Goal: Task Accomplishment & Management: Complete application form

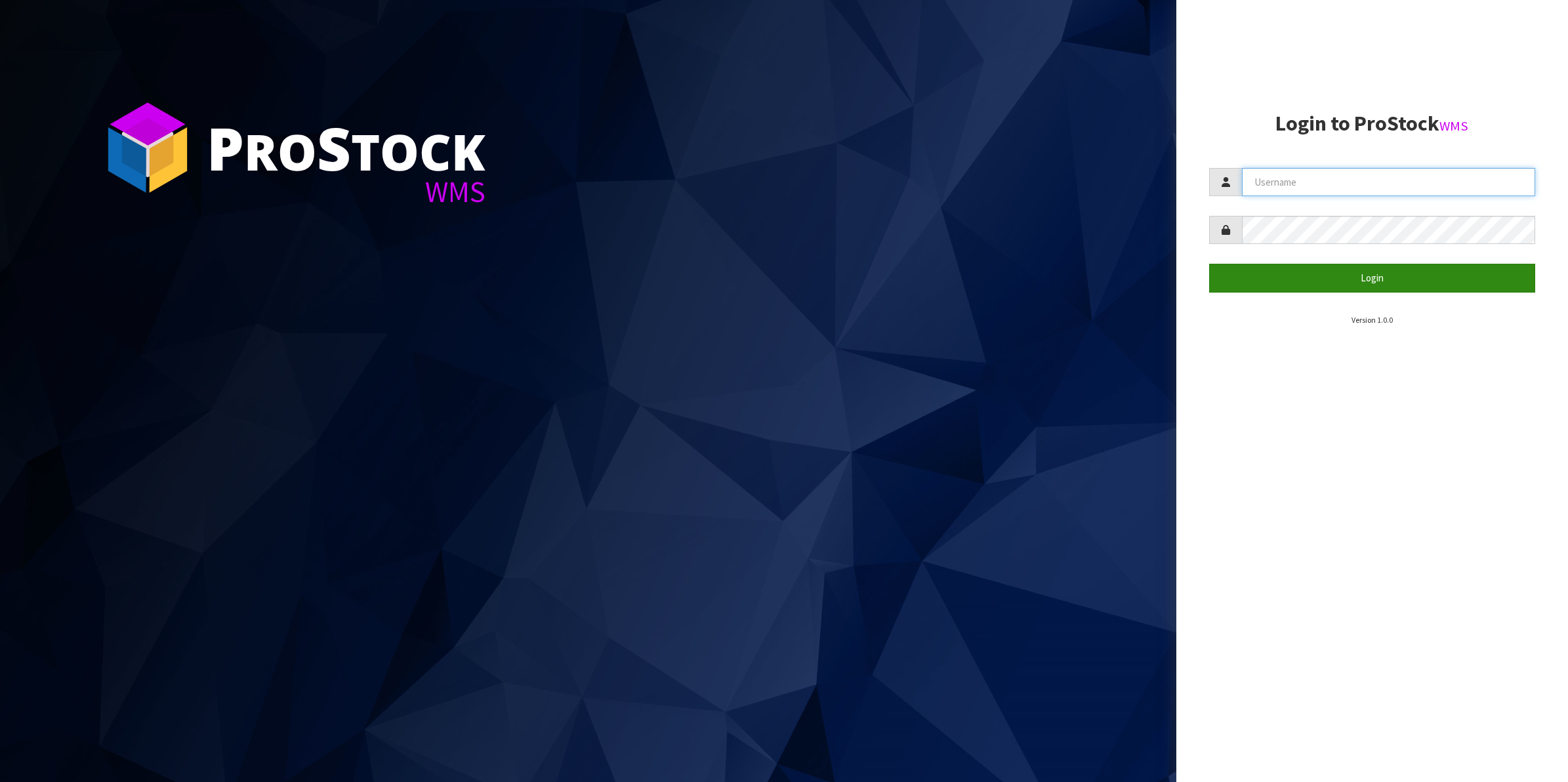
type input "Shingai"
click at [1377, 279] on button "Login" at bounding box center [1373, 277] width 327 height 28
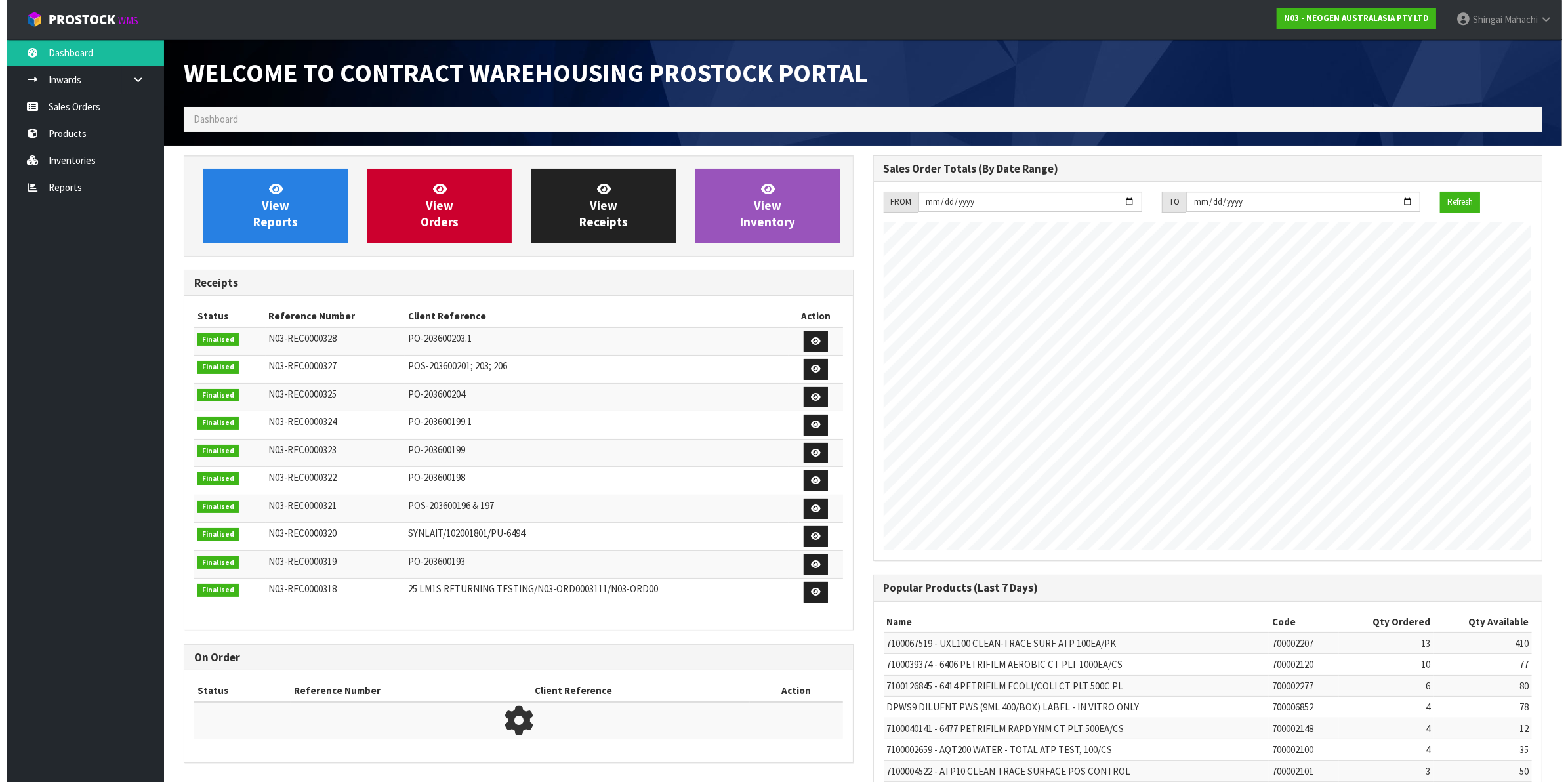
scroll to position [730, 689]
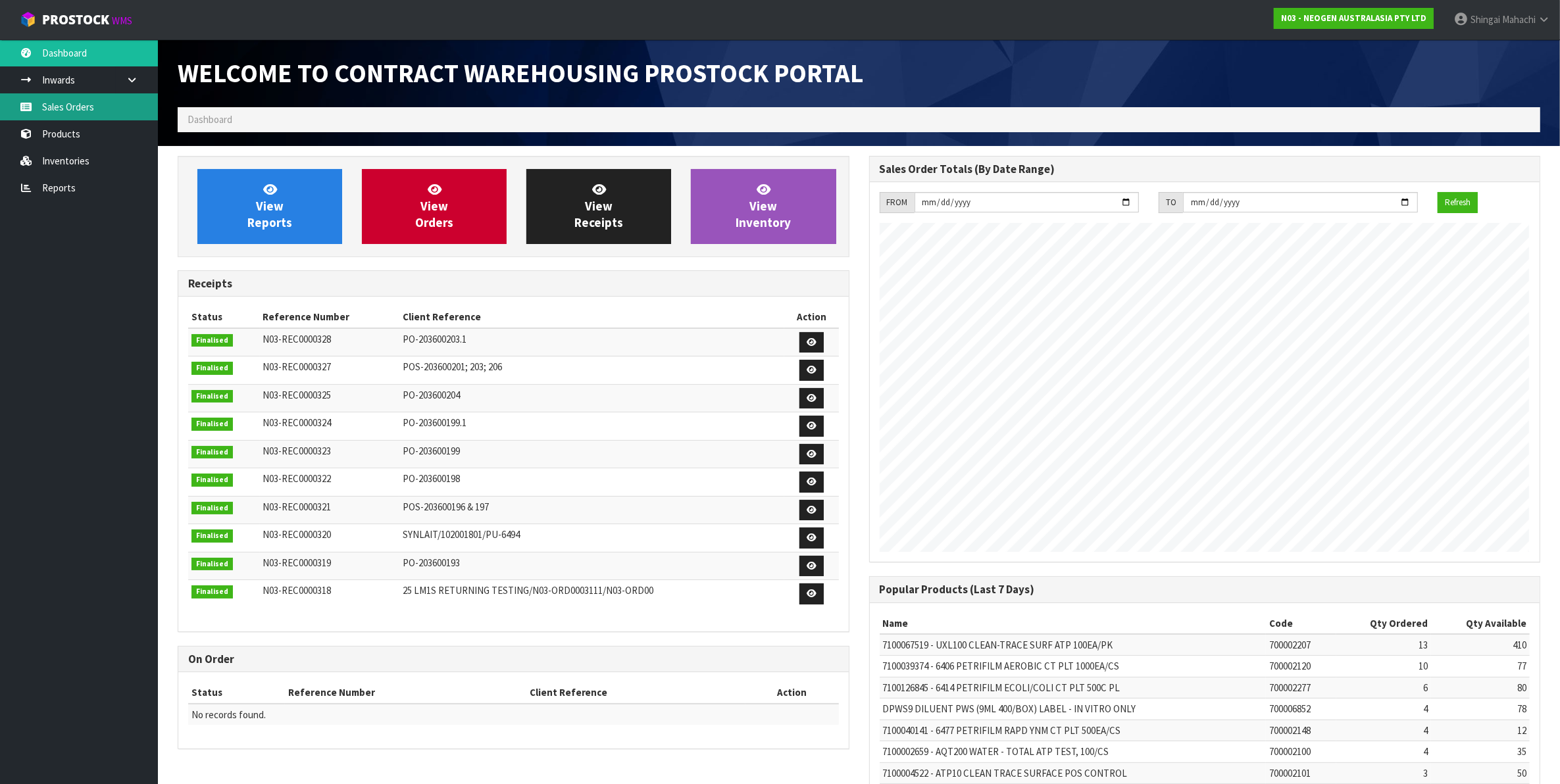
click at [83, 106] on link "Sales Orders" at bounding box center [79, 106] width 158 height 27
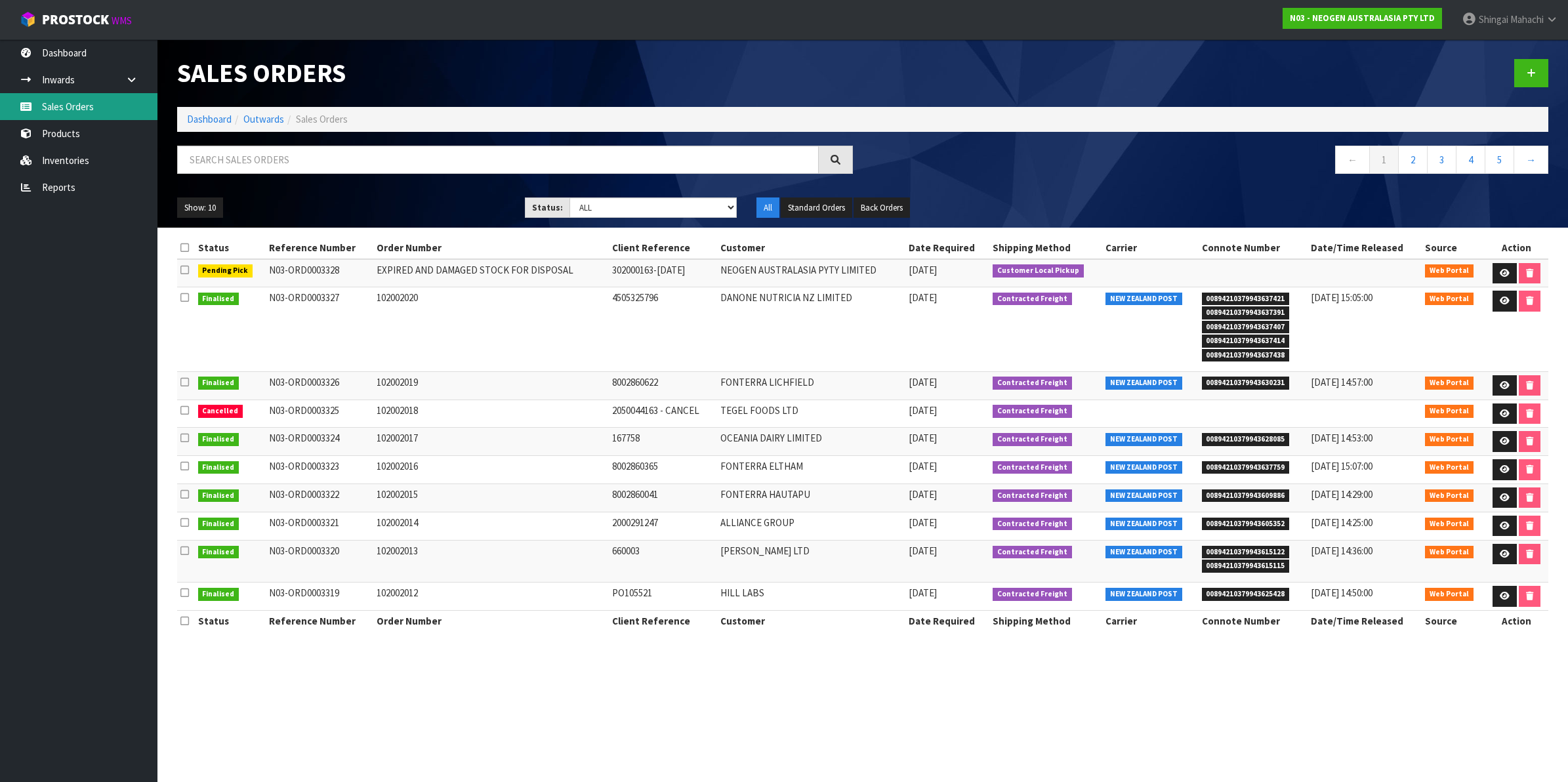
click at [85, 103] on link "Sales Orders" at bounding box center [78, 106] width 157 height 27
click at [210, 158] on input "text" at bounding box center [498, 159] width 641 height 28
click at [236, 158] on input "text" at bounding box center [498, 159] width 641 height 28
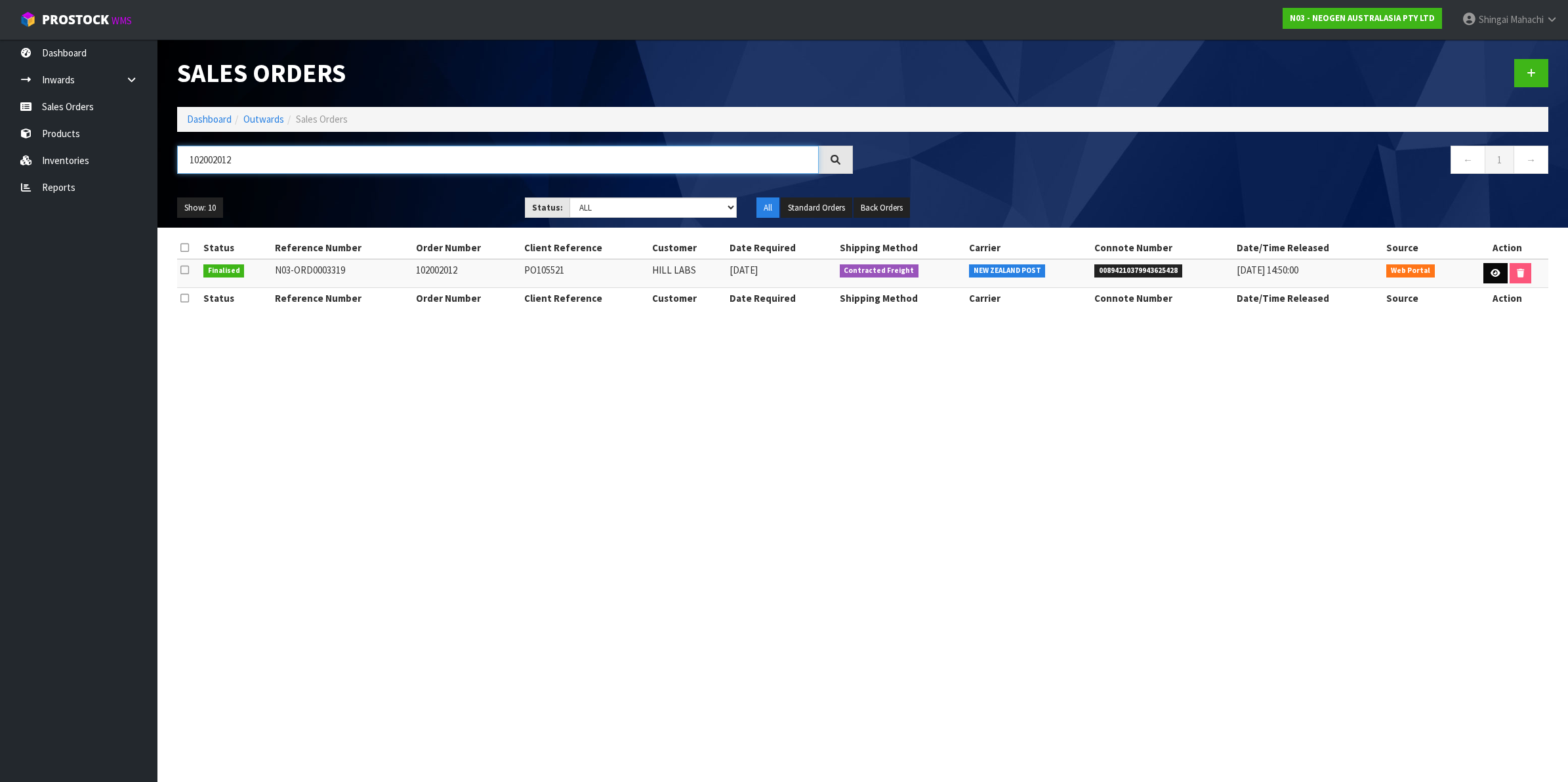
type input "102002012"
click at [1491, 271] on icon at bounding box center [1495, 273] width 10 height 9
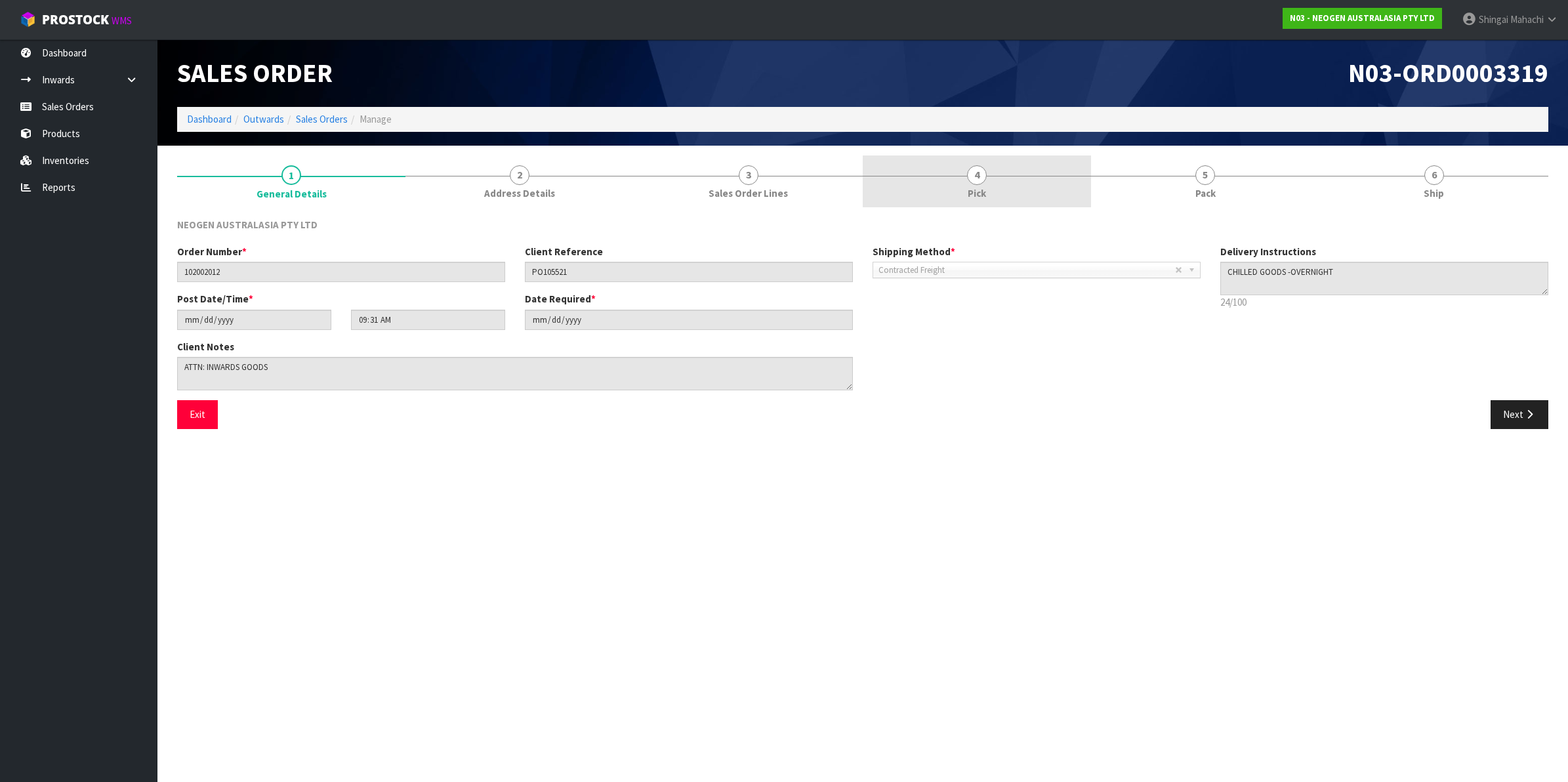
click at [975, 172] on span "4" at bounding box center [976, 175] width 20 height 20
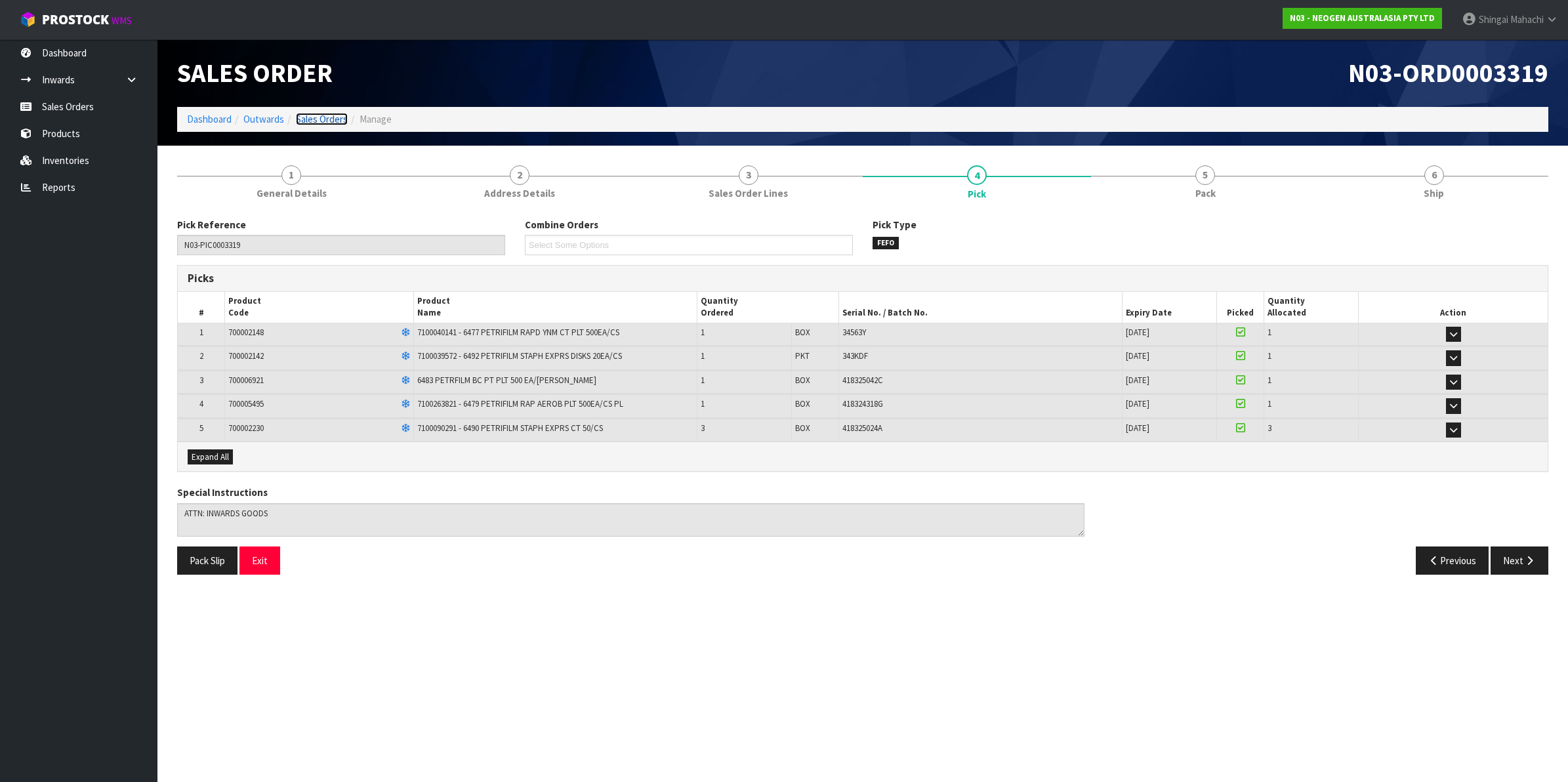
click at [319, 121] on link "Sales Orders" at bounding box center [322, 119] width 52 height 12
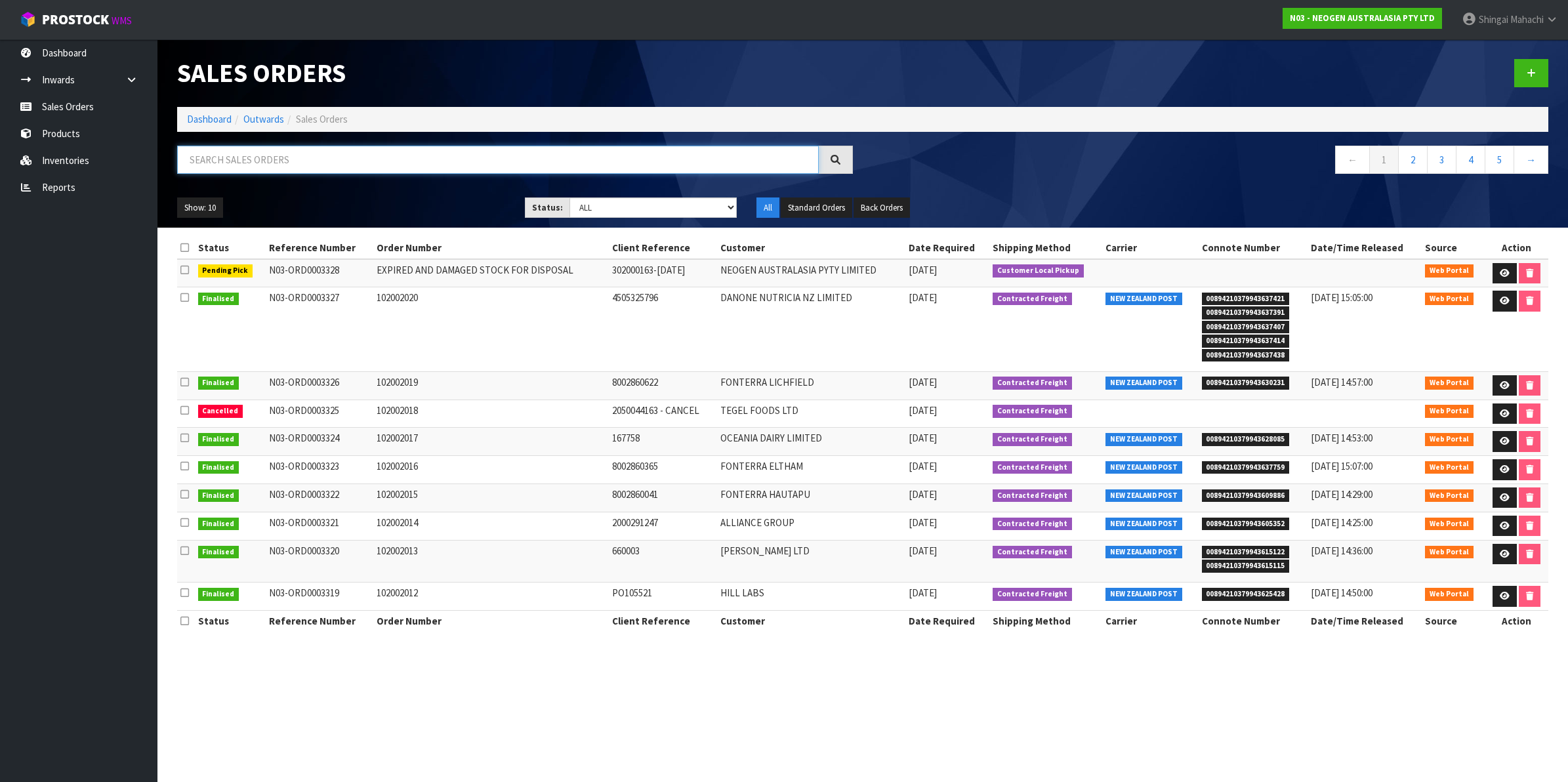
click at [233, 164] on input "text" at bounding box center [498, 159] width 641 height 28
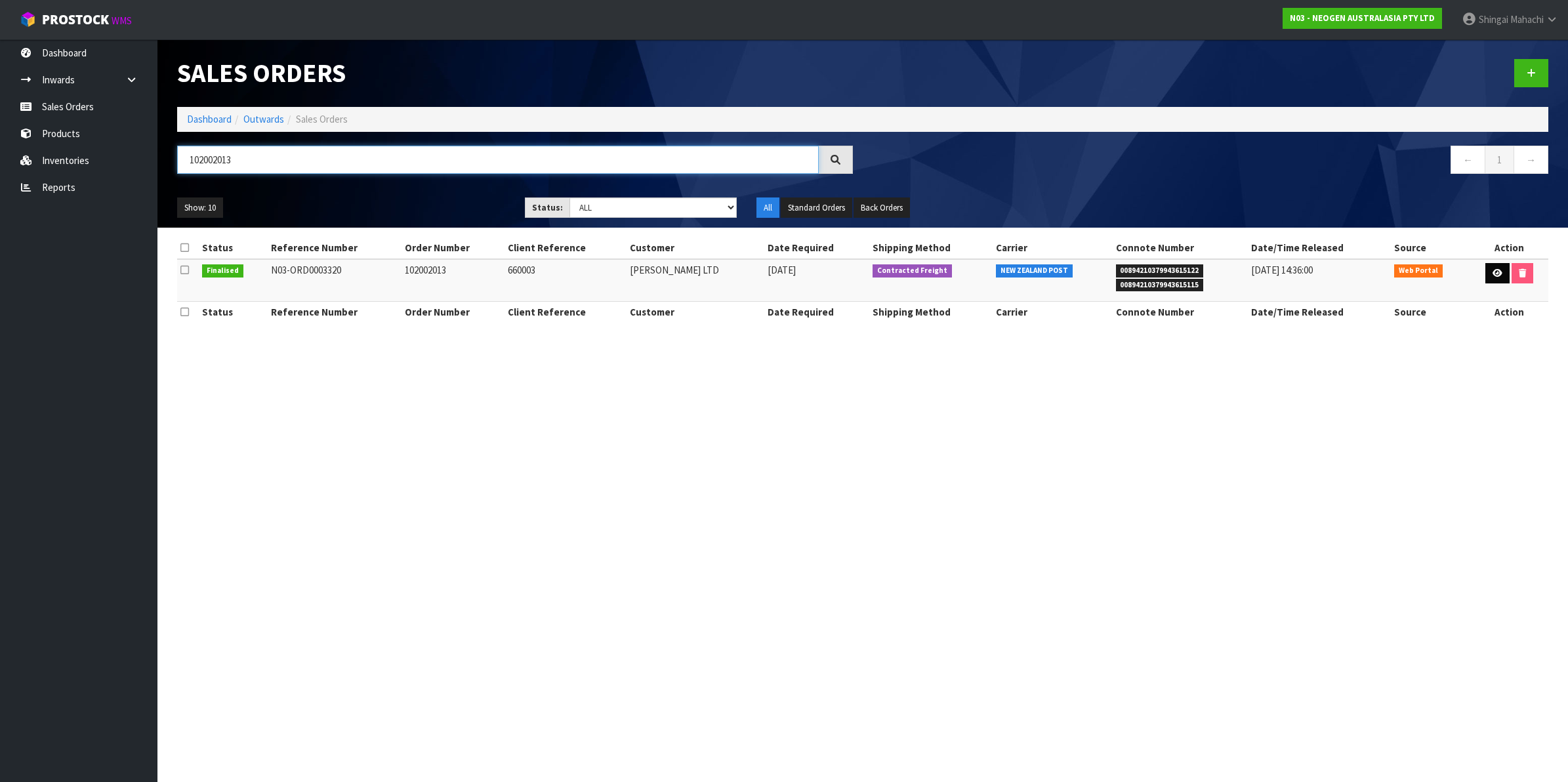
type input "102002013"
click at [1497, 276] on icon at bounding box center [1497, 273] width 10 height 9
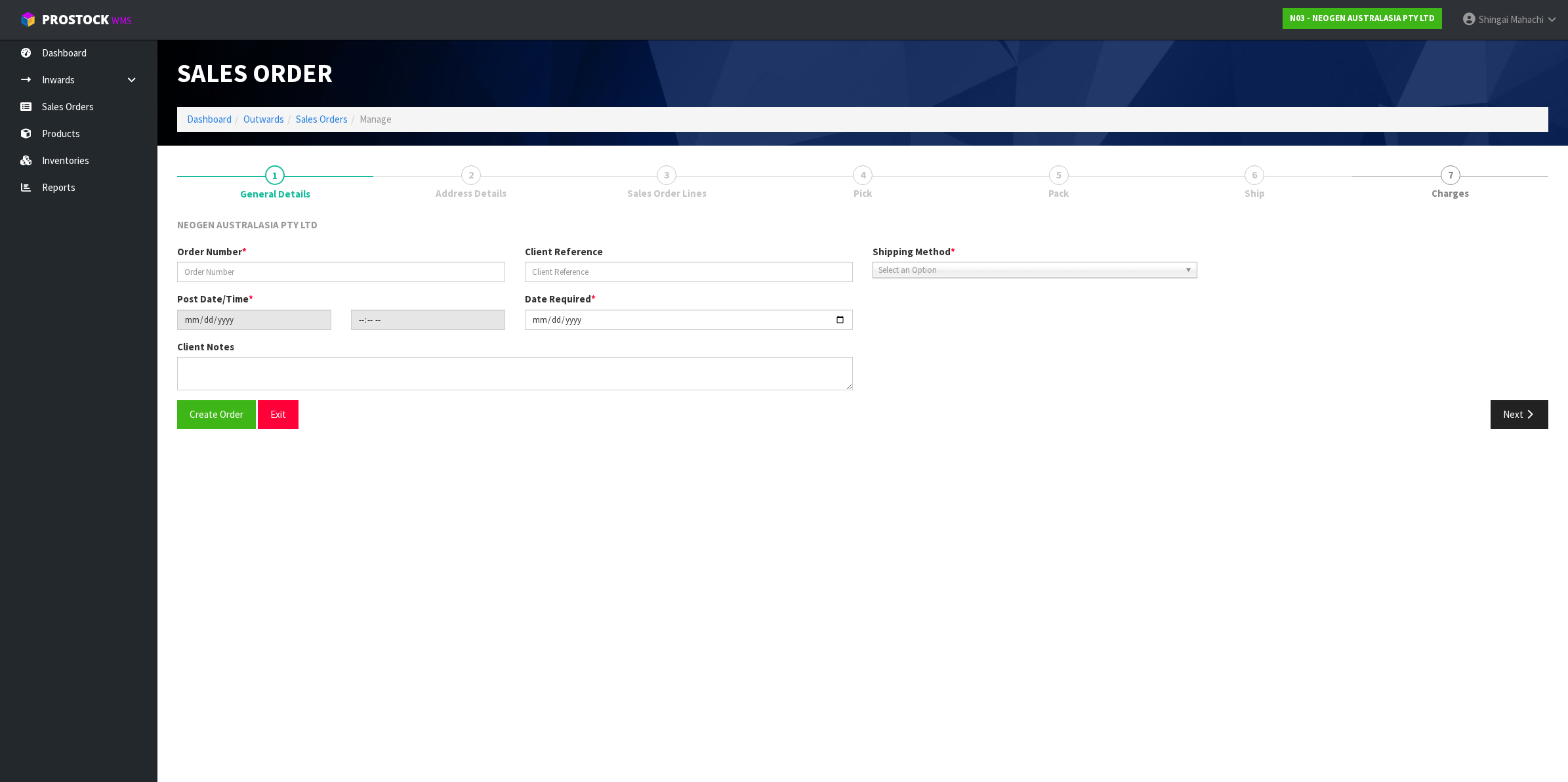
type input "102002013"
type input "660003"
type input "[DATE]"
type input "09:40:00.000"
type input "[DATE]"
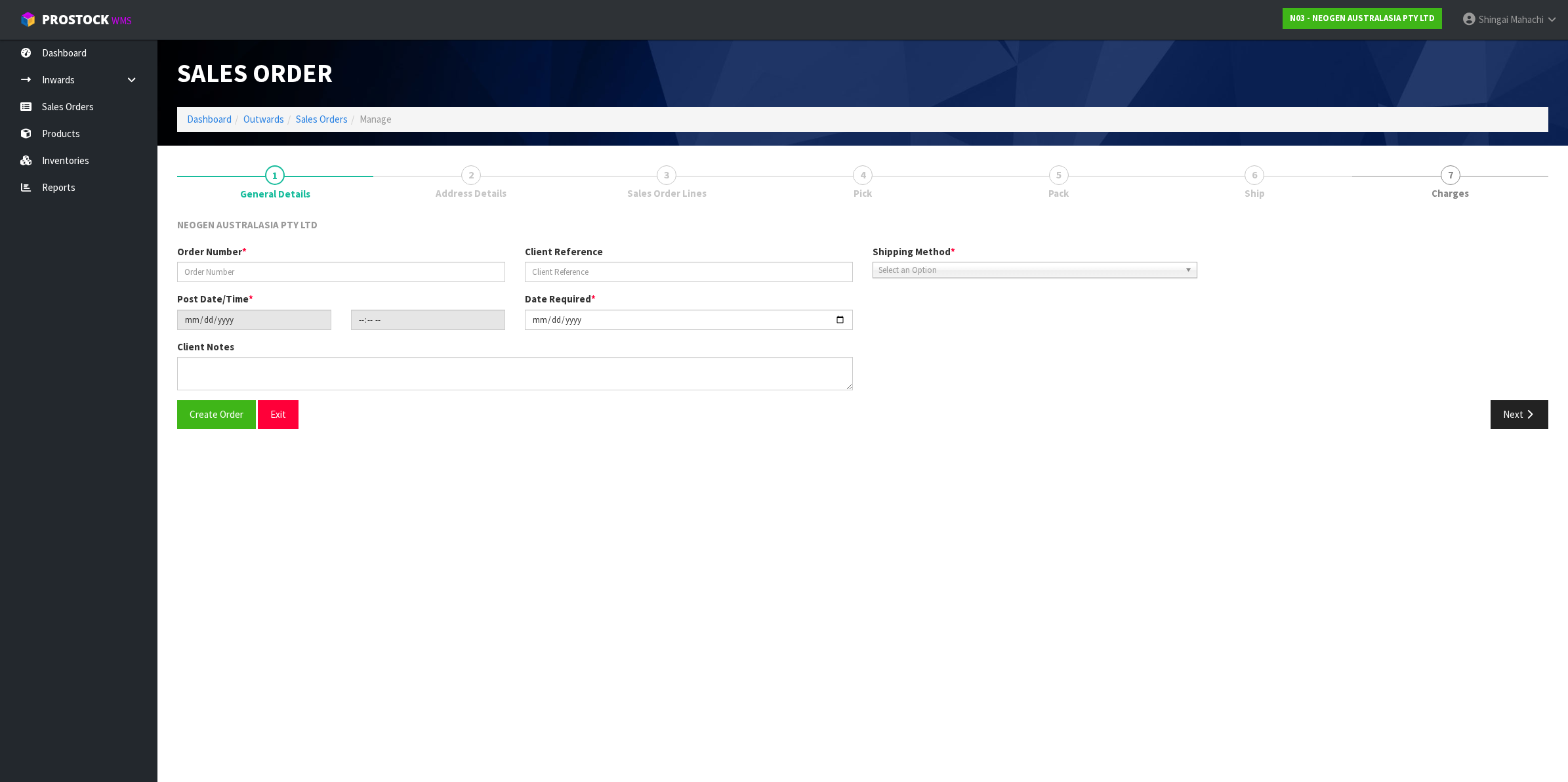
type textarea "BUSINESS OPENS AT 11AM"
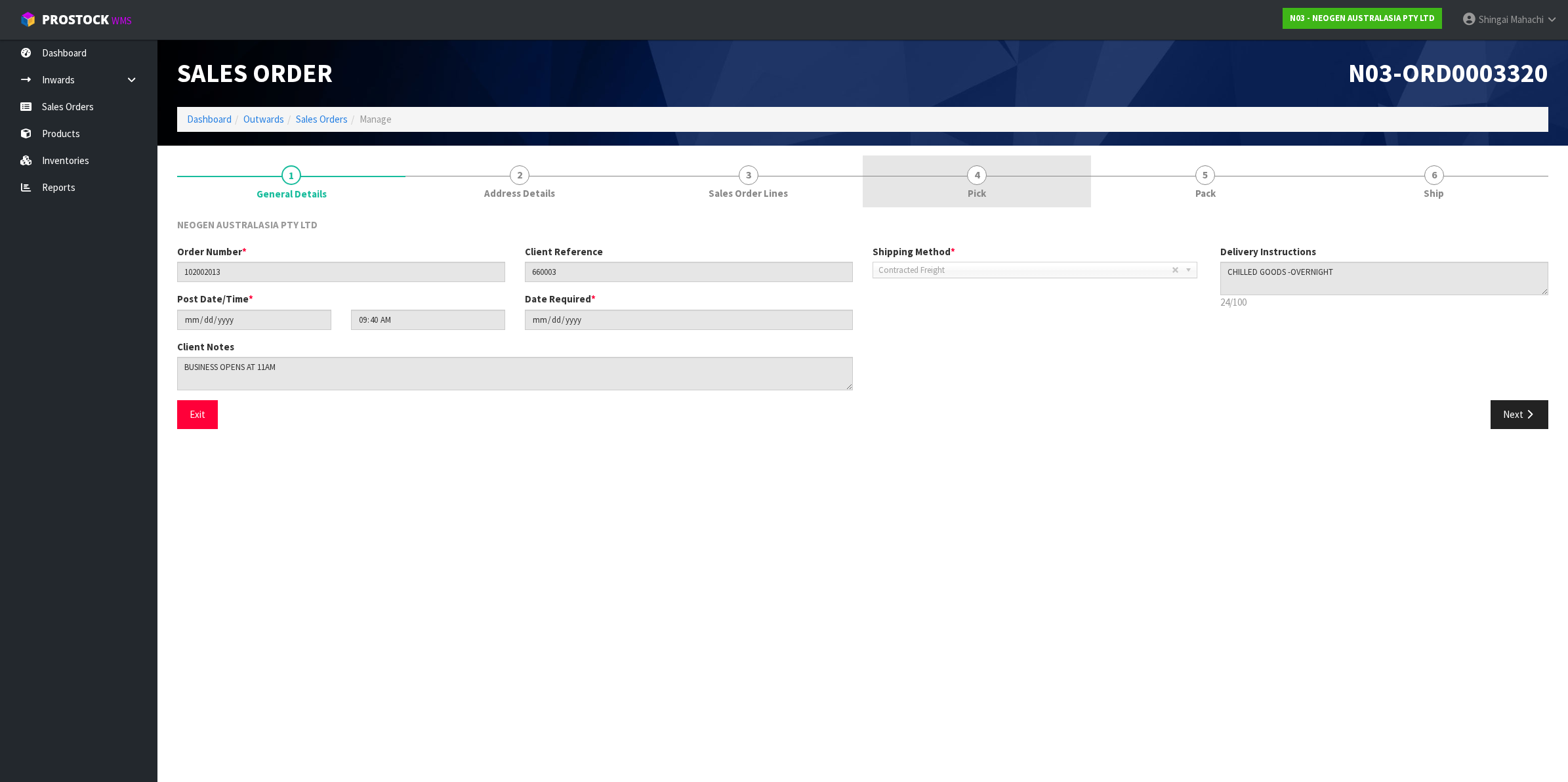
click at [980, 175] on span "4" at bounding box center [976, 175] width 20 height 20
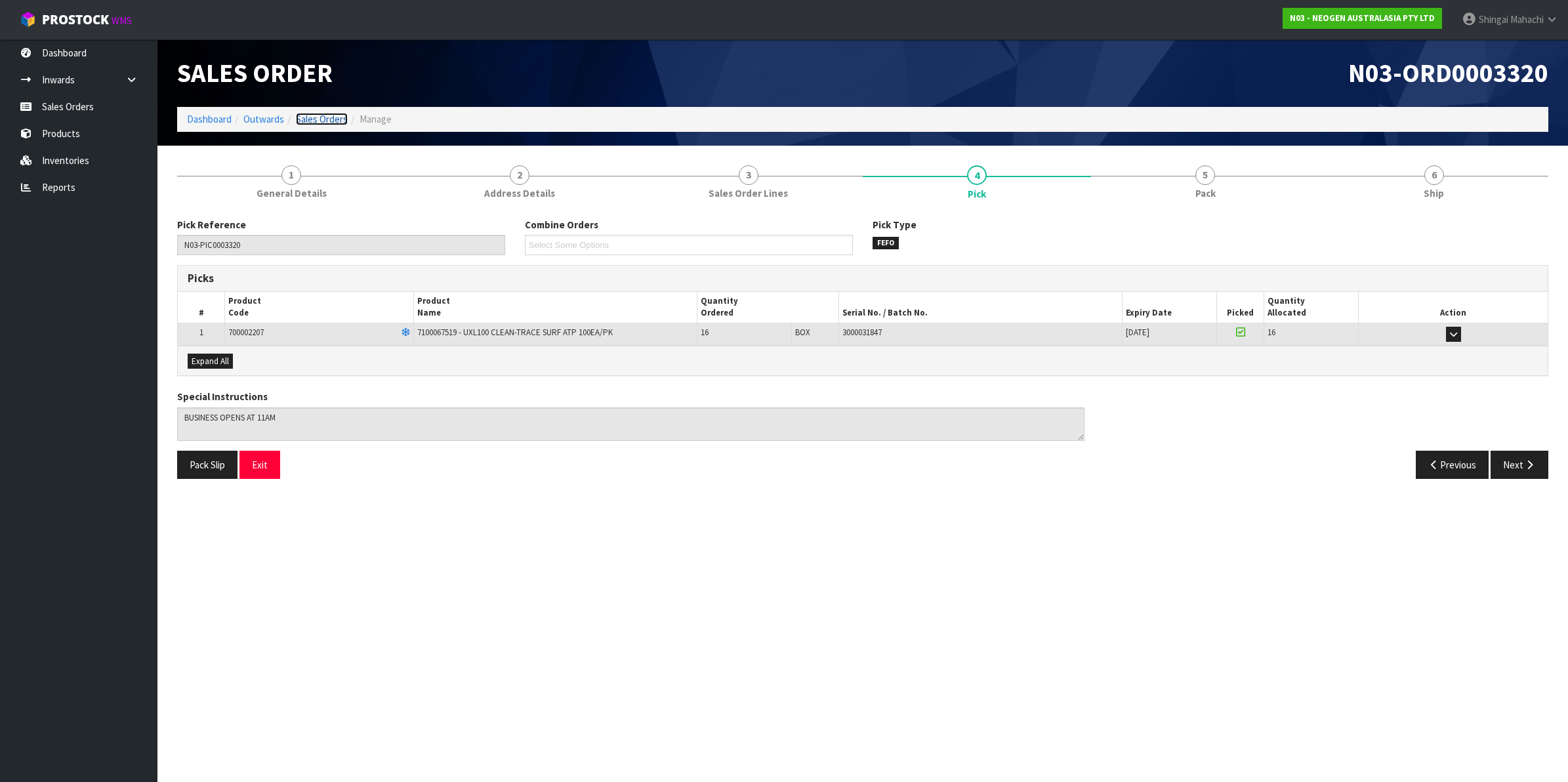
click at [330, 116] on link "Sales Orders" at bounding box center [322, 119] width 52 height 12
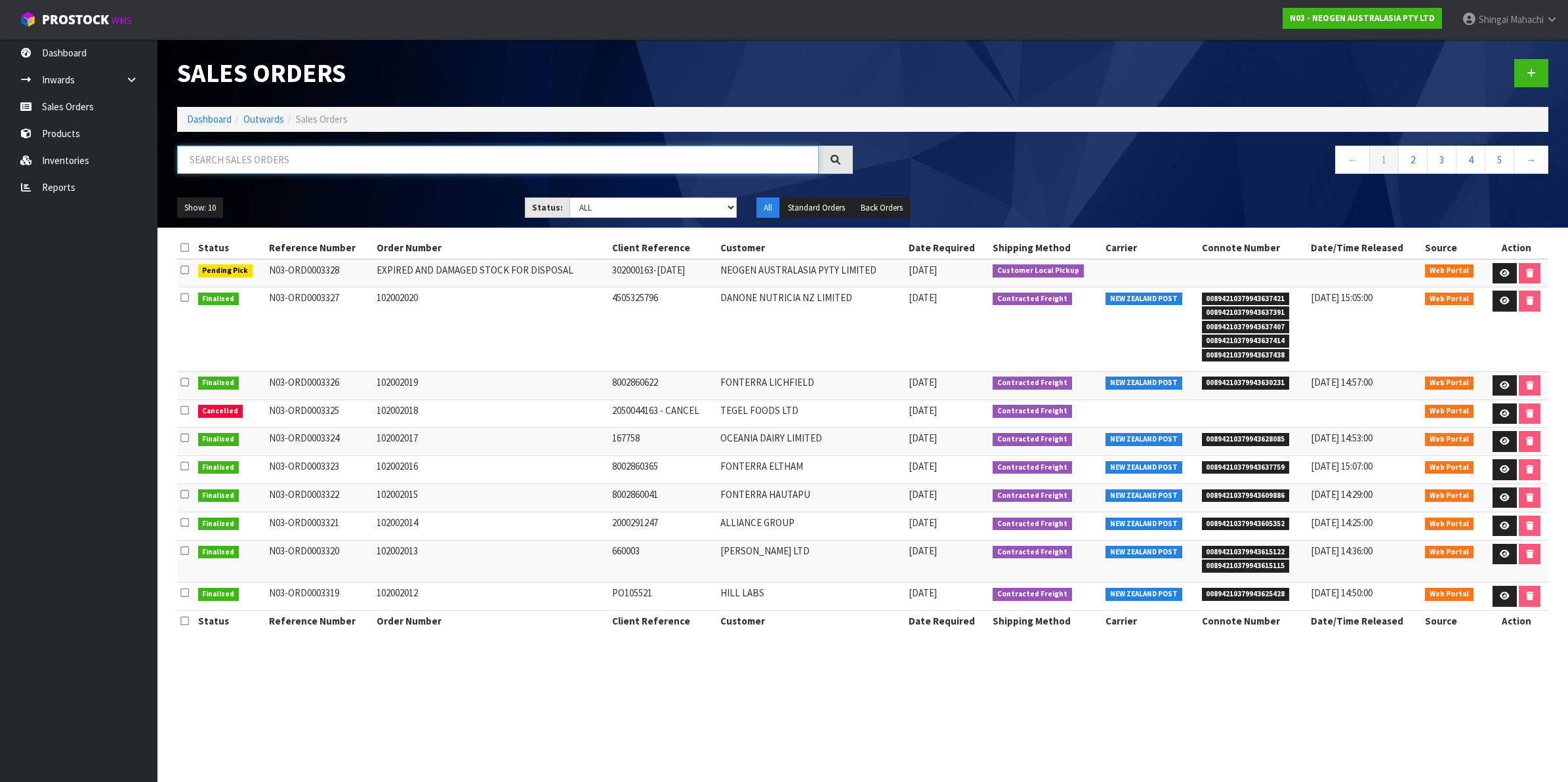
click at [543, 159] on input "text" at bounding box center [498, 159] width 641 height 28
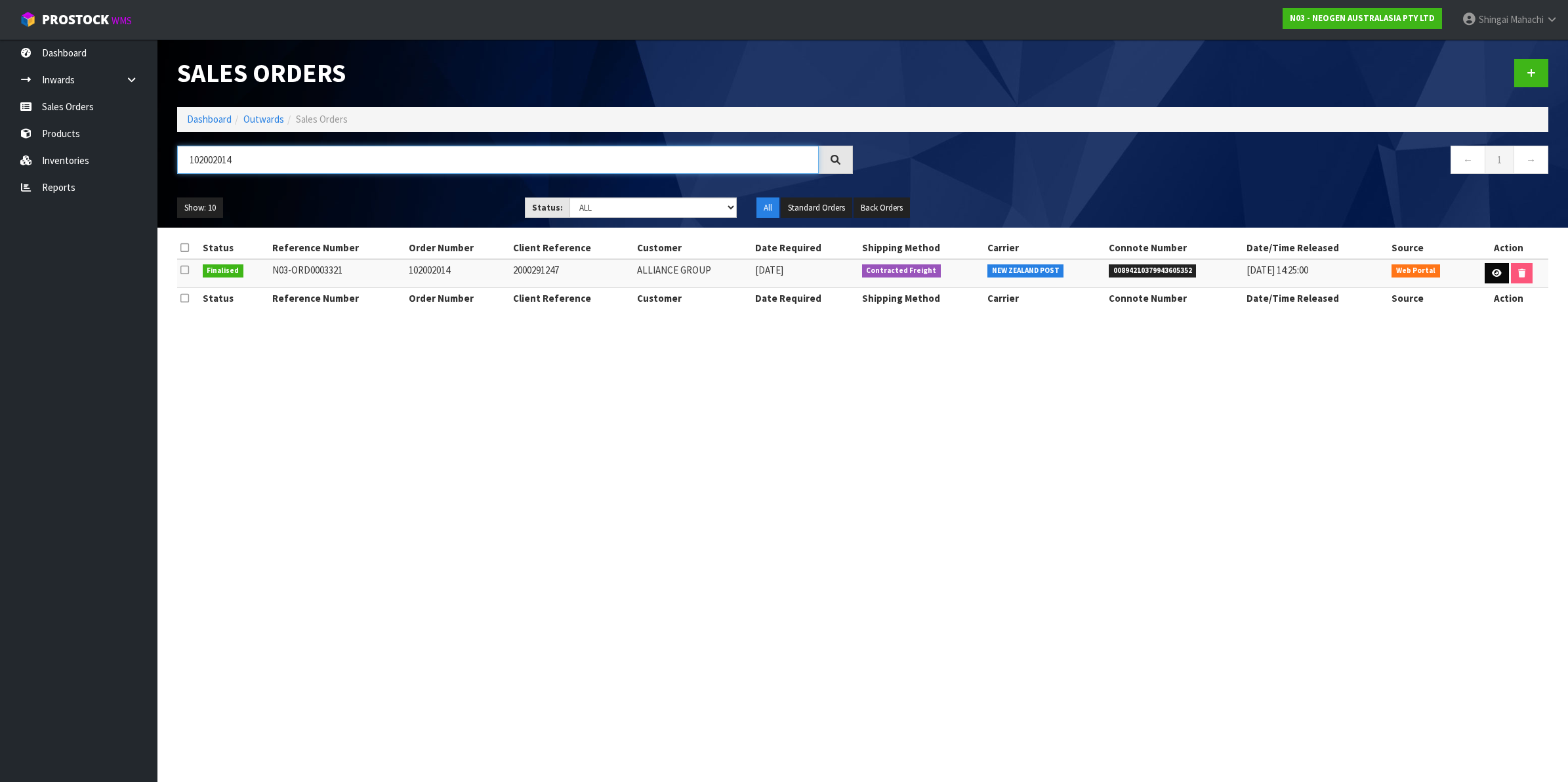
type input "102002014"
click at [1492, 270] on icon at bounding box center [1497, 273] width 10 height 9
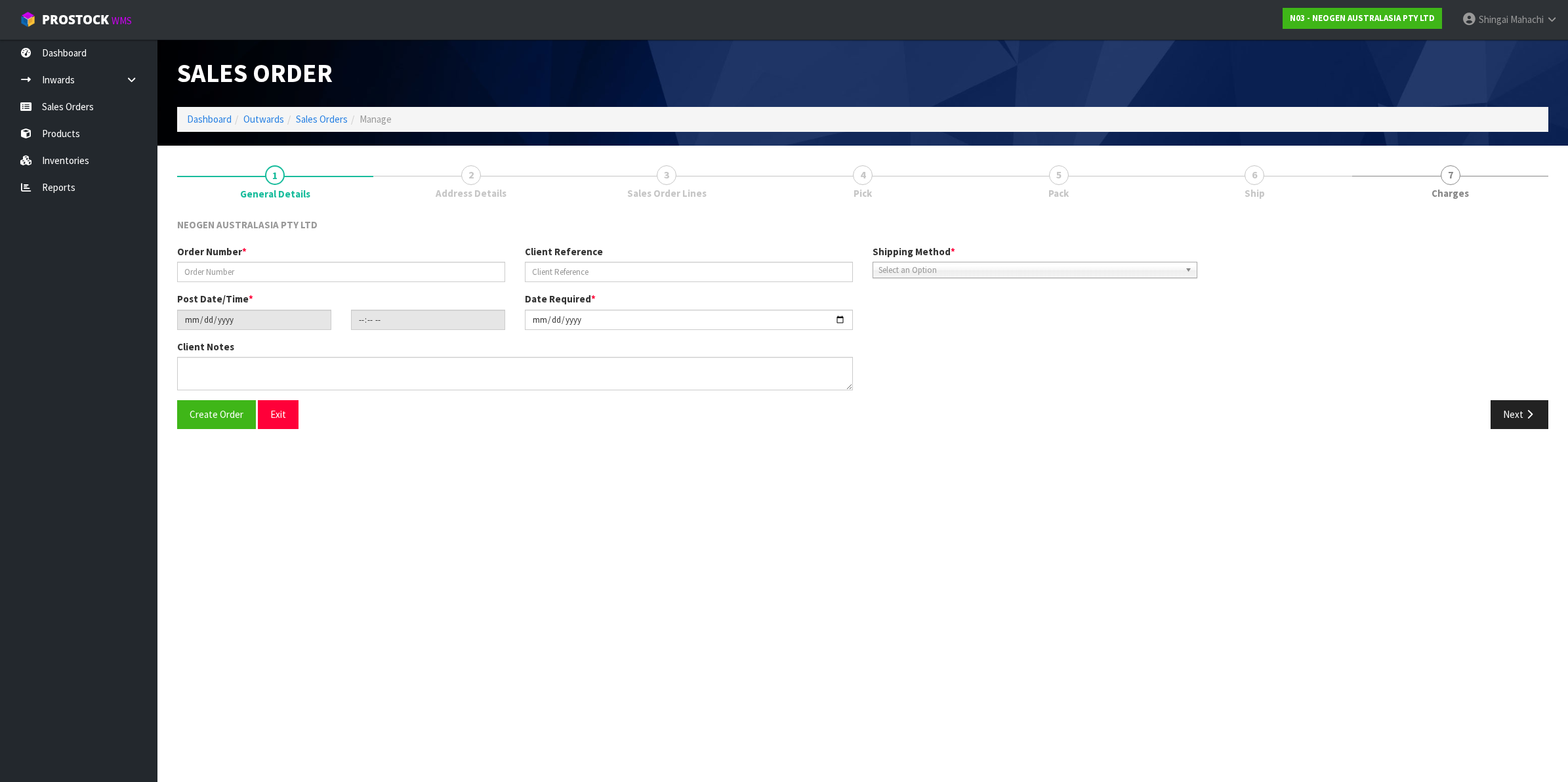
type input "102002014"
type input "2000291247"
type input "[DATE]"
type input "09:45:00.000"
type input "[DATE]"
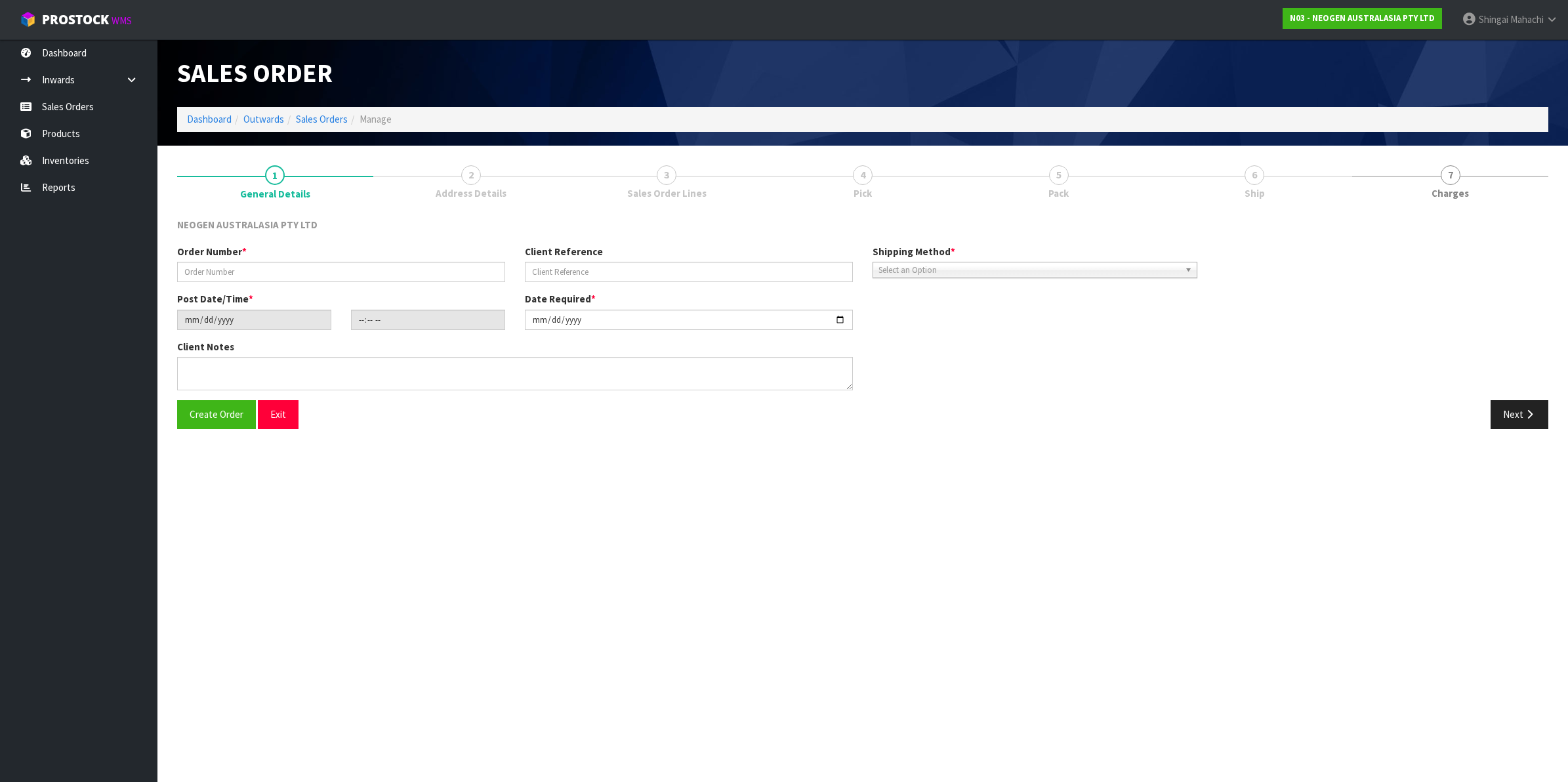
type textarea "ATTN LABORATORY"
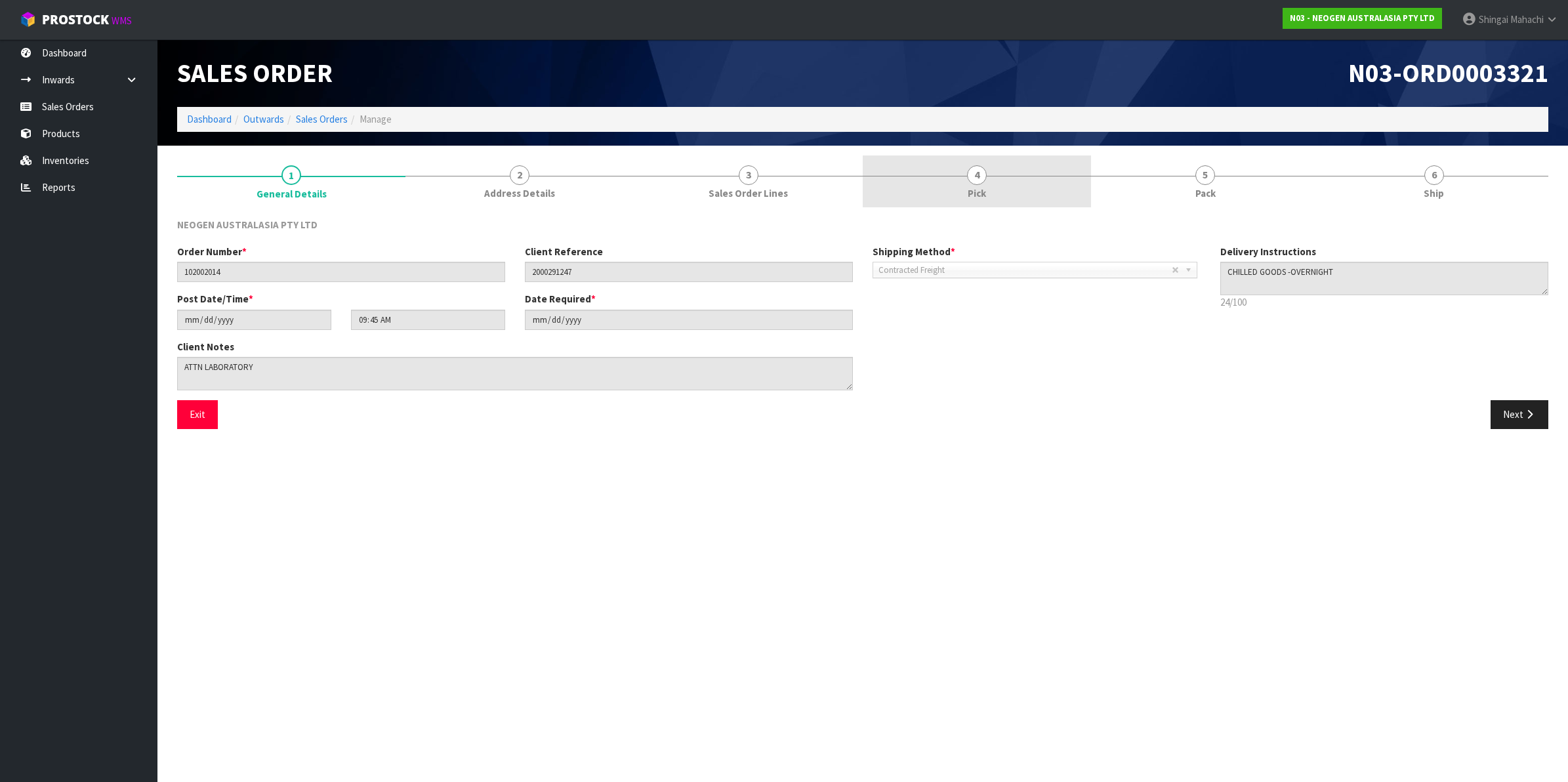
click at [973, 172] on span "4" at bounding box center [976, 175] width 20 height 20
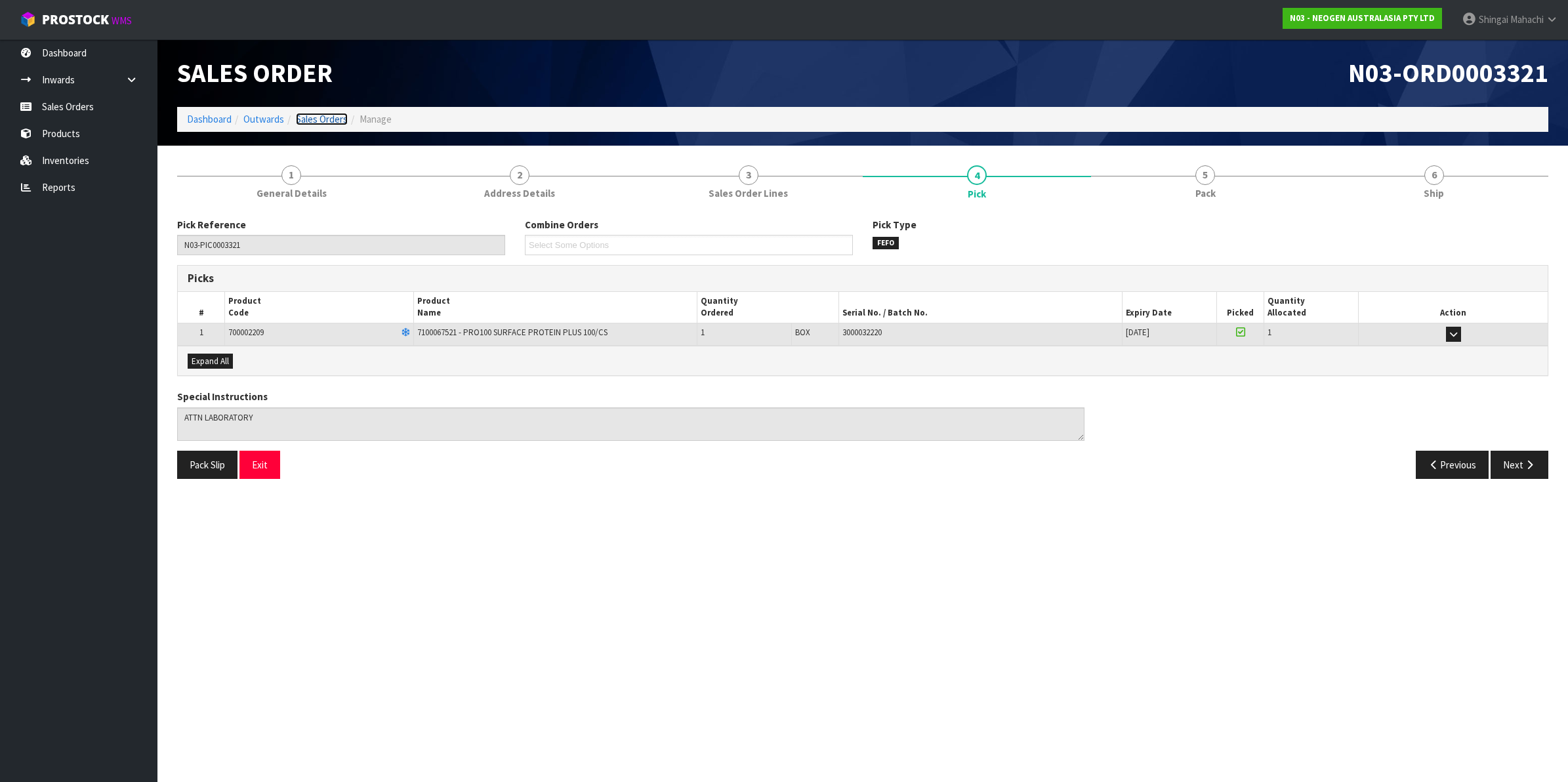
click at [332, 118] on link "Sales Orders" at bounding box center [322, 119] width 52 height 12
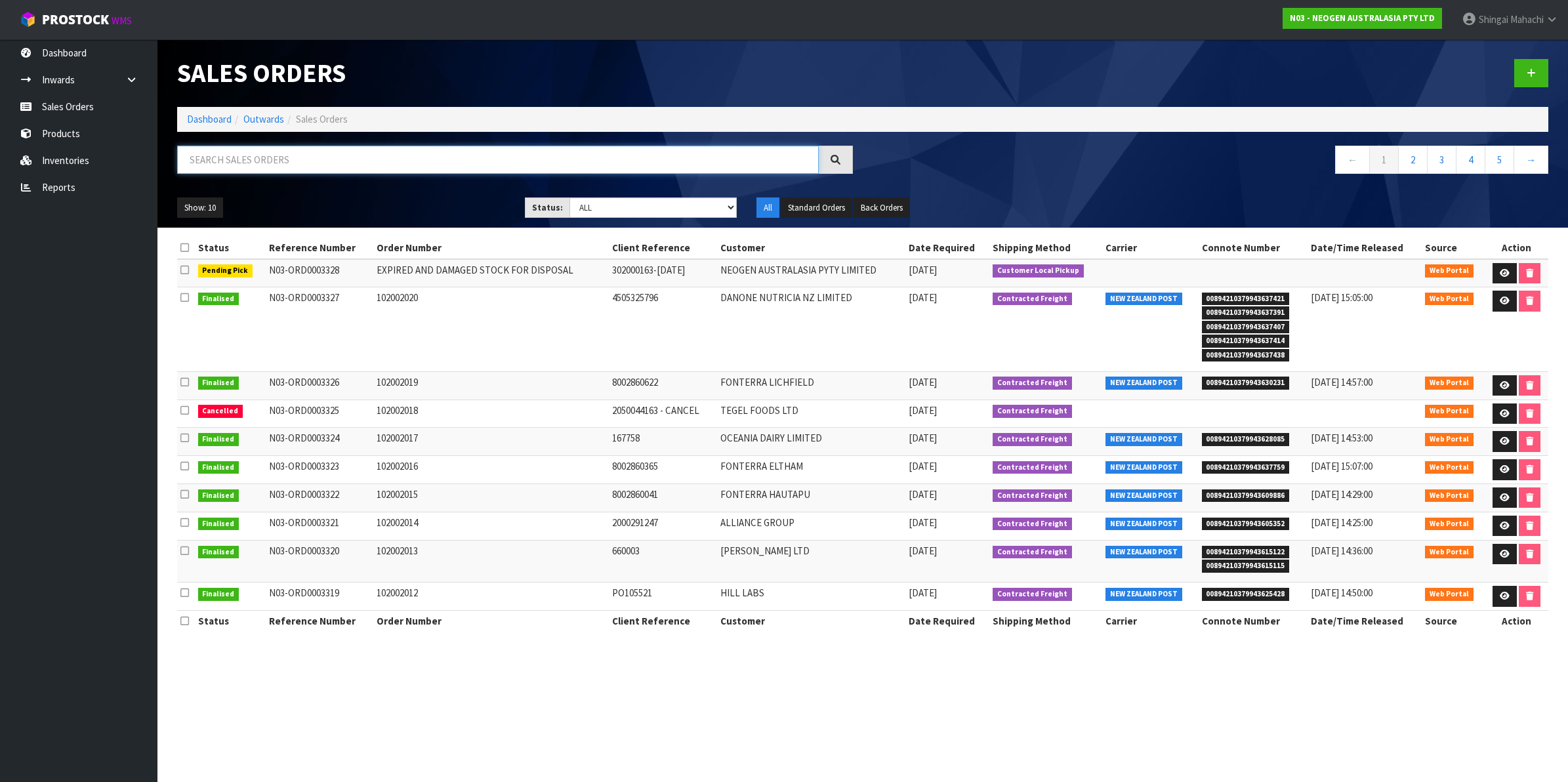
click at [291, 156] on input "text" at bounding box center [498, 159] width 641 height 28
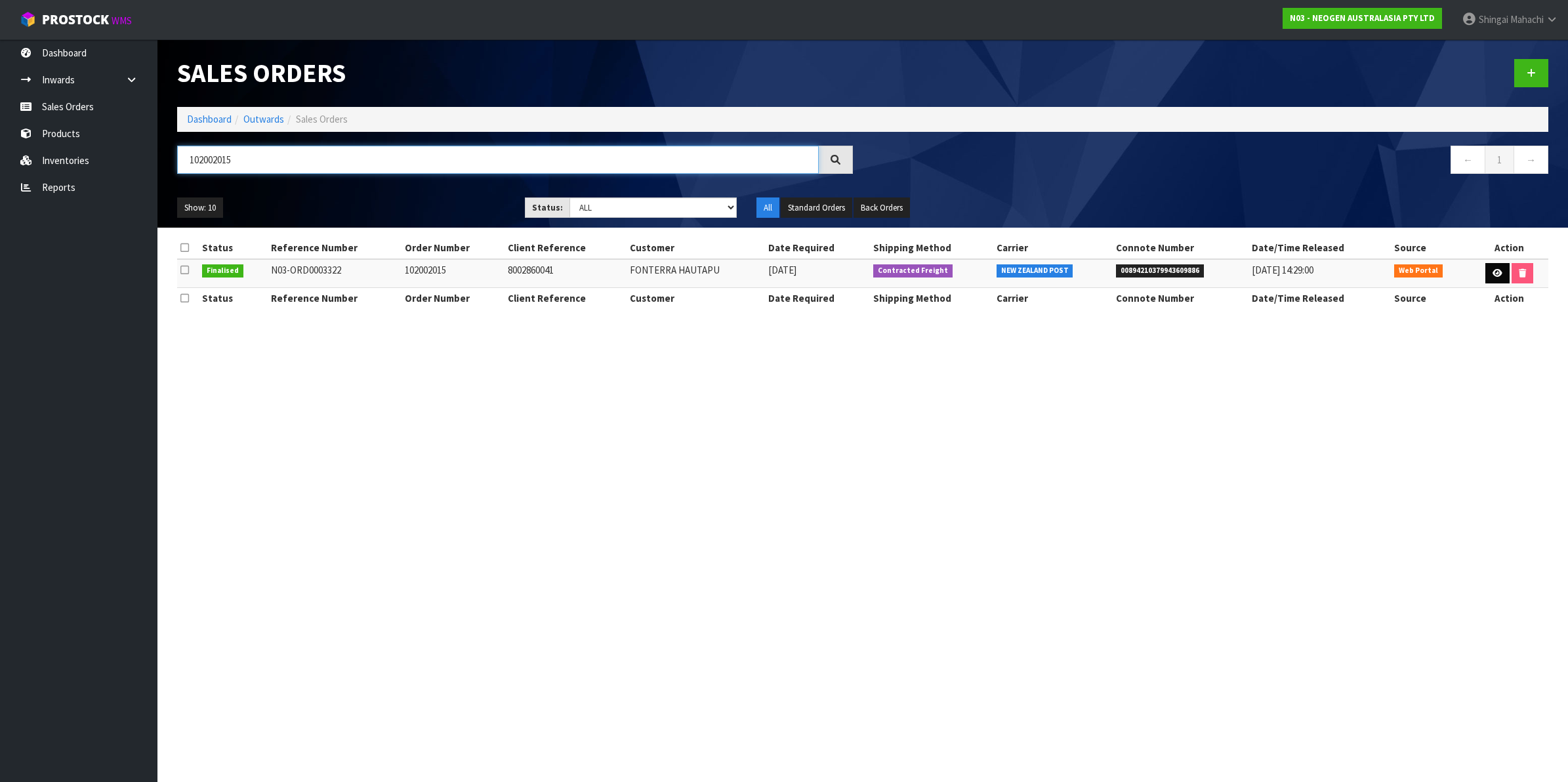
type input "102002015"
click at [1499, 269] on icon at bounding box center [1497, 273] width 10 height 9
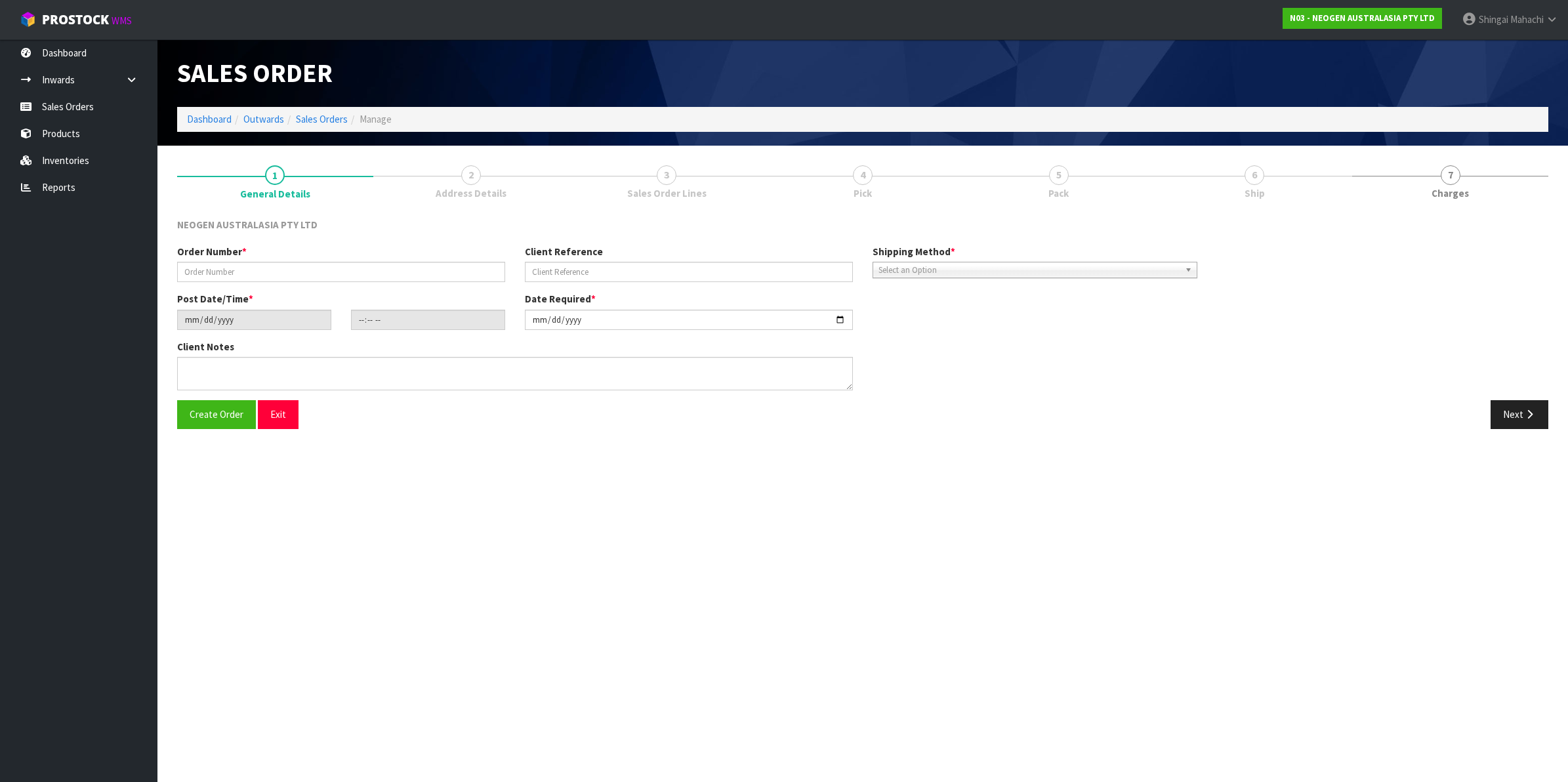
type input "102002015"
type input "8002860041"
type input "[DATE]"
type input "09:47:00.000"
type input "[DATE]"
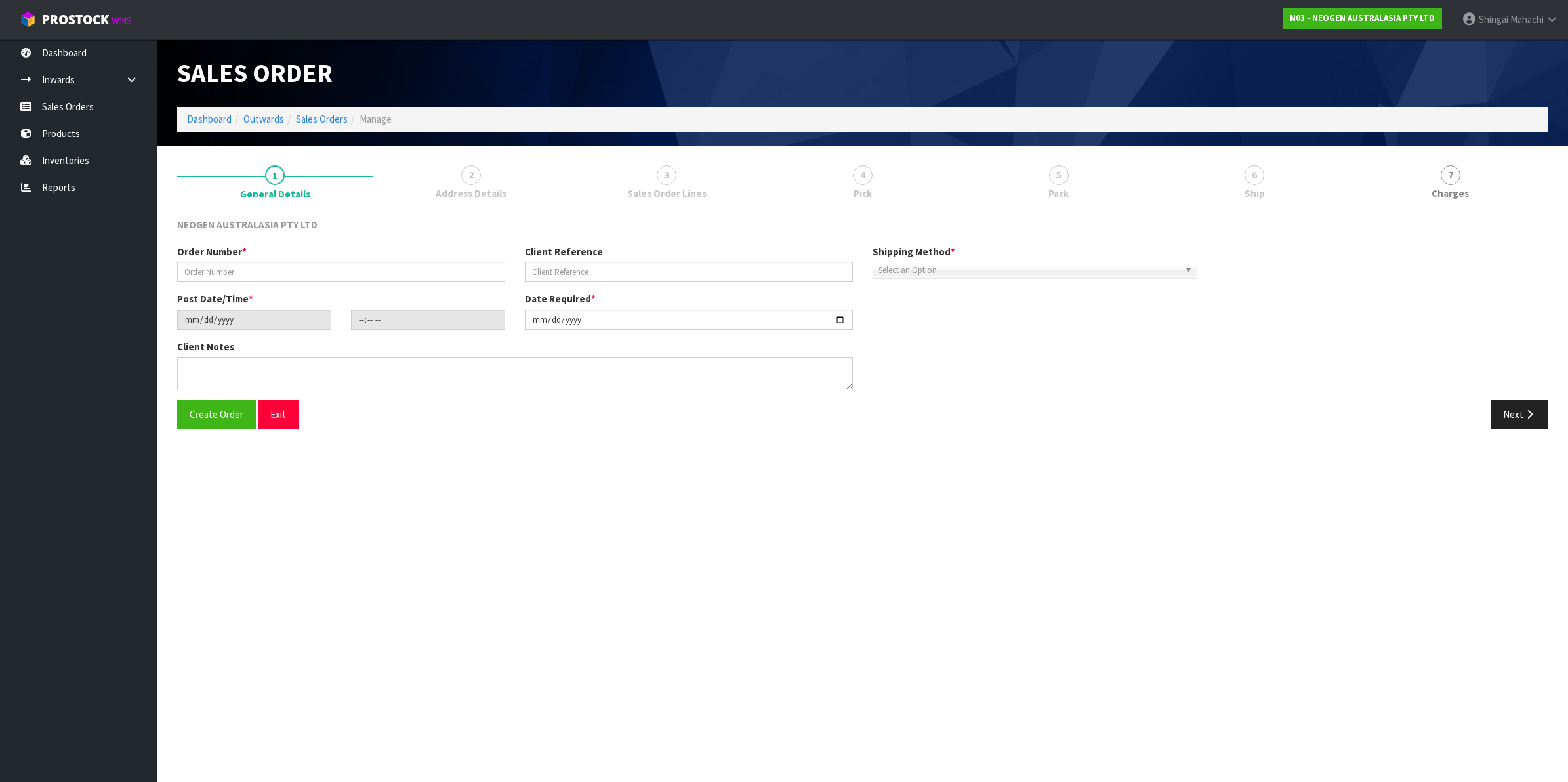
type textarea "ATTN SITE STORE"
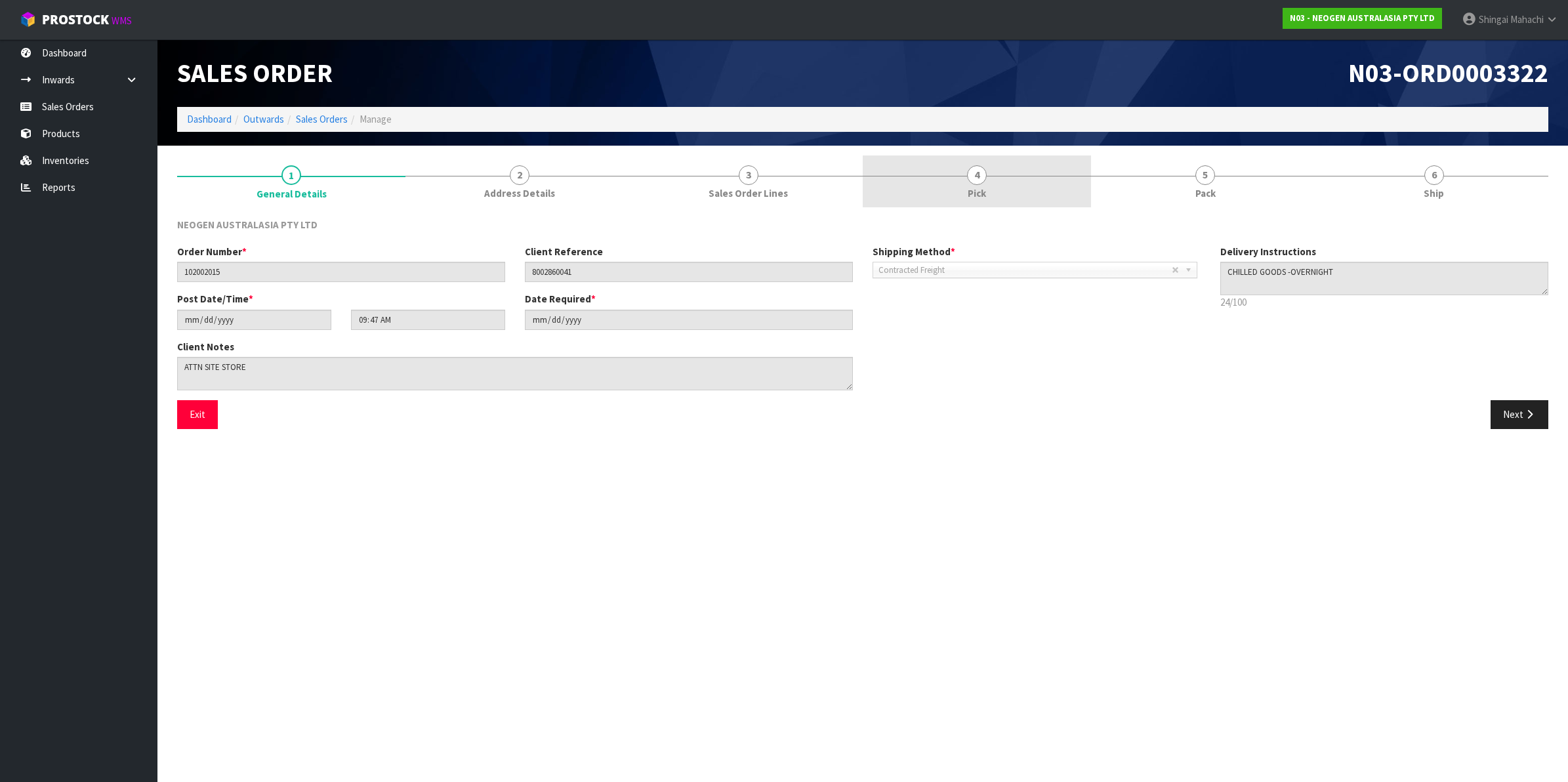
click at [975, 178] on span "4" at bounding box center [976, 175] width 20 height 20
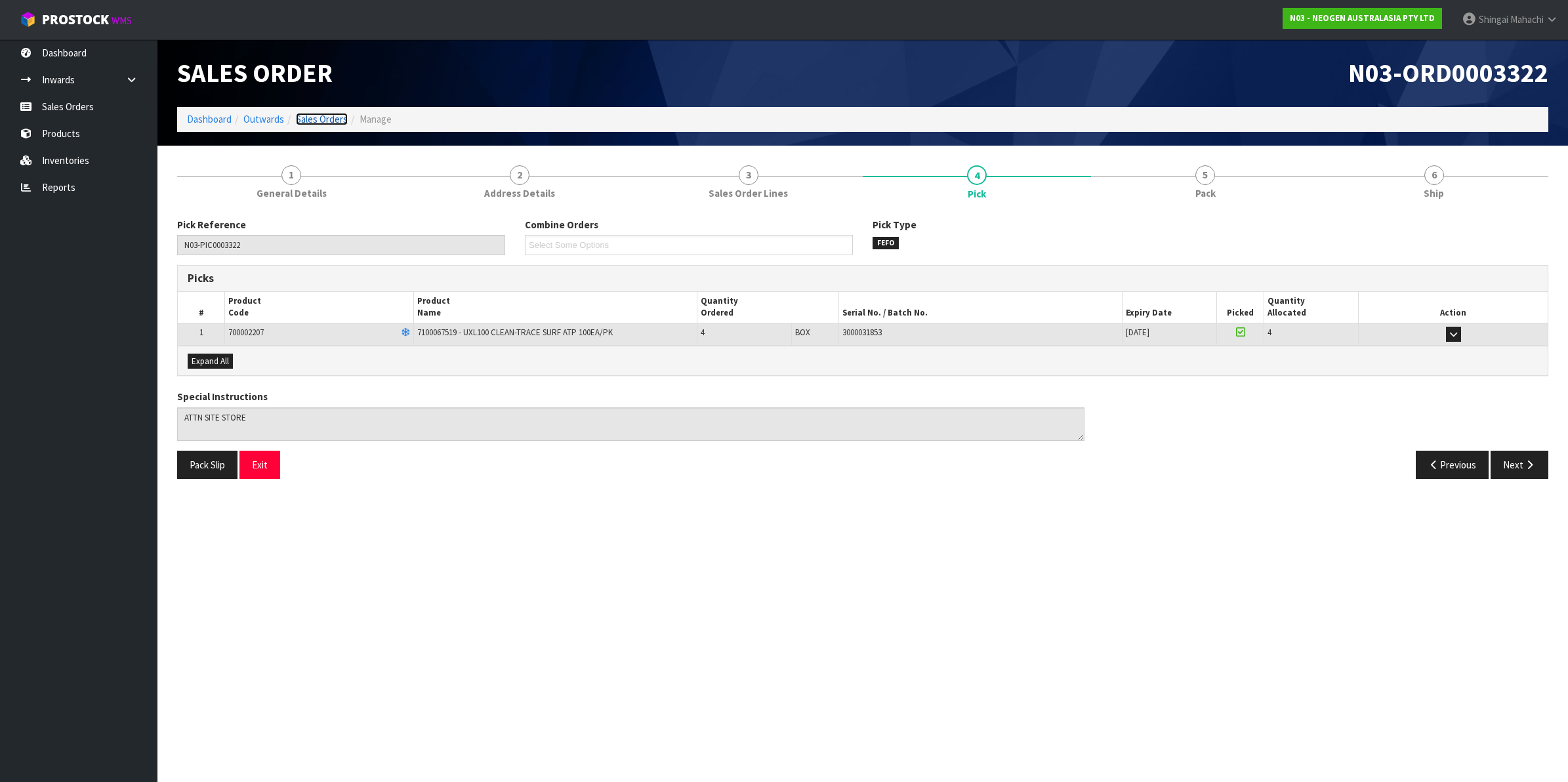
click at [318, 113] on link "Sales Orders" at bounding box center [322, 119] width 52 height 12
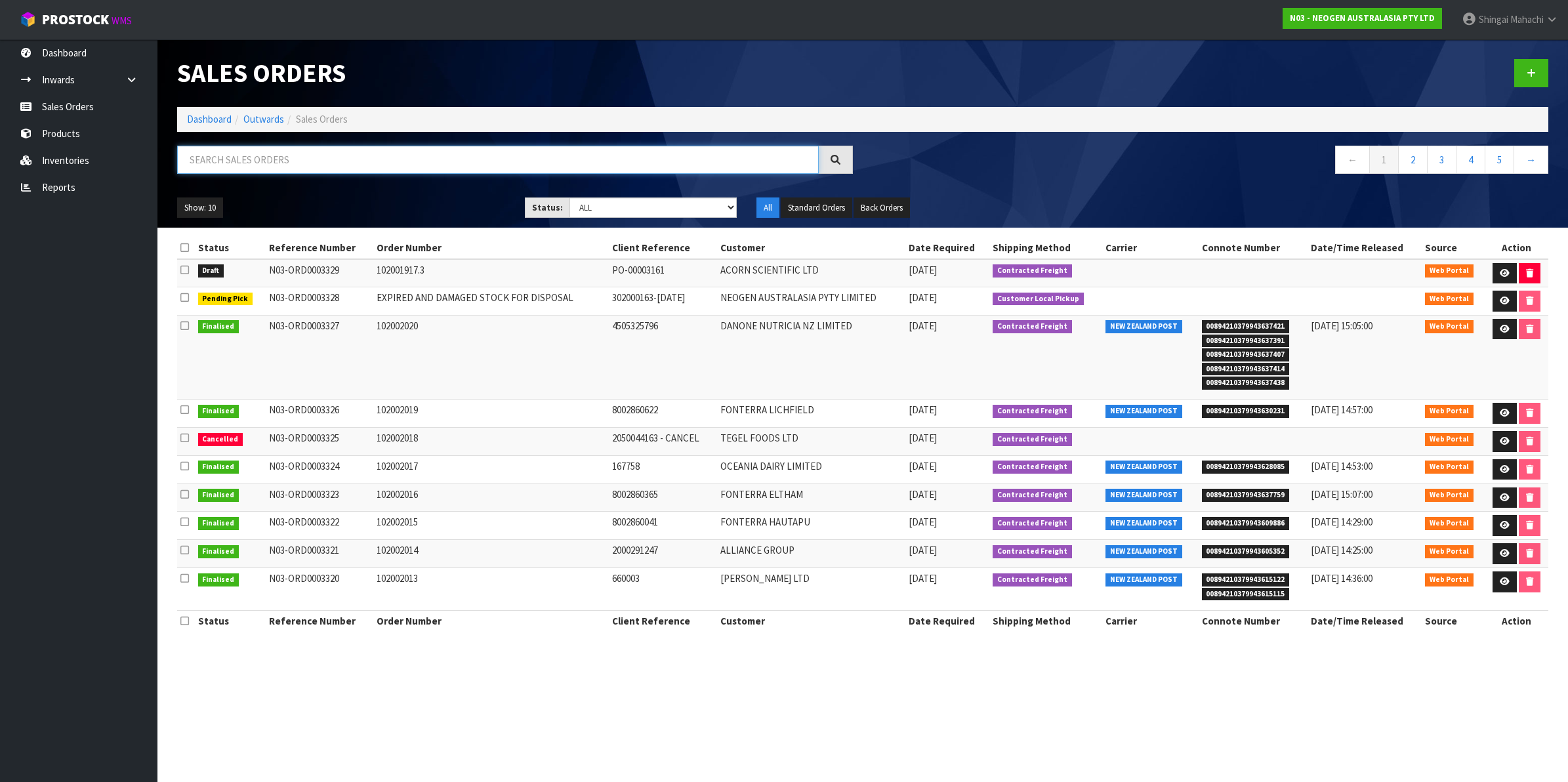
click at [258, 158] on input "text" at bounding box center [498, 159] width 641 height 28
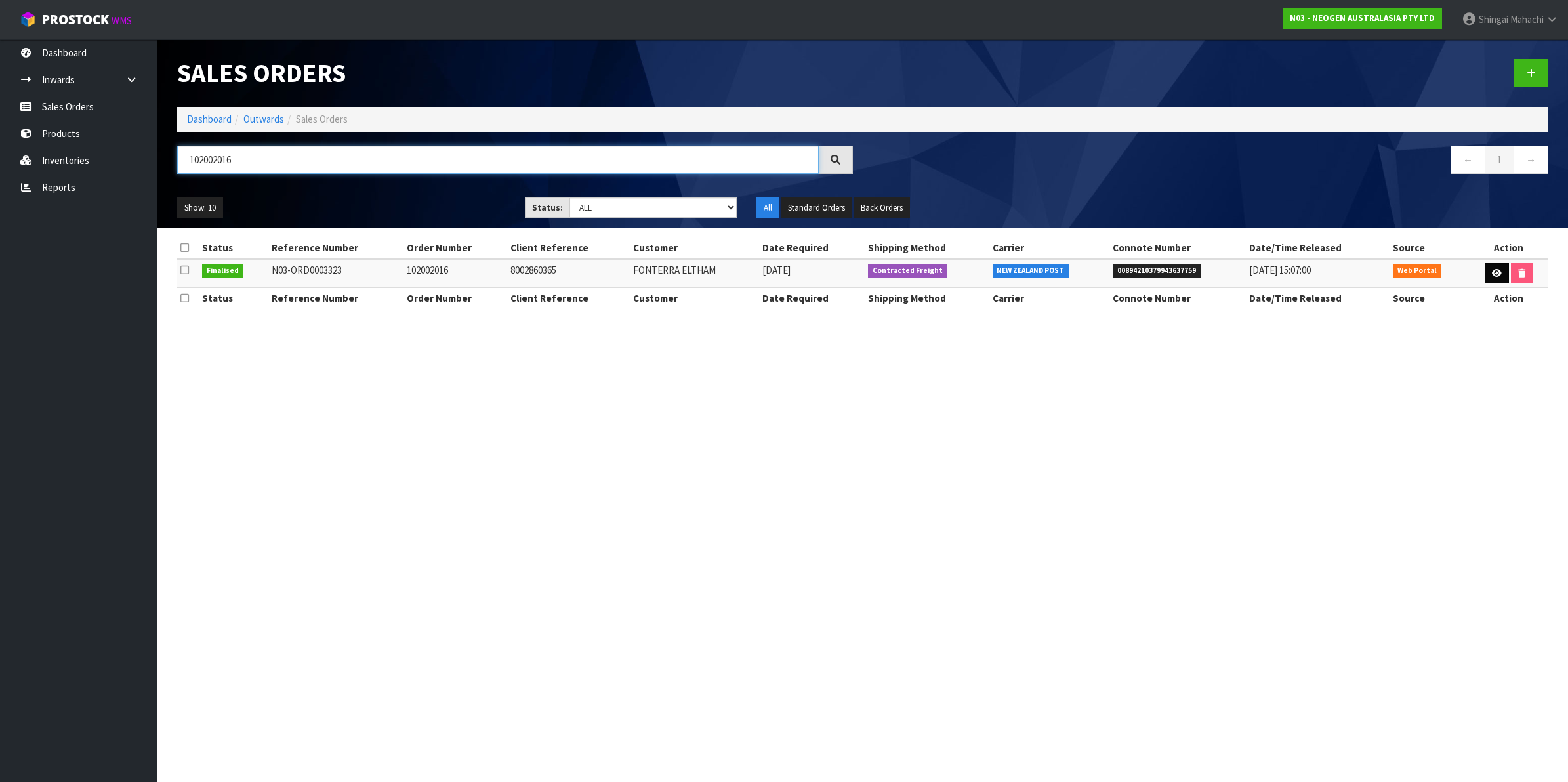
type input "102002016"
click at [1492, 273] on icon at bounding box center [1497, 273] width 10 height 9
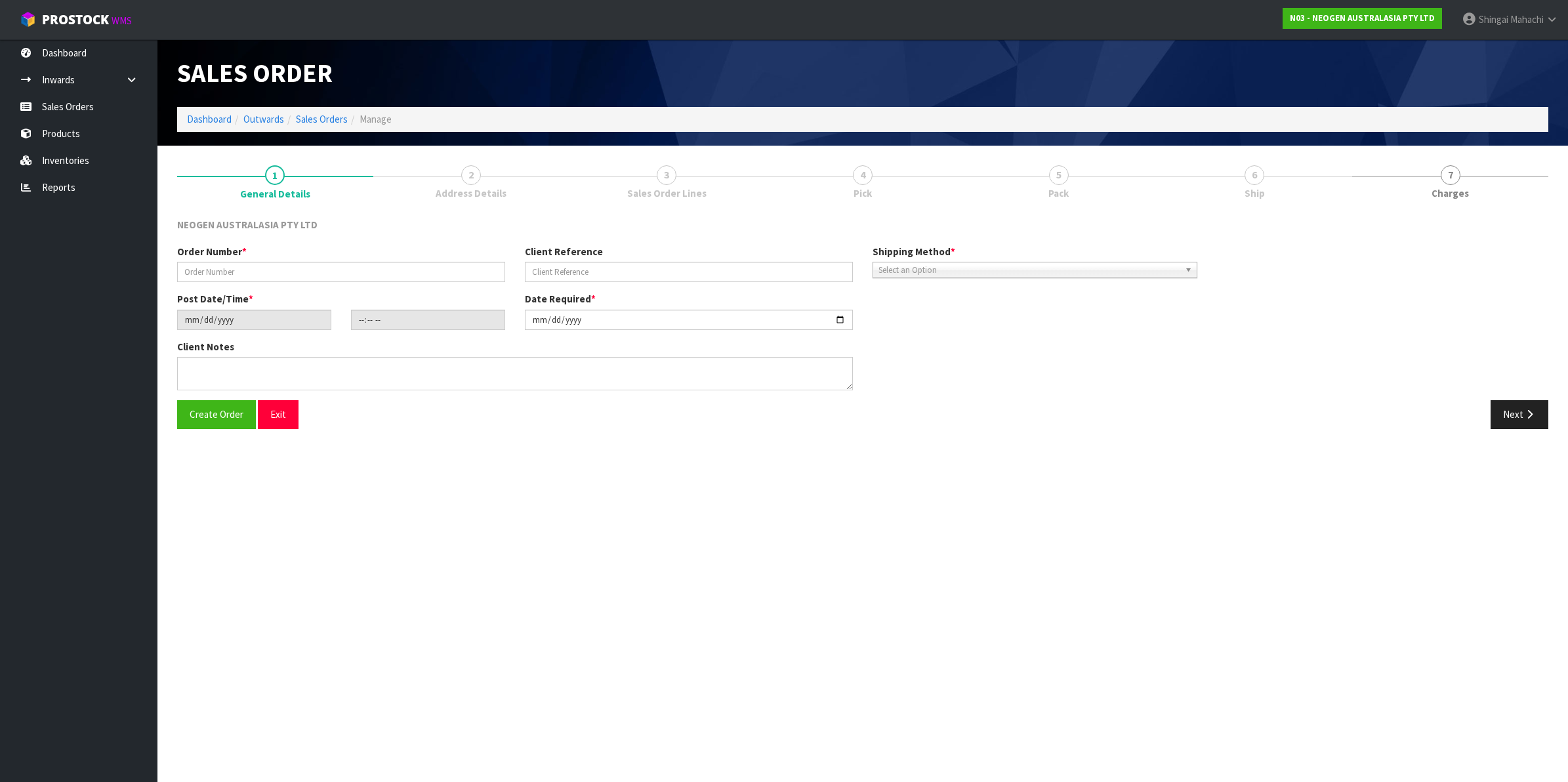
type input "102002016"
type input "8002860365"
type input "[DATE]"
type input "10:24:00.000"
type input "[DATE]"
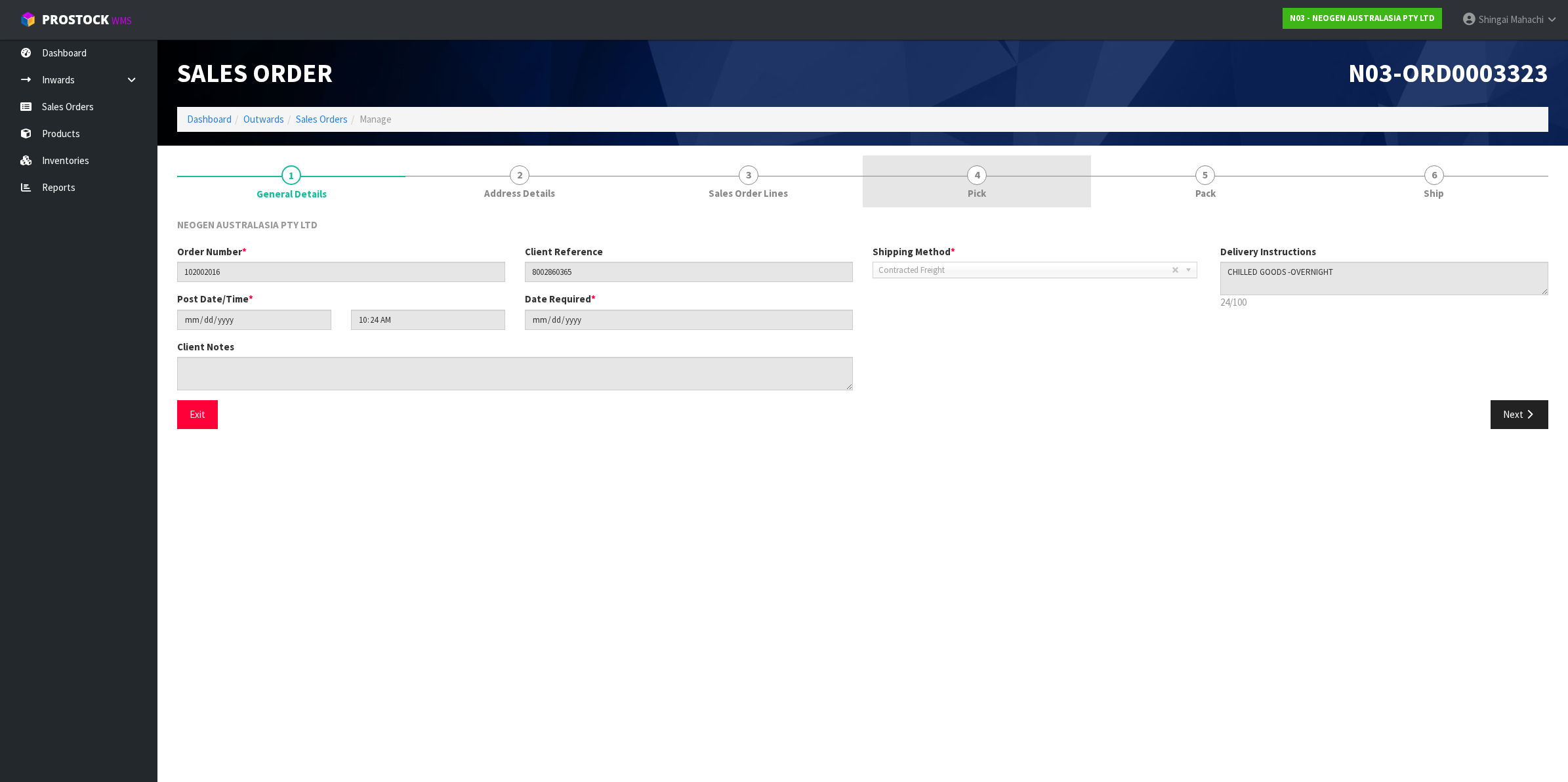
click at [975, 171] on span "4" at bounding box center [976, 175] width 20 height 20
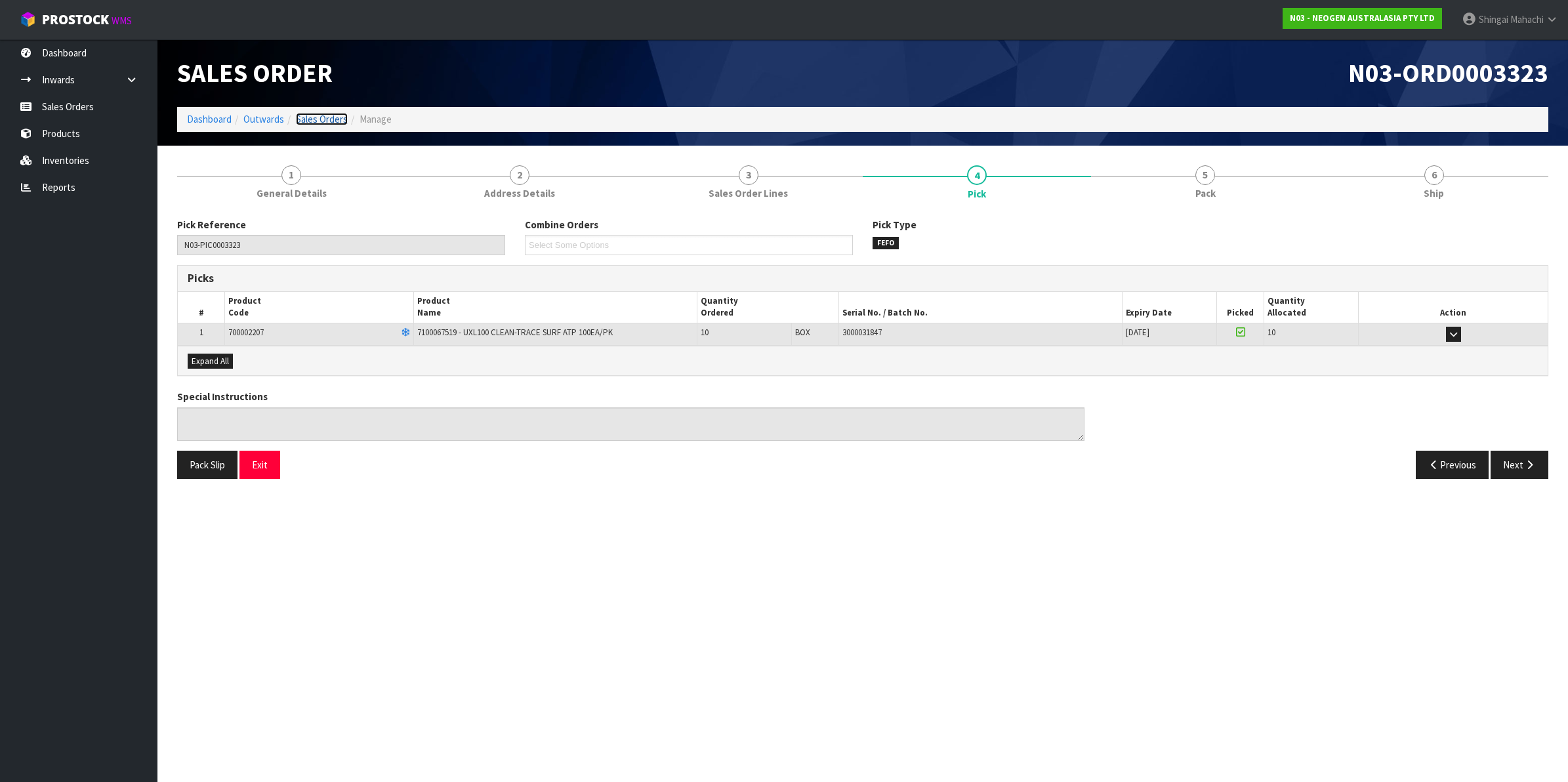
click at [316, 116] on link "Sales Orders" at bounding box center [322, 119] width 52 height 12
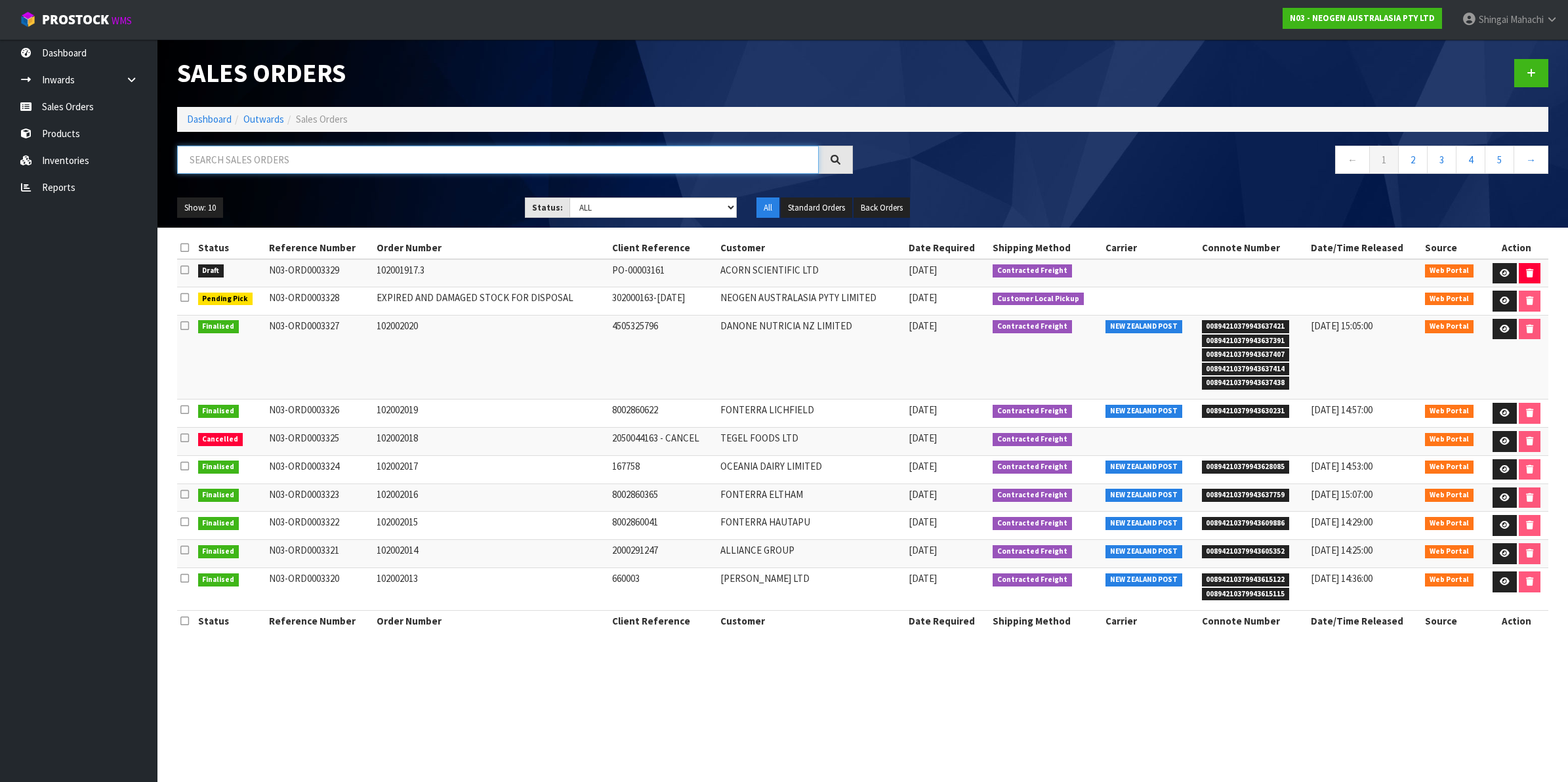
click at [274, 153] on input "text" at bounding box center [498, 159] width 641 height 28
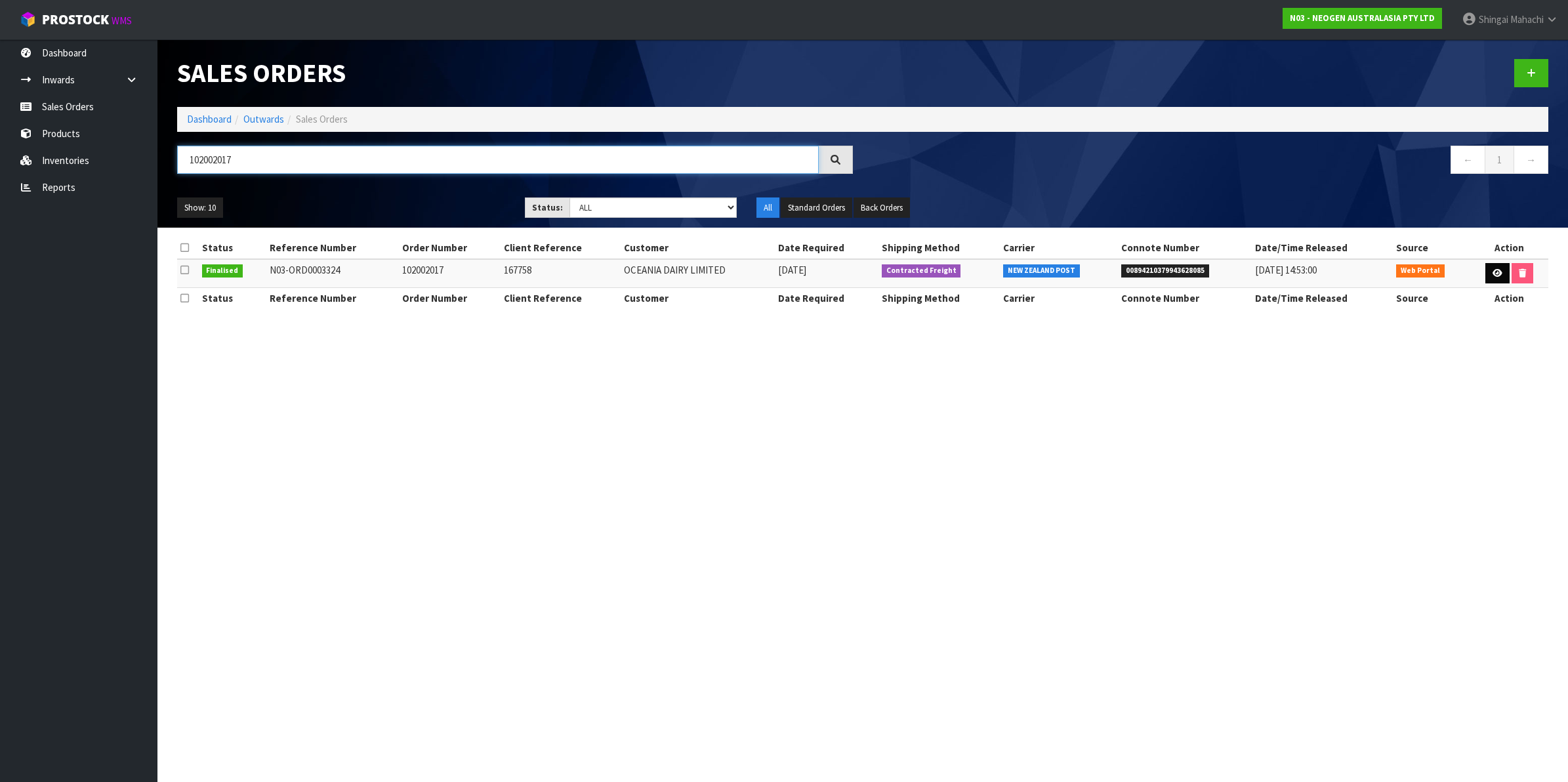
type input "102002017"
click at [1497, 266] on link at bounding box center [1498, 273] width 24 height 21
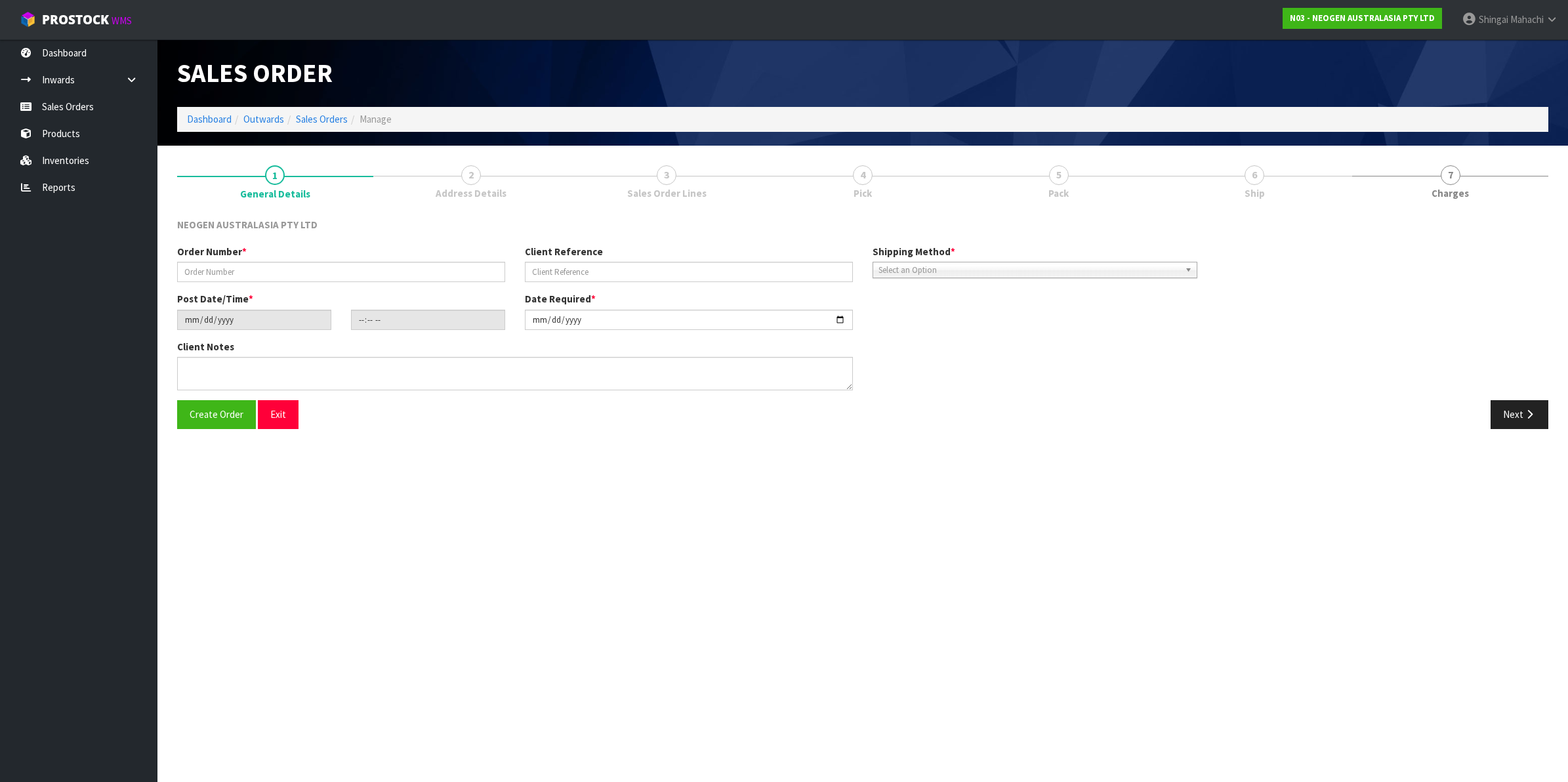
type input "102002017"
type input "167758"
type input "[DATE]"
type input "10:29:00.000"
type input "[DATE]"
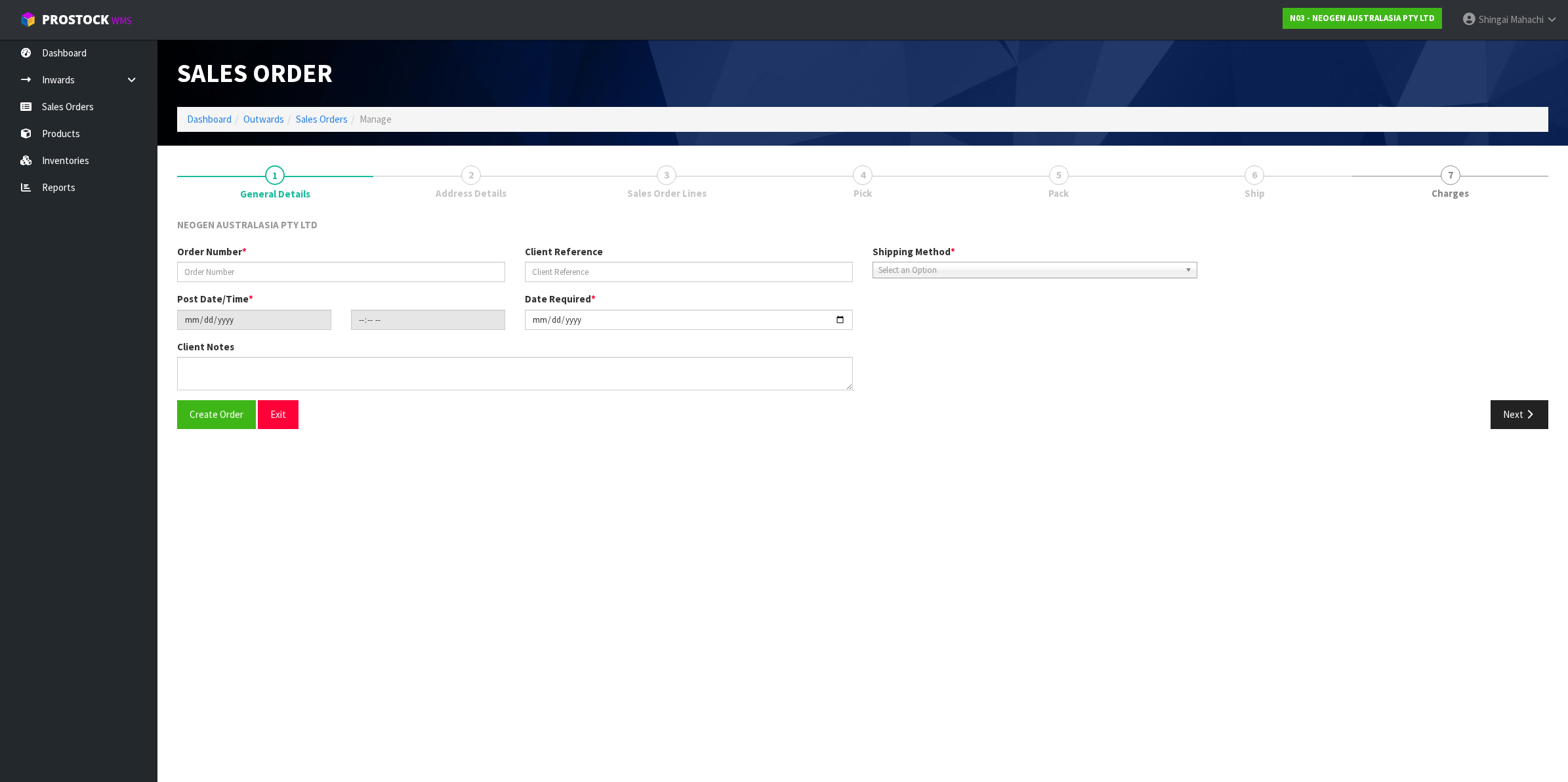
type textarea "ATTN: SITE STORE-05 LABORATORY"
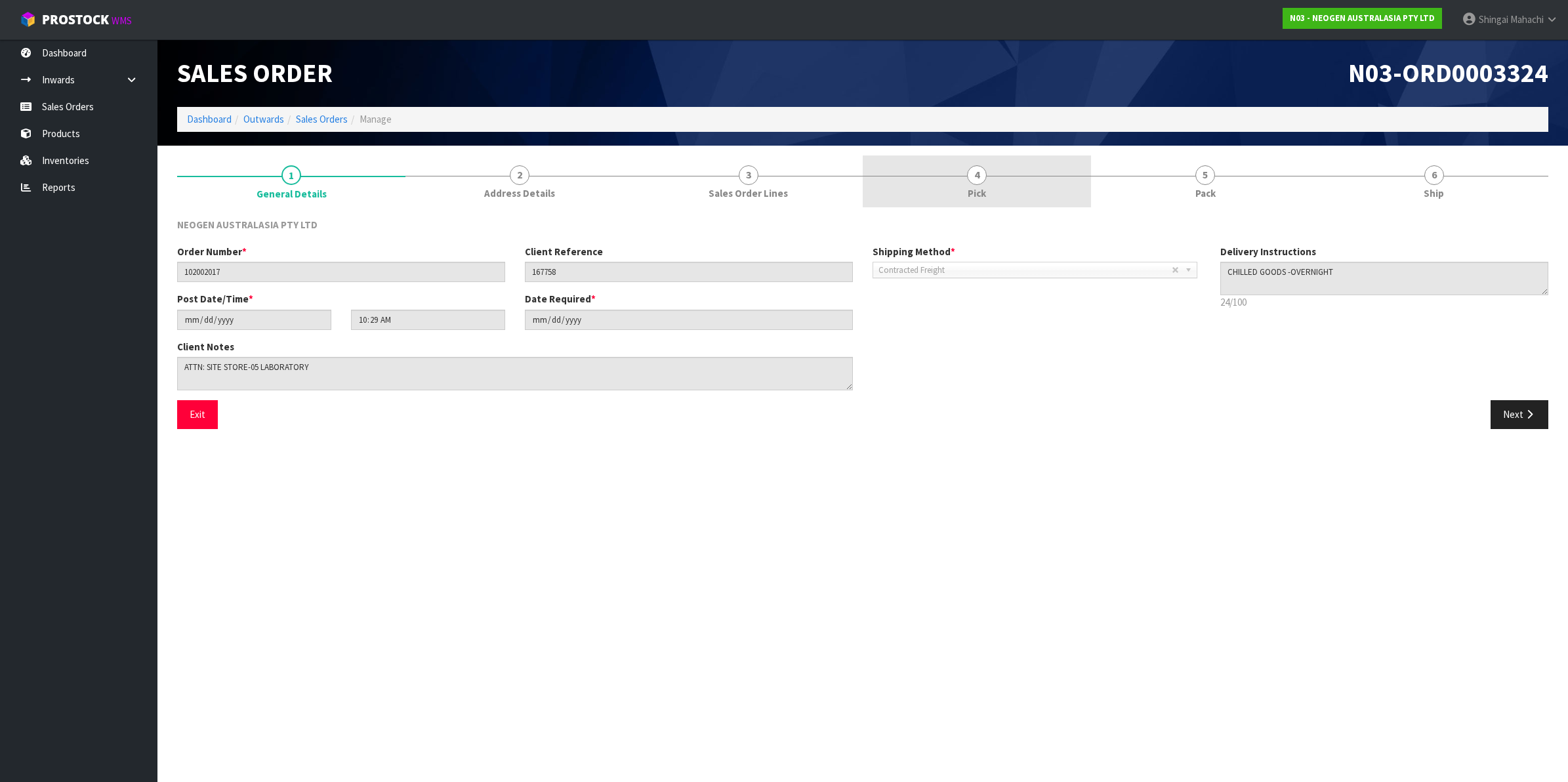
click at [980, 172] on span "4" at bounding box center [976, 175] width 20 height 20
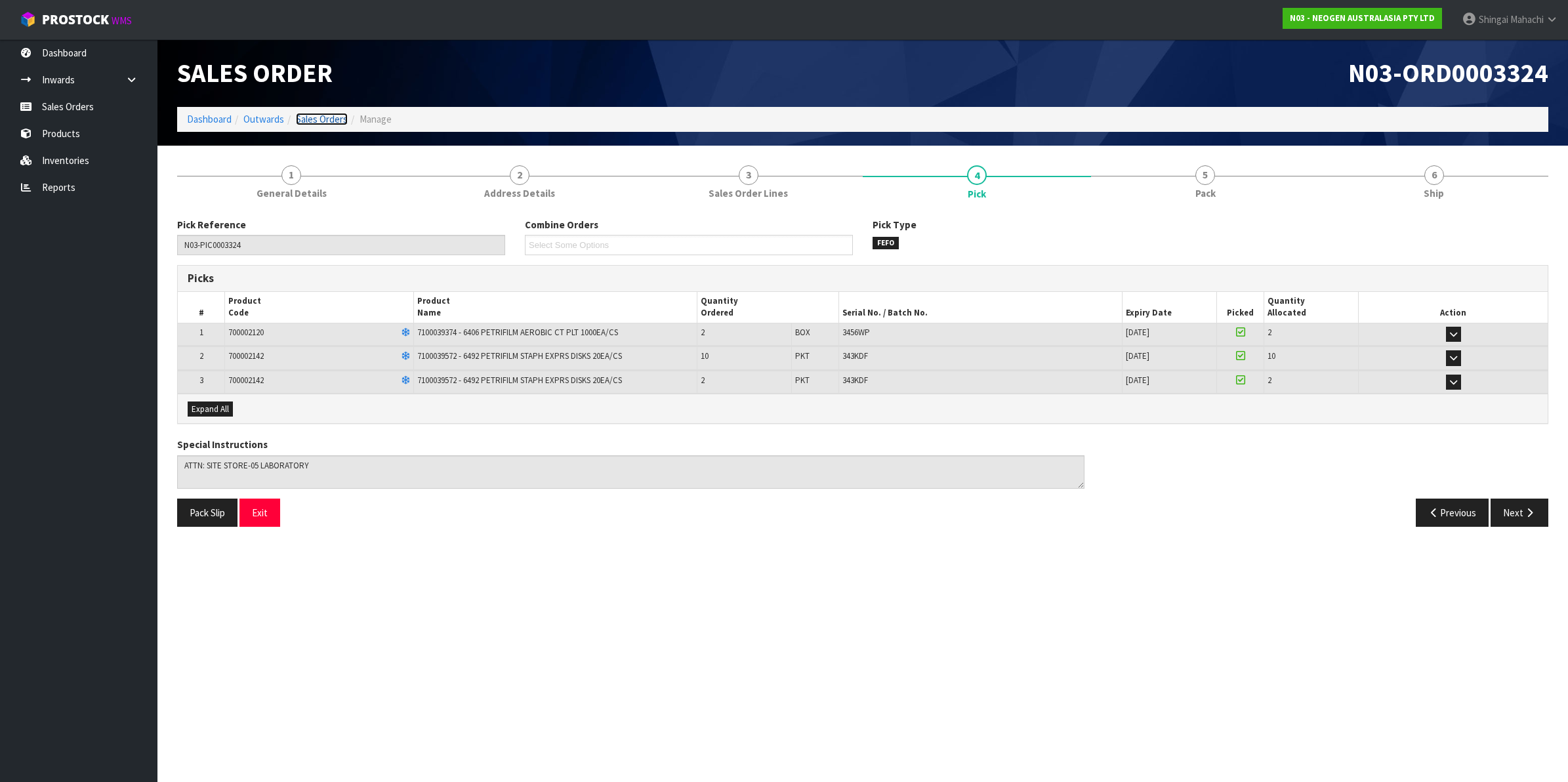
click at [307, 119] on link "Sales Orders" at bounding box center [322, 119] width 52 height 12
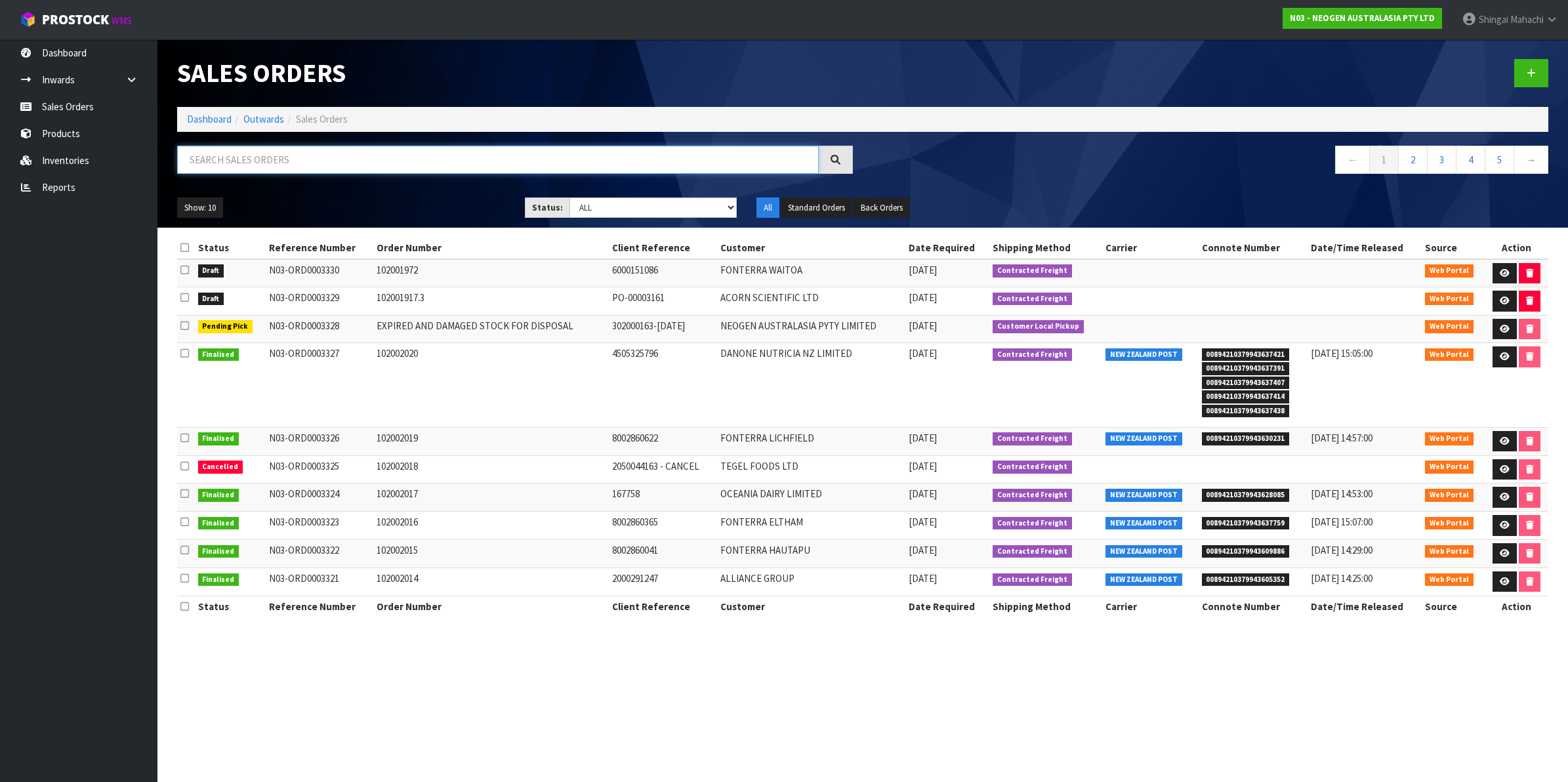
click at [296, 156] on input "text" at bounding box center [498, 159] width 641 height 28
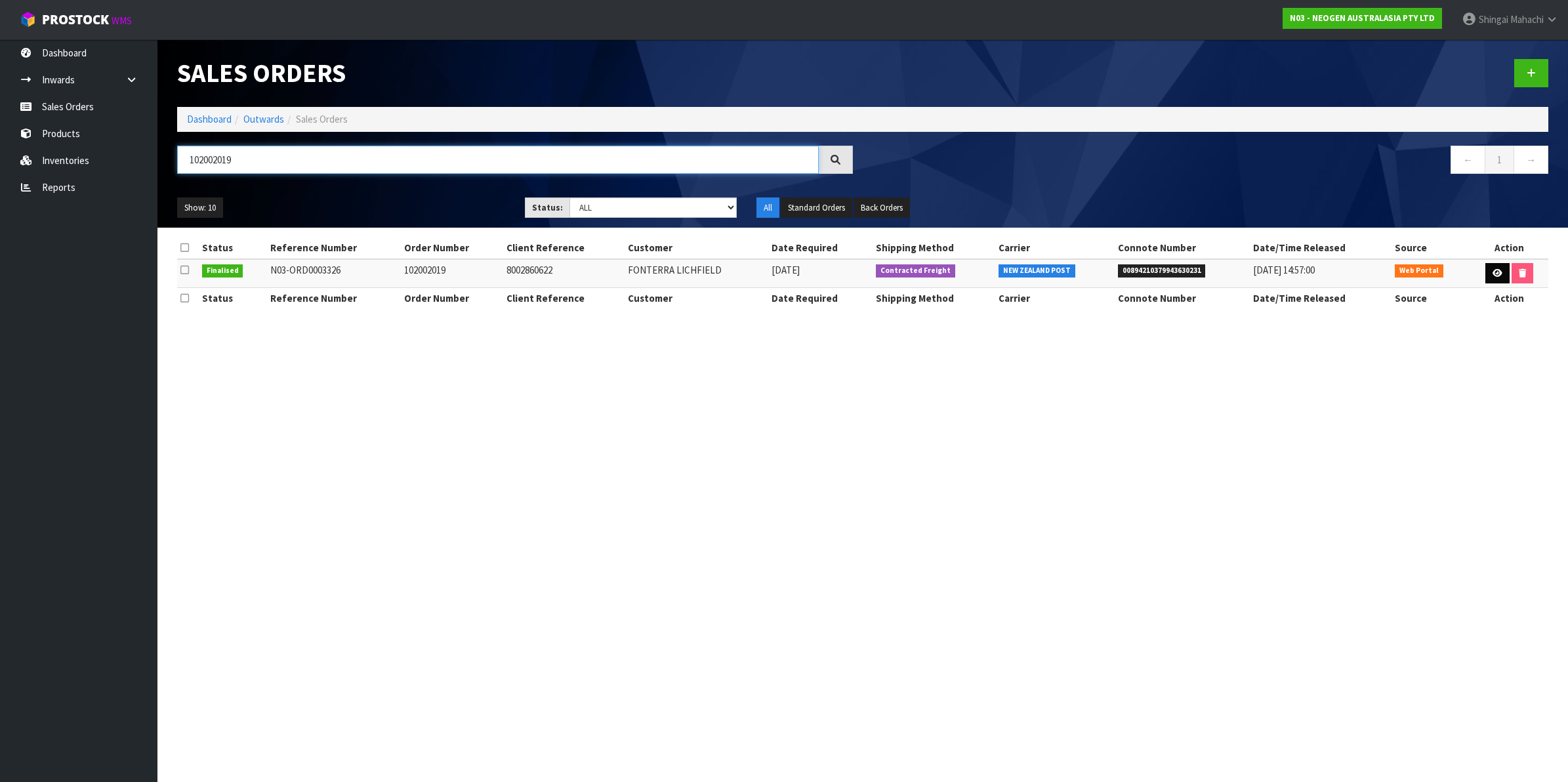
type input "102002019"
click at [1501, 274] on link at bounding box center [1498, 273] width 24 height 21
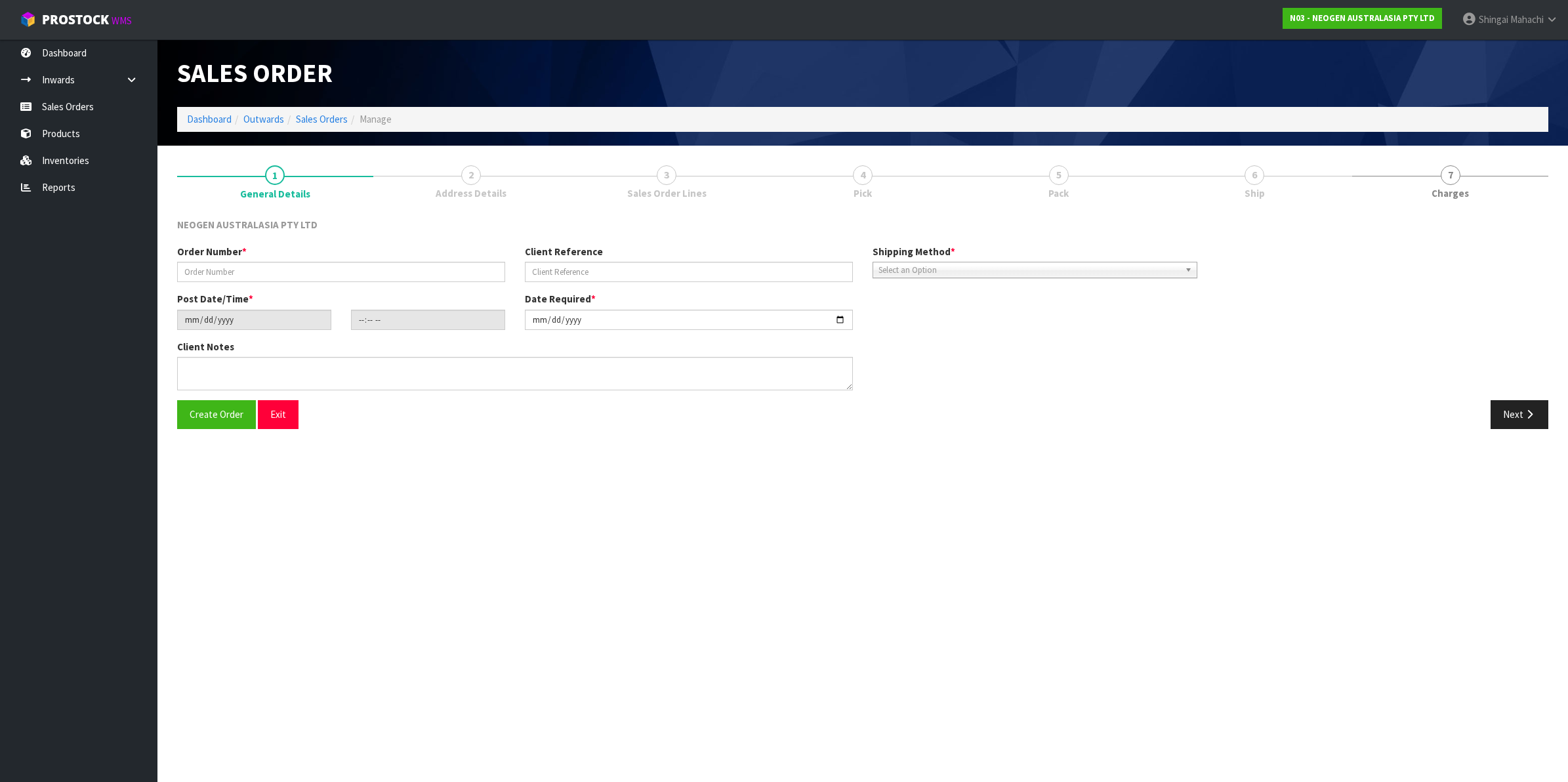
type input "102002019"
type input "8002860622"
type input "[DATE]"
type input "11:42:00.000"
type input "[DATE]"
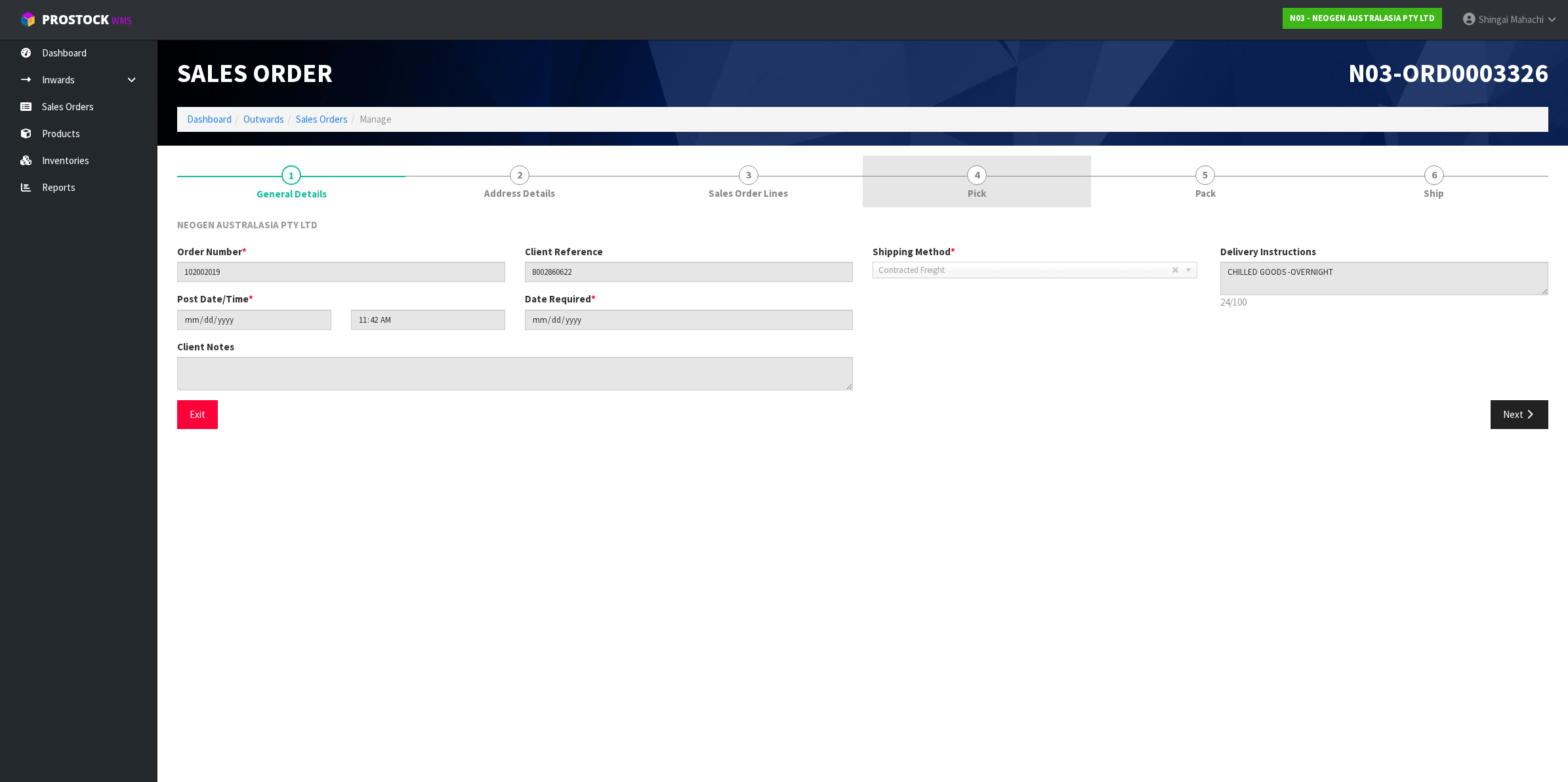
click at [978, 175] on span "4" at bounding box center [976, 175] width 20 height 20
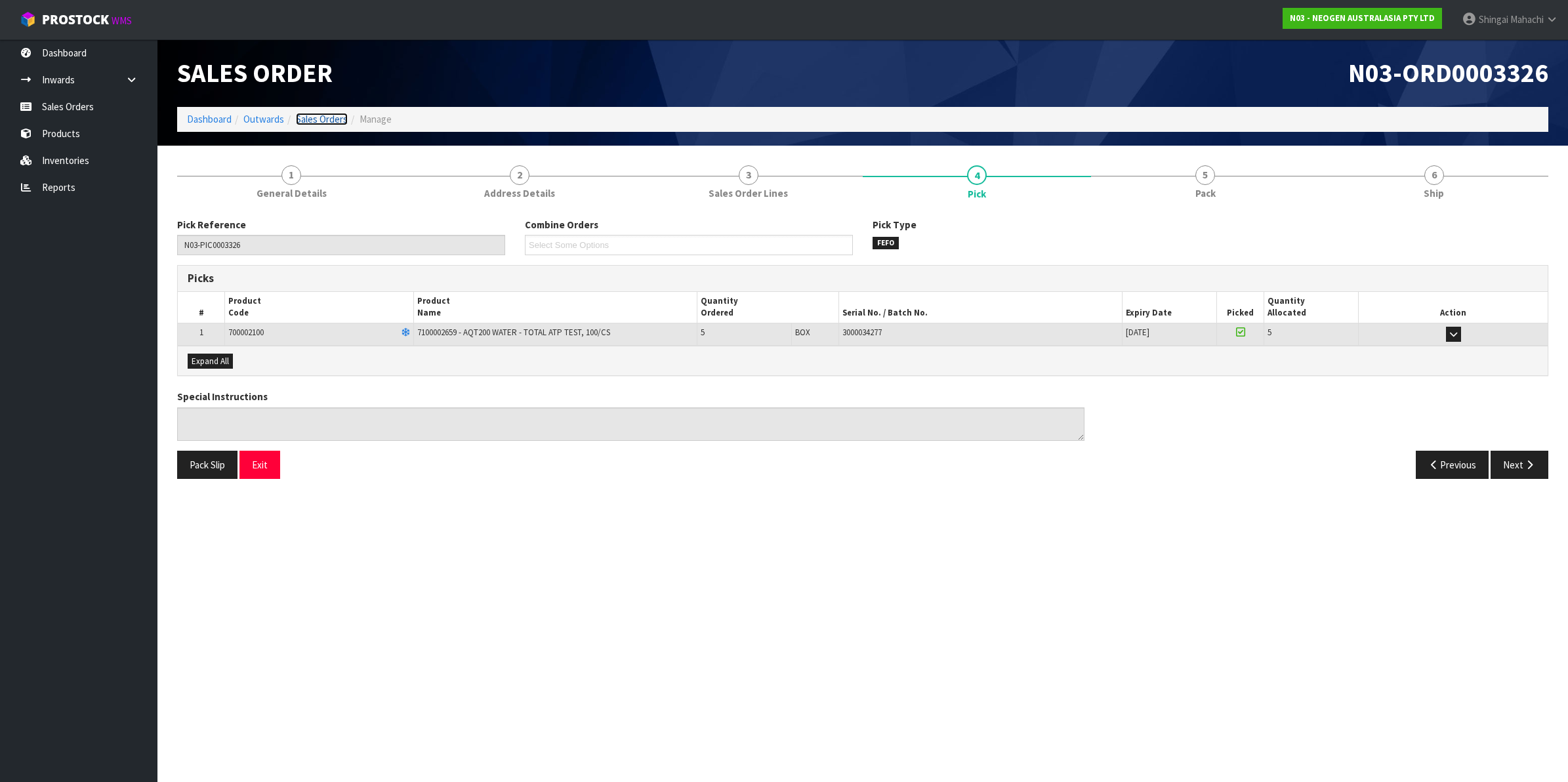
click at [308, 116] on link "Sales Orders" at bounding box center [322, 119] width 52 height 12
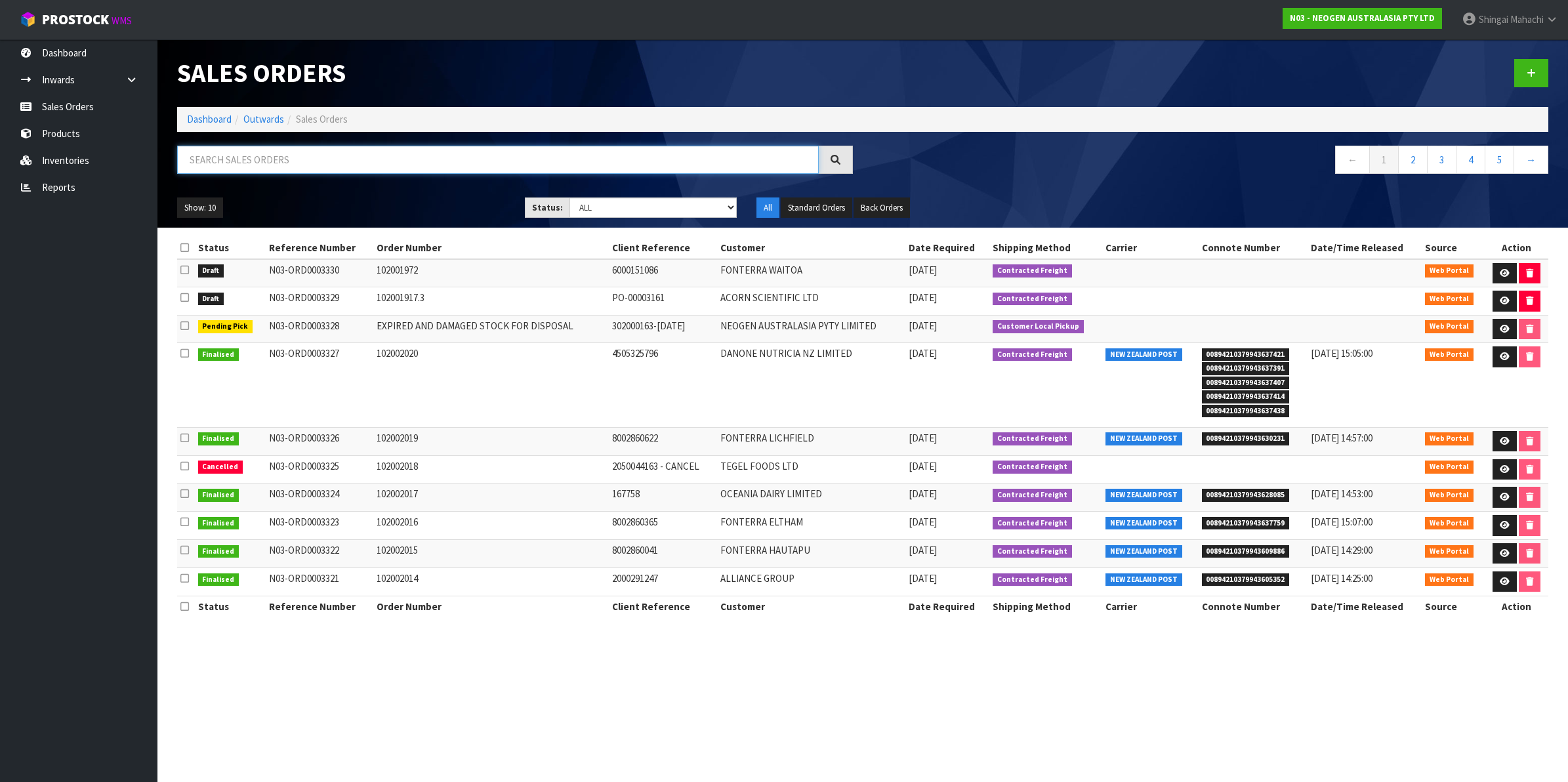
click at [272, 161] on input "text" at bounding box center [498, 159] width 641 height 28
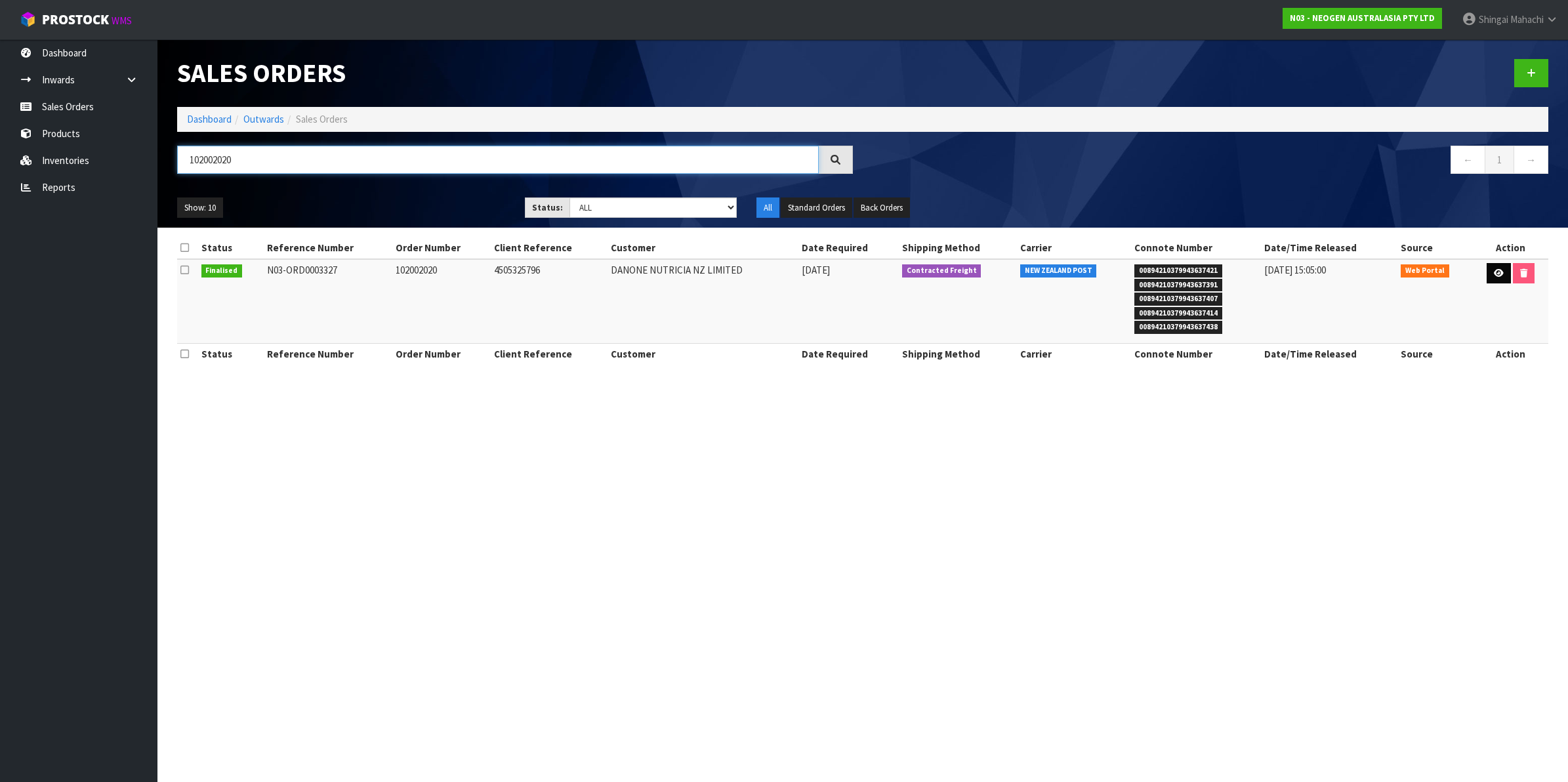
type input "102002020"
click at [1491, 267] on link at bounding box center [1499, 273] width 24 height 21
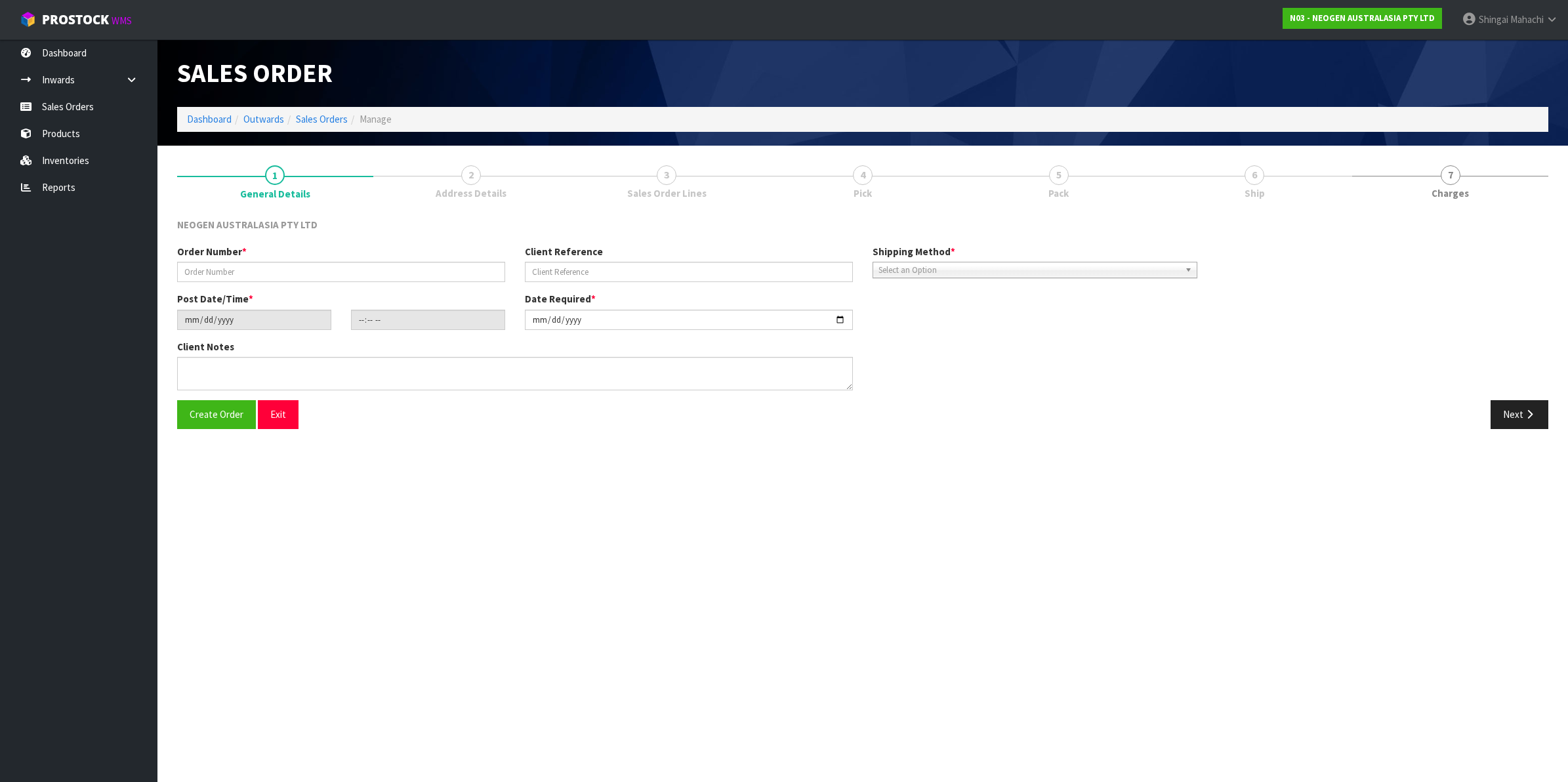
type input "102002020"
type input "4505325796"
type input "[DATE]"
type input "11:45:00.000"
type input "[DATE]"
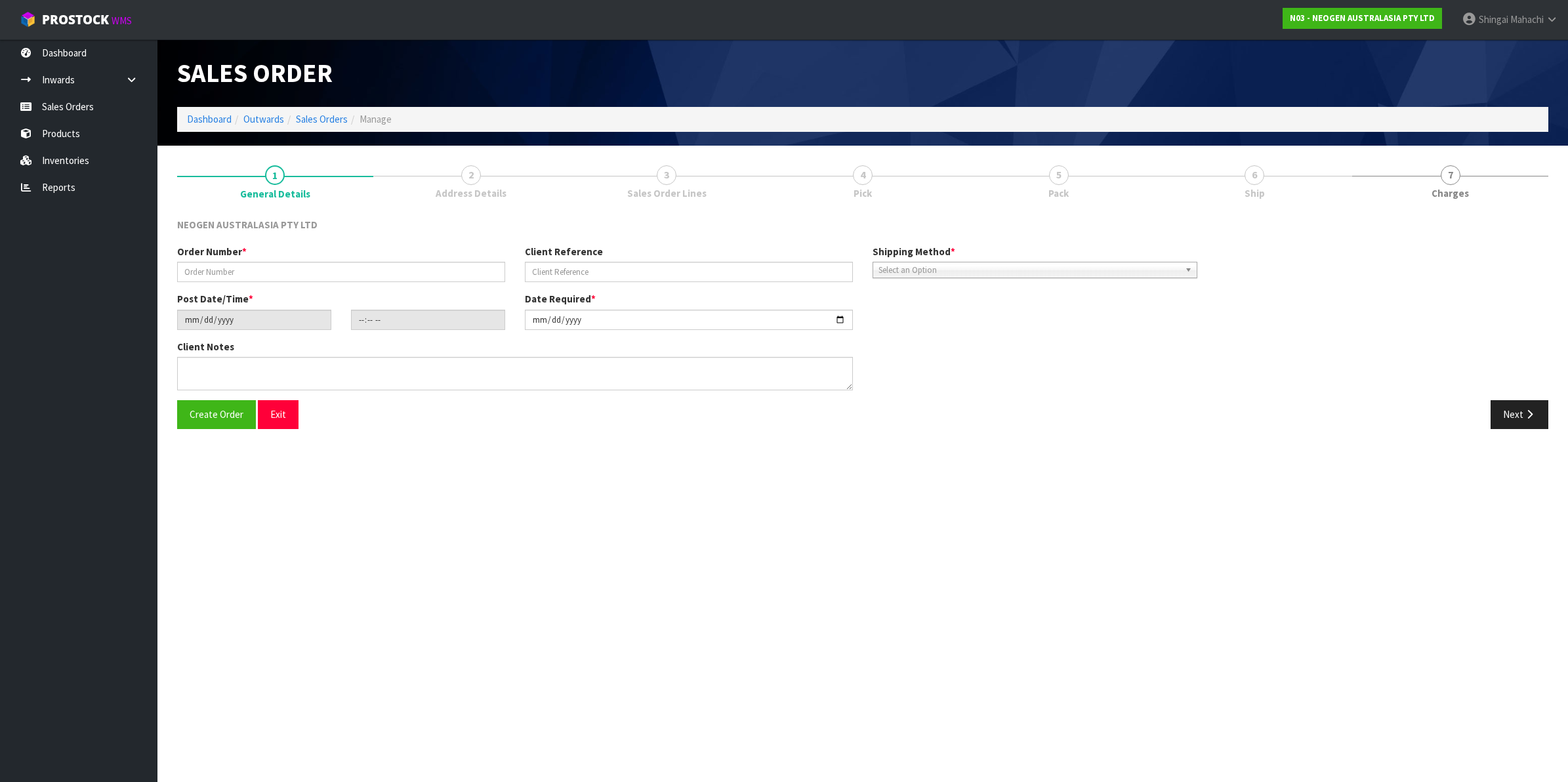
type textarea "ATTN: [PERSON_NAME]"
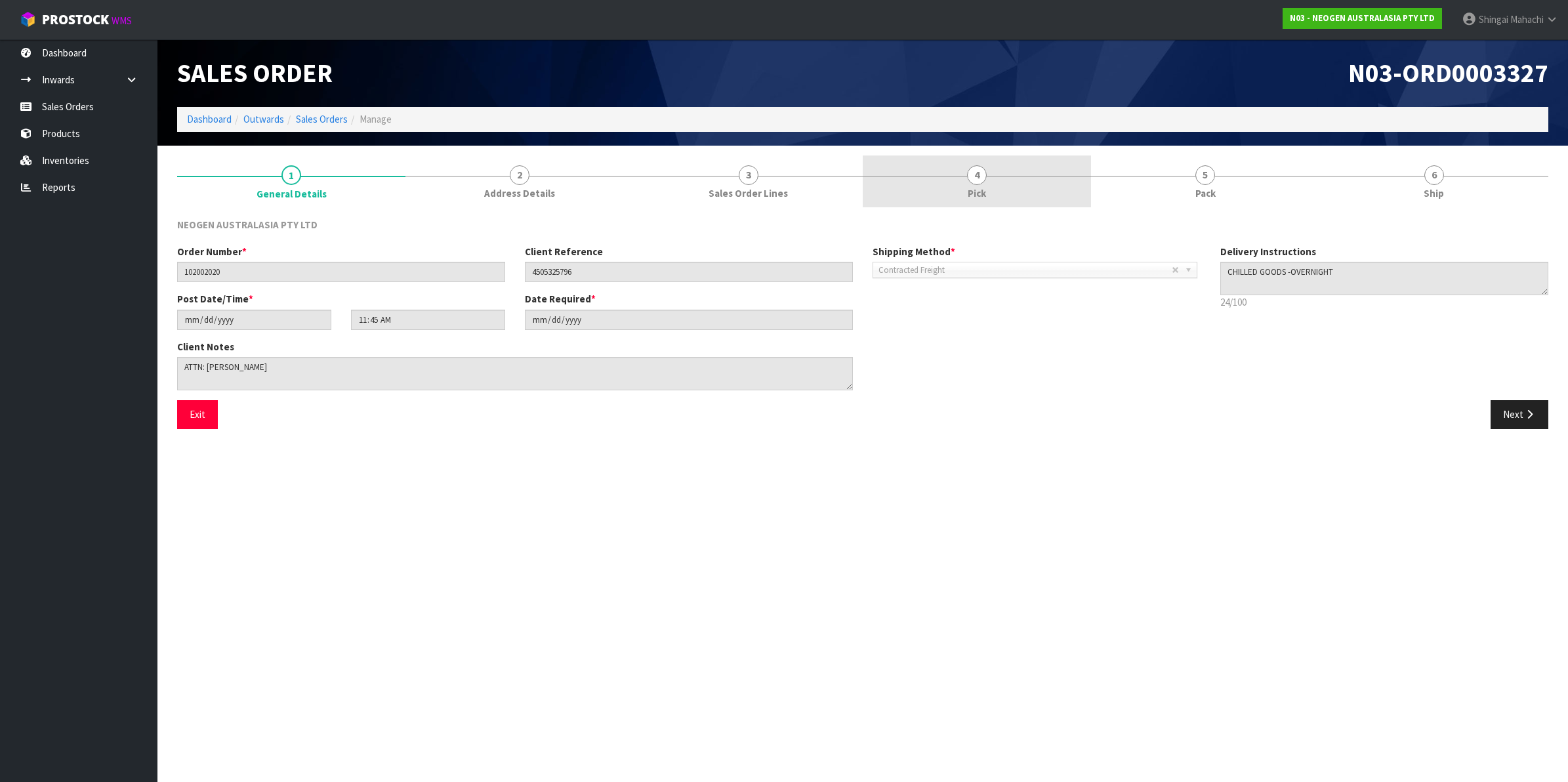
click at [979, 178] on span "4" at bounding box center [976, 175] width 20 height 20
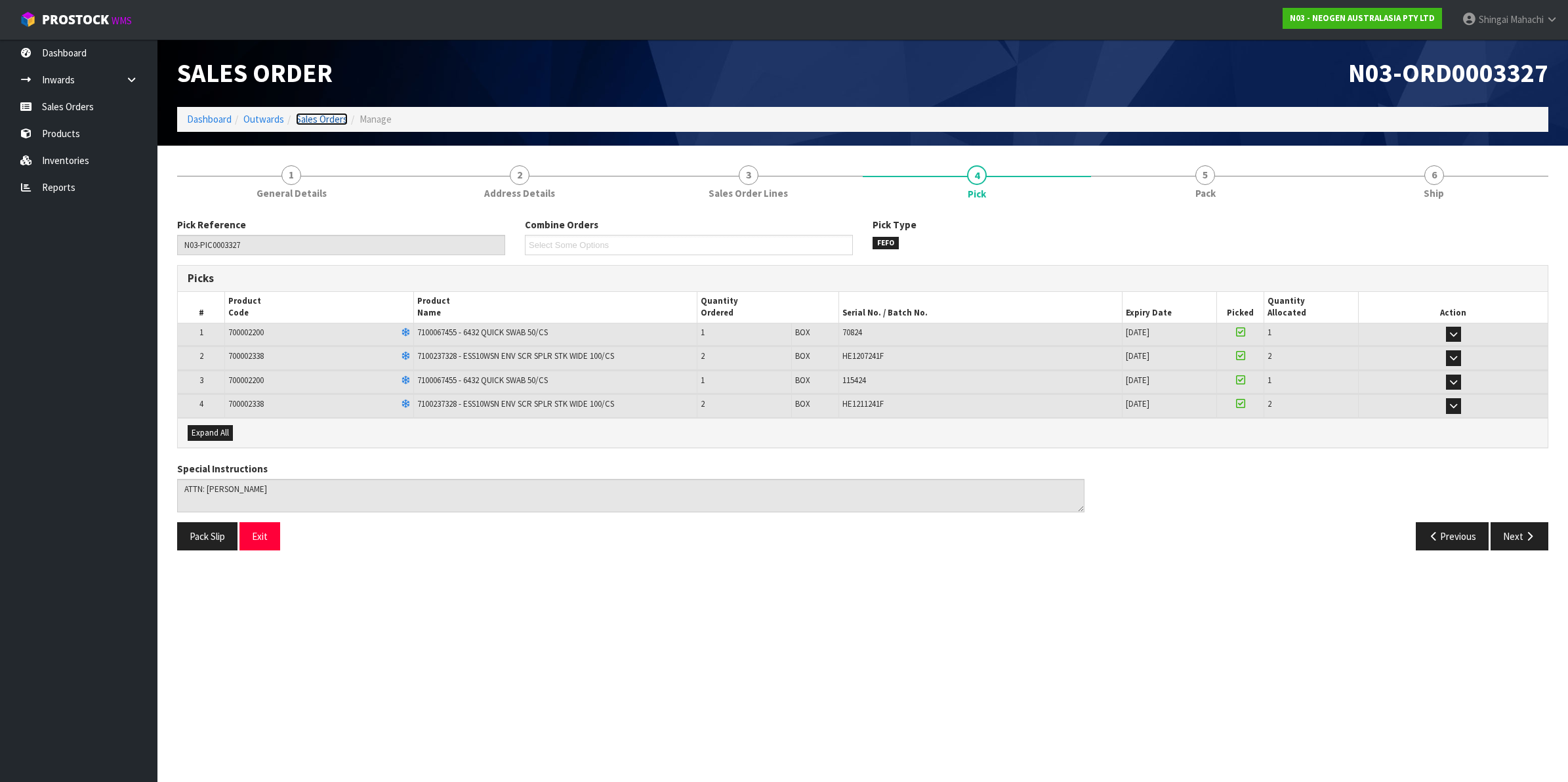
click at [322, 115] on link "Sales Orders" at bounding box center [322, 119] width 52 height 12
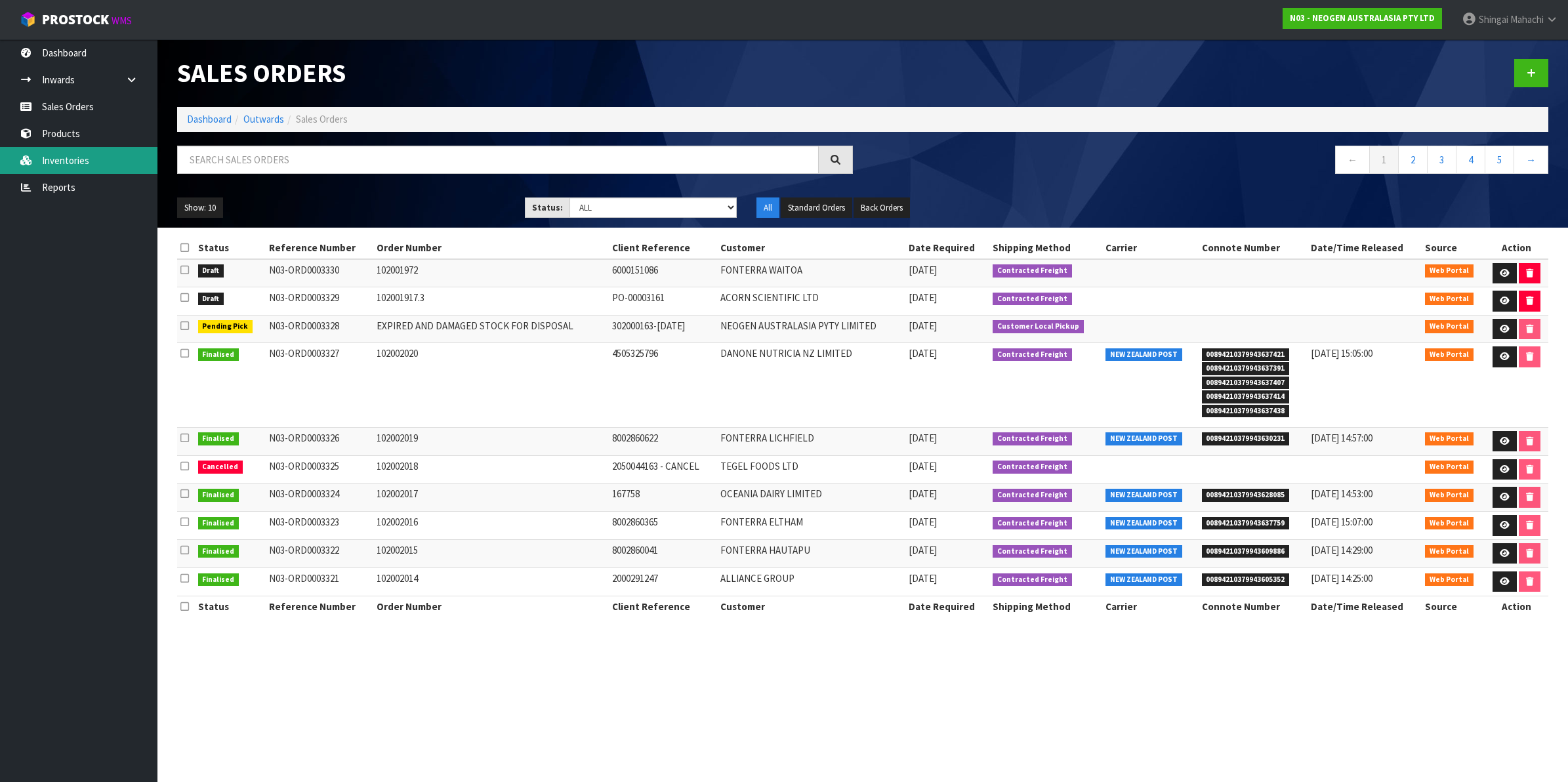
click at [57, 156] on link "Inventories" at bounding box center [78, 160] width 157 height 27
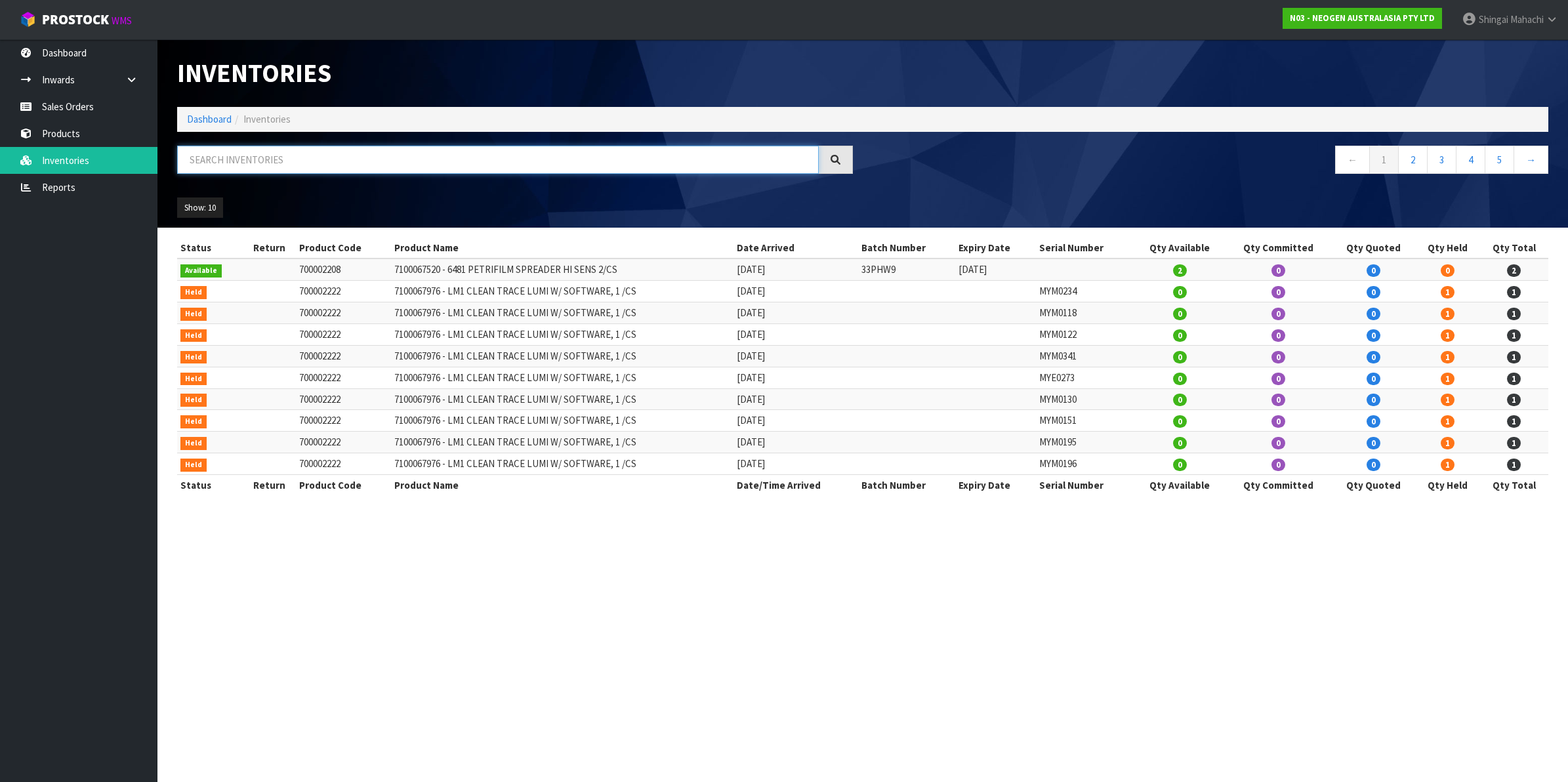
click at [224, 162] on input "text" at bounding box center [498, 159] width 641 height 28
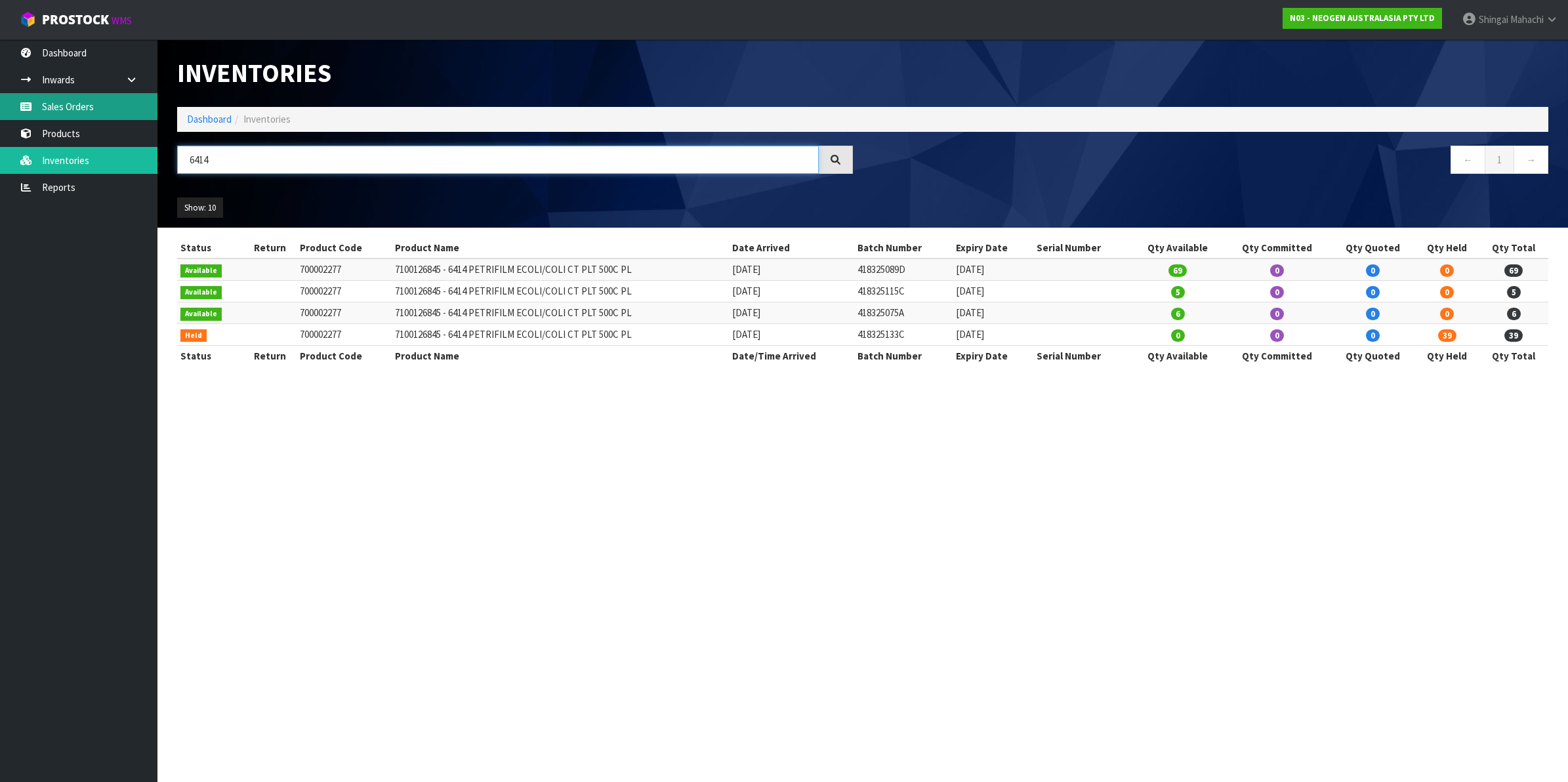
type input "6414"
click at [61, 107] on link "Sales Orders" at bounding box center [78, 106] width 157 height 27
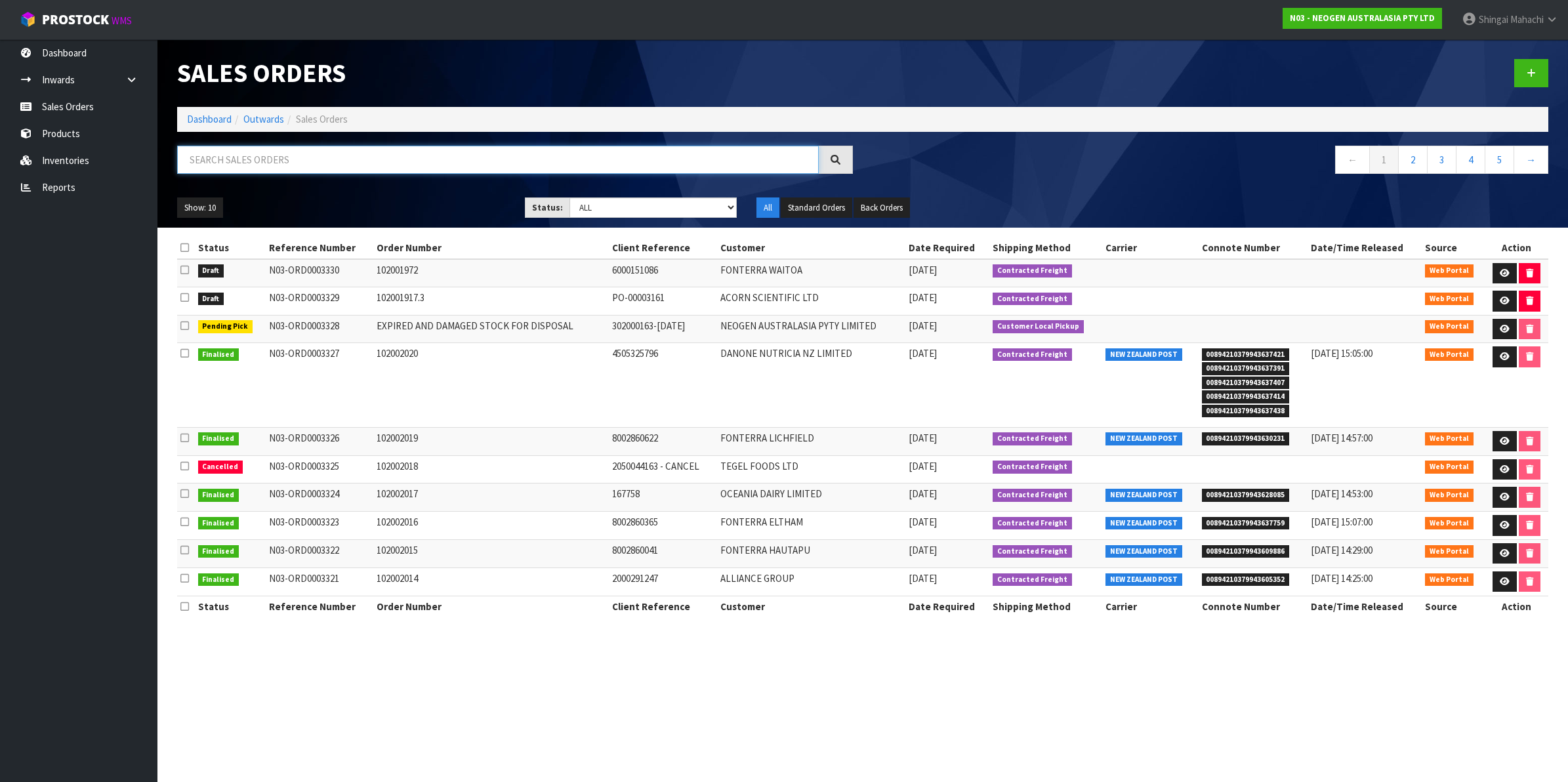
click at [222, 163] on input "text" at bounding box center [498, 159] width 641 height 28
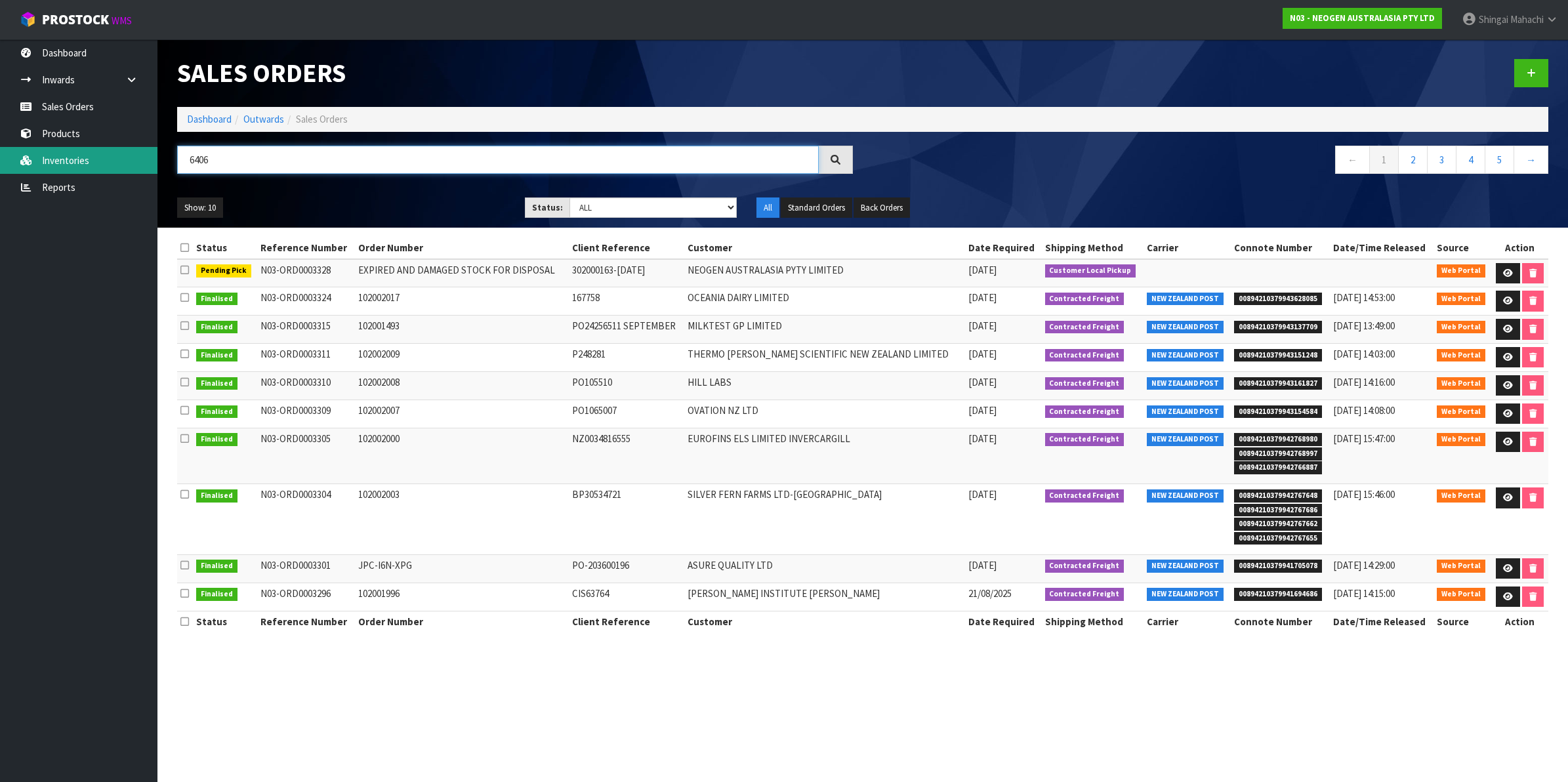
type input "6406"
click at [54, 158] on link "Inventories" at bounding box center [78, 160] width 157 height 27
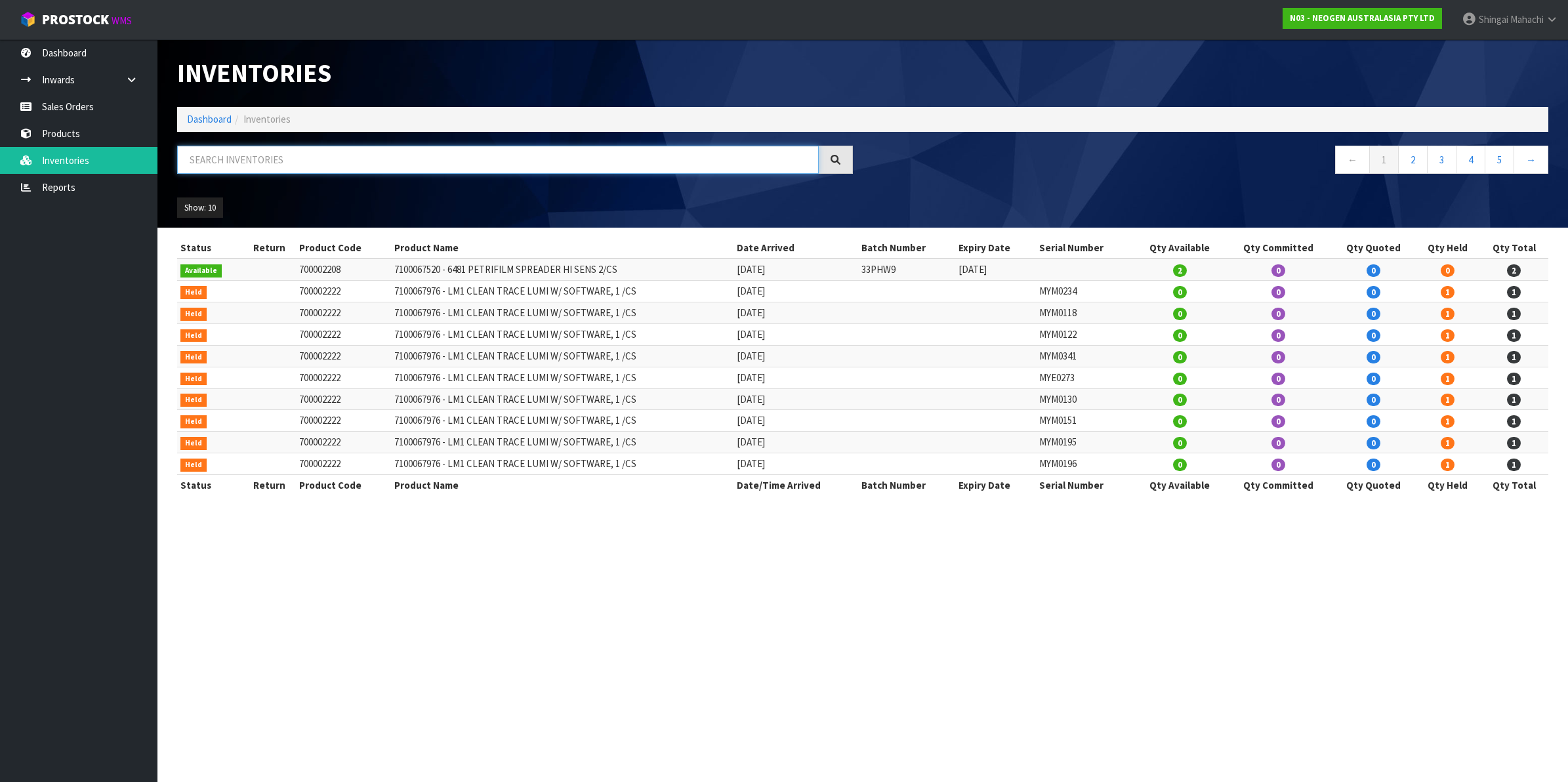
click at [218, 156] on input "text" at bounding box center [498, 159] width 641 height 28
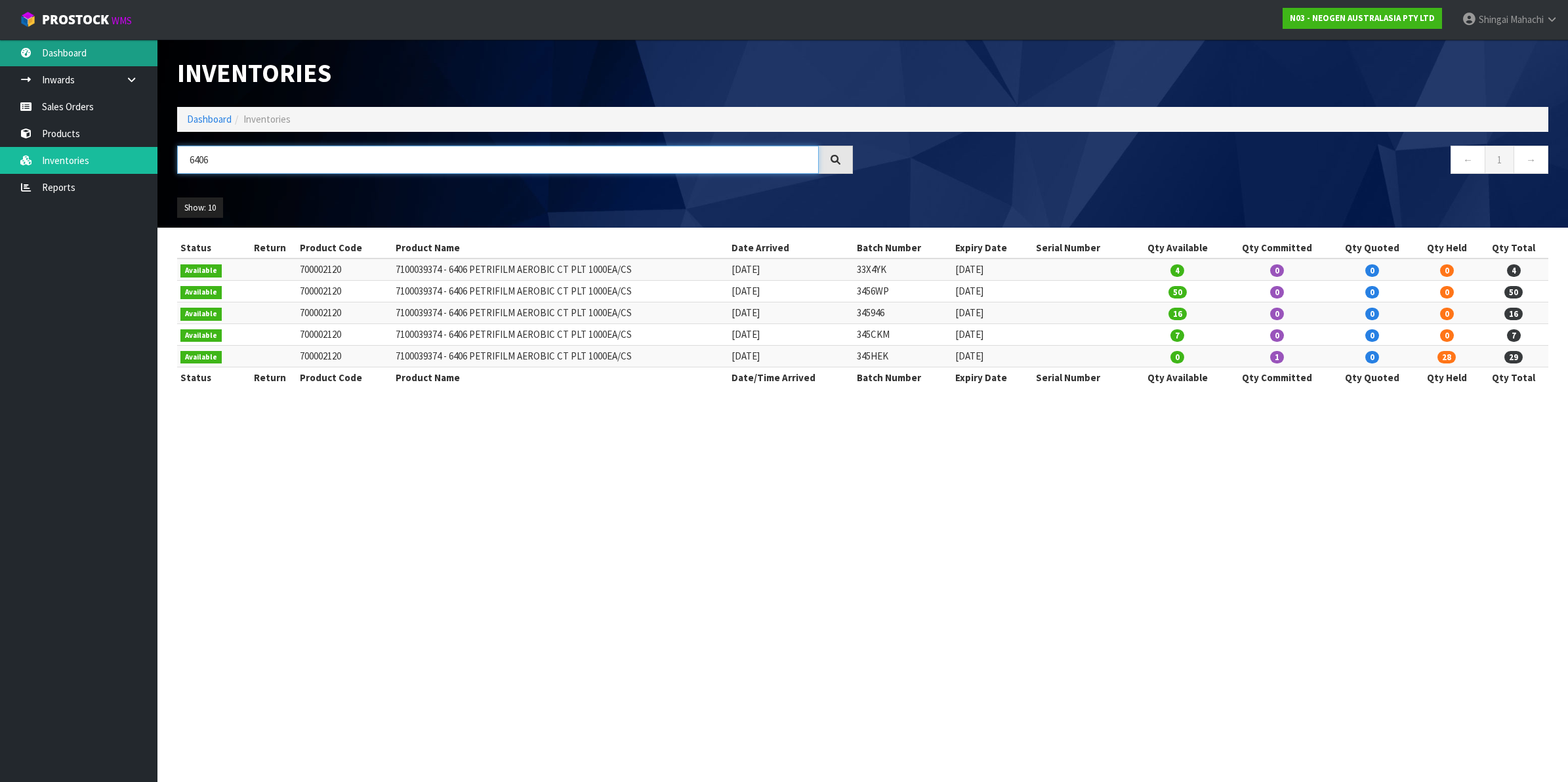
type input "6406"
drag, startPoint x: 863, startPoint y: 358, endPoint x: 908, endPoint y: 361, distance: 45.1
click at [908, 361] on td "345HEK" at bounding box center [902, 356] width 98 height 22
copy td "345HEK"
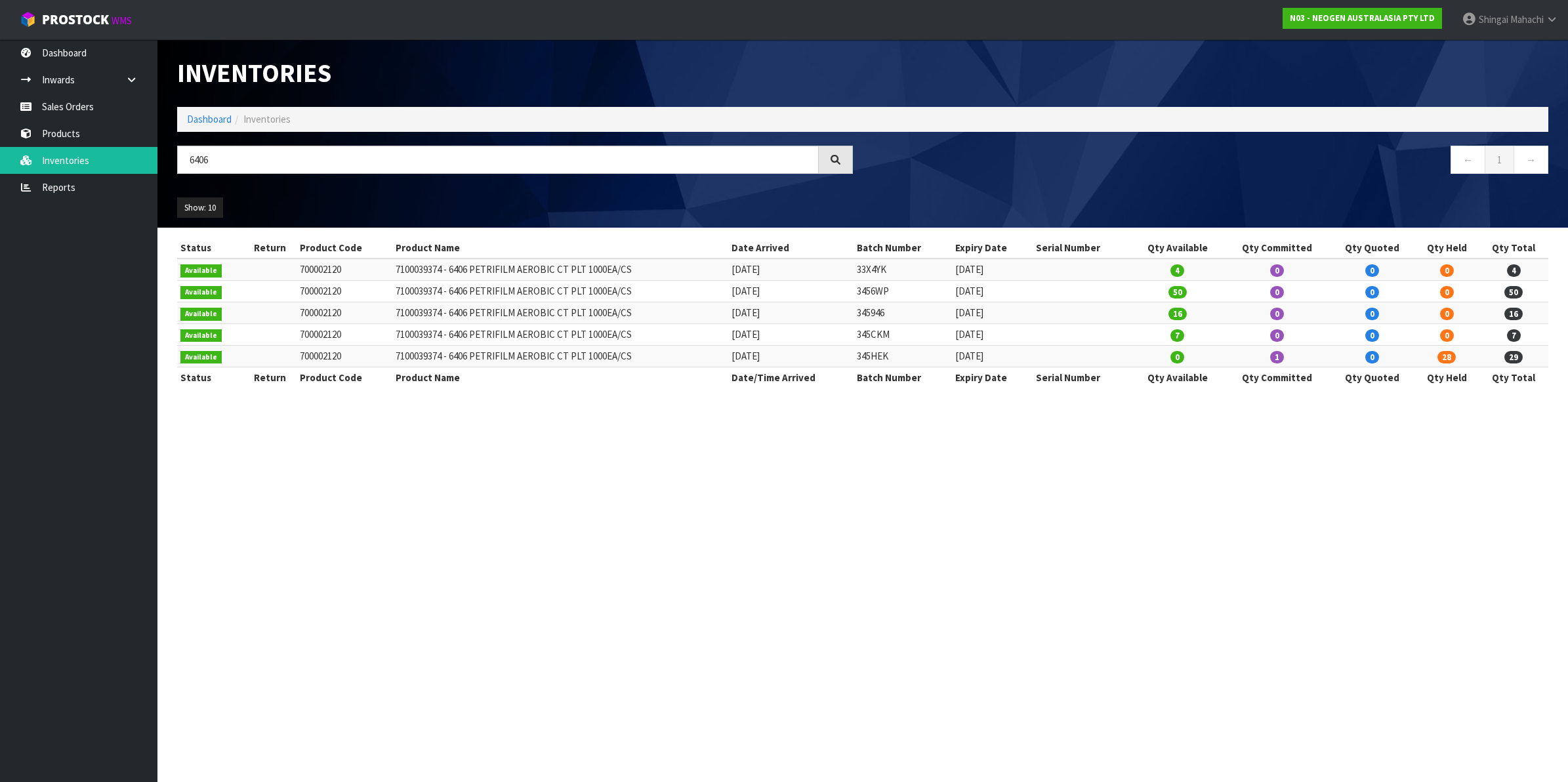
click at [624, 420] on section "Inventories Dashboard Inventories 6406 ← 1 → Show: 10 5 10 25 50 All Show Stock…" at bounding box center [784, 391] width 1568 height 782
click at [70, 109] on link "Sales Orders" at bounding box center [78, 106] width 157 height 27
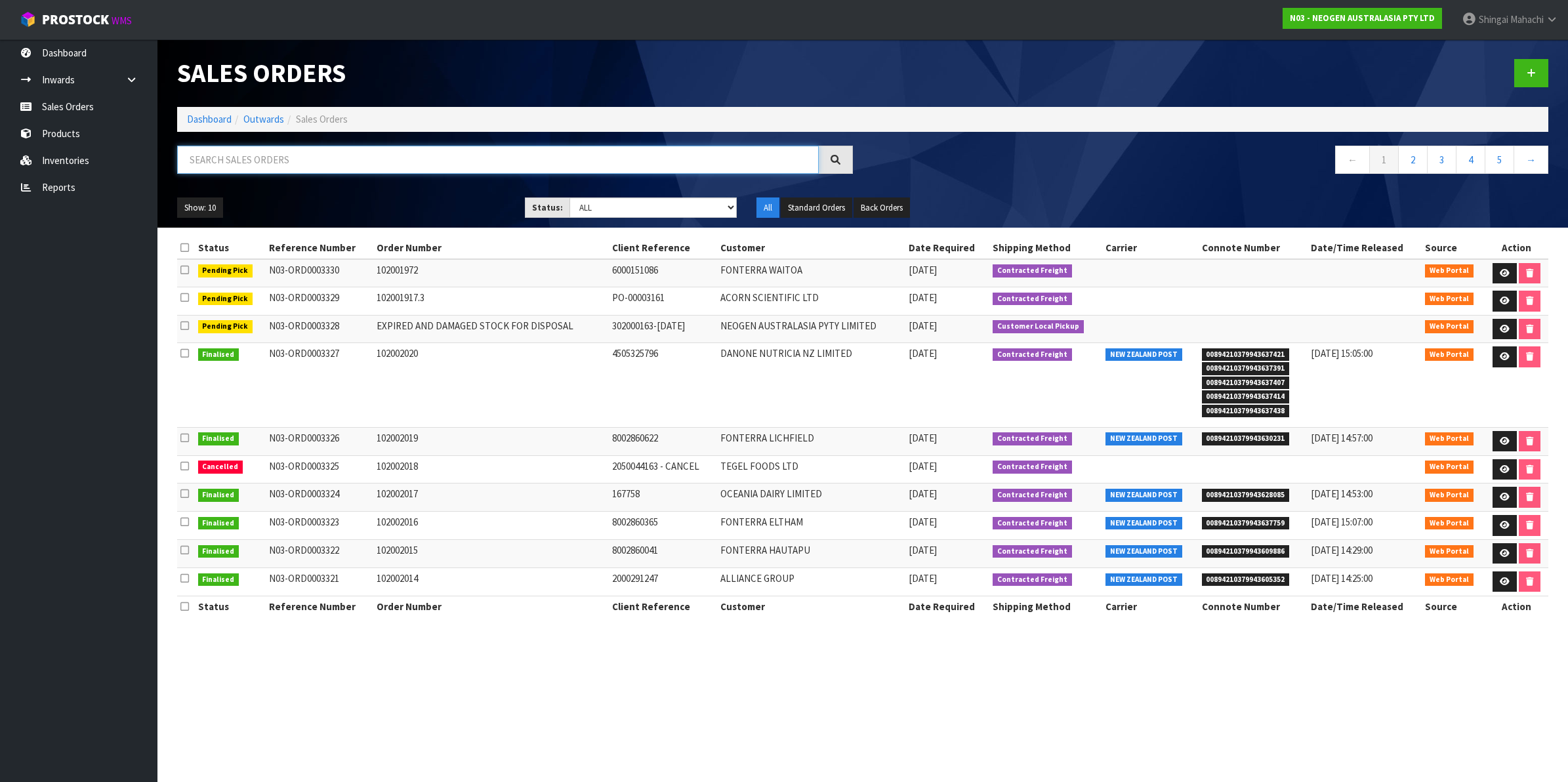
click at [239, 161] on input "text" at bounding box center [498, 159] width 641 height 28
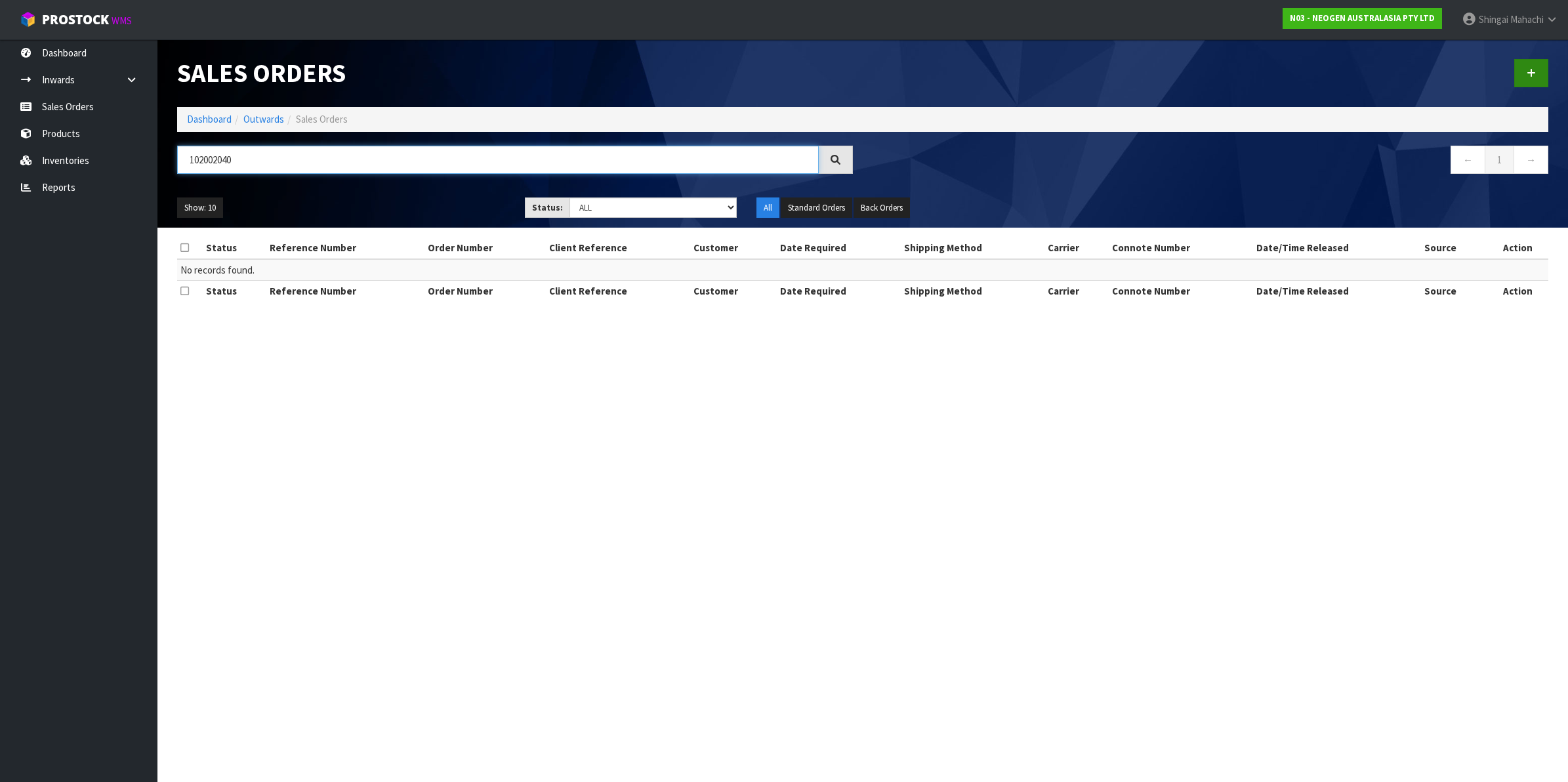
type input "102002040"
click at [1538, 70] on link at bounding box center [1531, 73] width 34 height 28
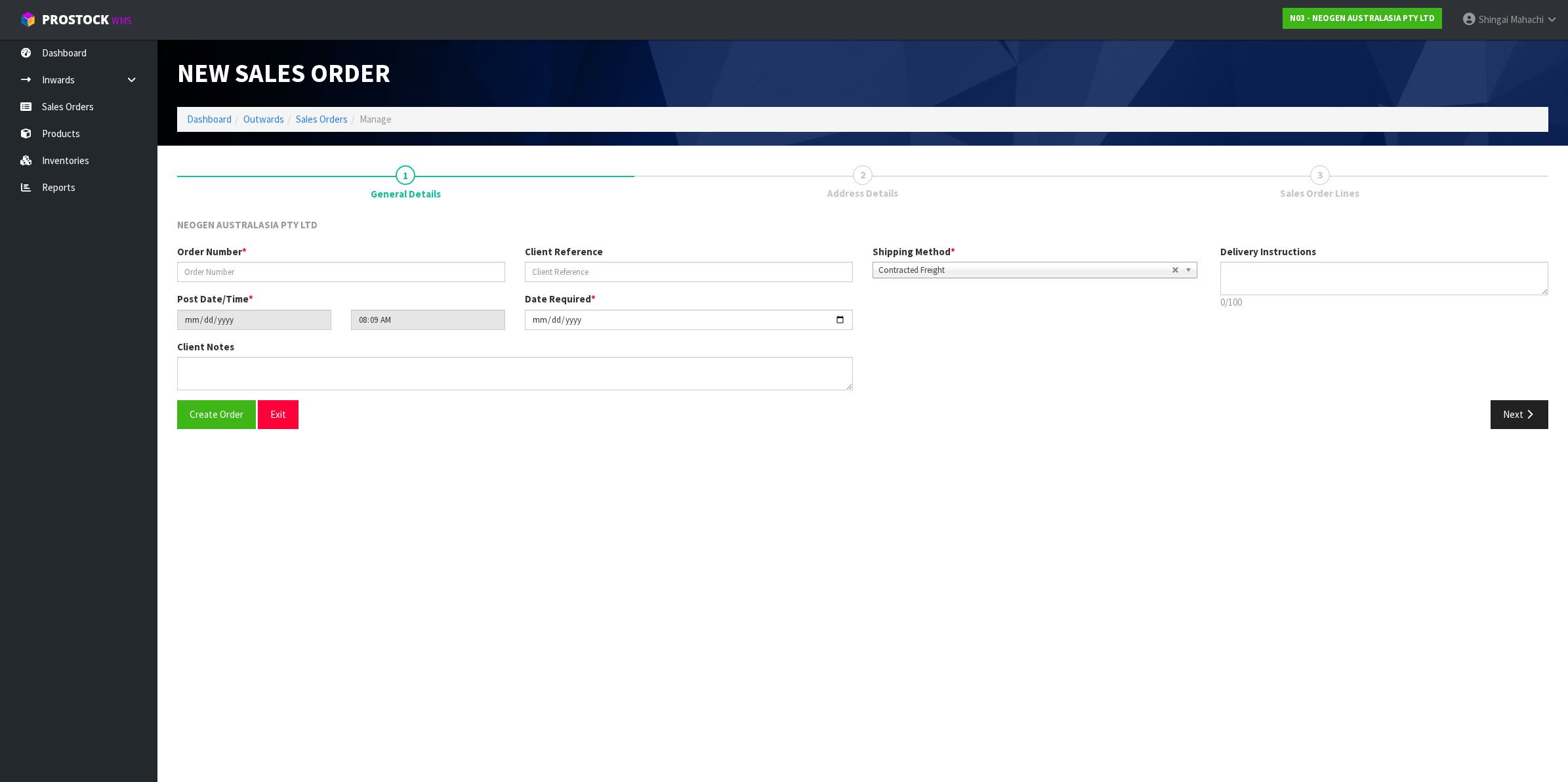
type textarea "CHILLED GOODS -OVERNIGHT"
click at [221, 268] on input "text" at bounding box center [341, 271] width 328 height 20
type input "102002040"
click at [573, 270] on input "text" at bounding box center [688, 271] width 328 height 20
paste input "LP07016260"
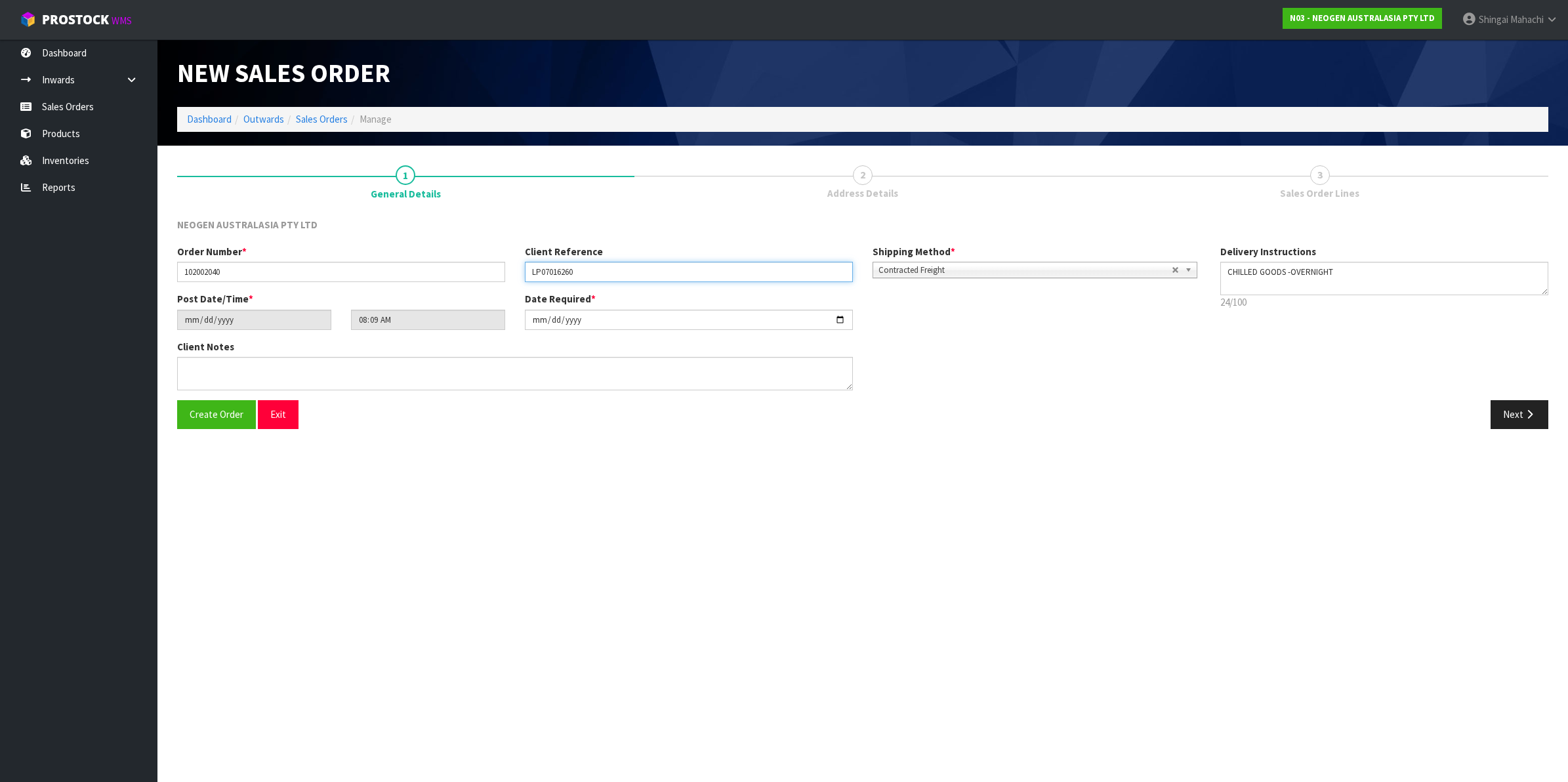
type input "LP07016260"
click at [221, 375] on textarea at bounding box center [515, 373] width 676 height 33
type textarea "ATTN: PURCHASING"
click at [1521, 412] on button "Next" at bounding box center [1519, 414] width 57 height 28
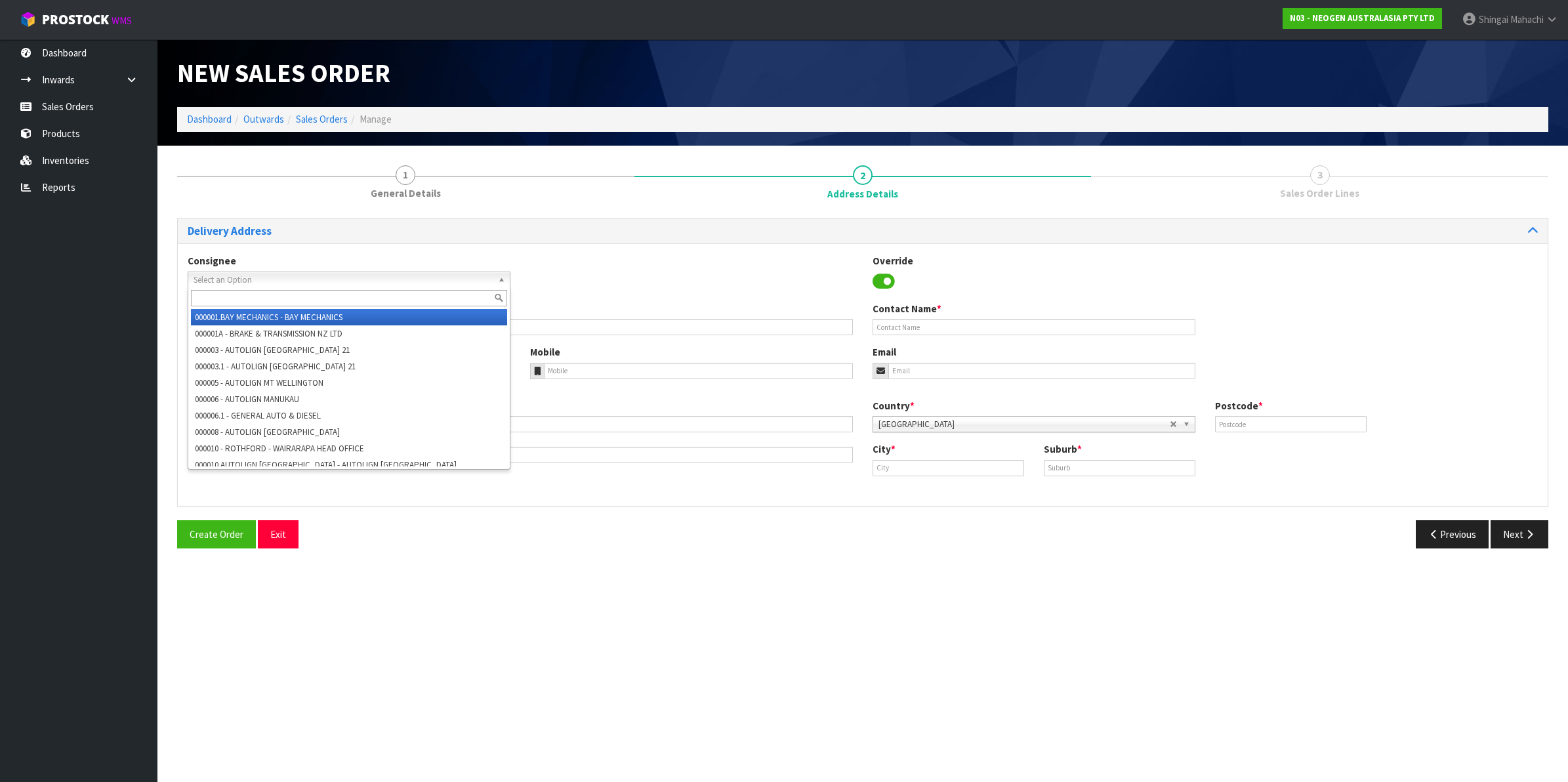
click at [207, 281] on span "Select an Option" at bounding box center [343, 280] width 299 height 16
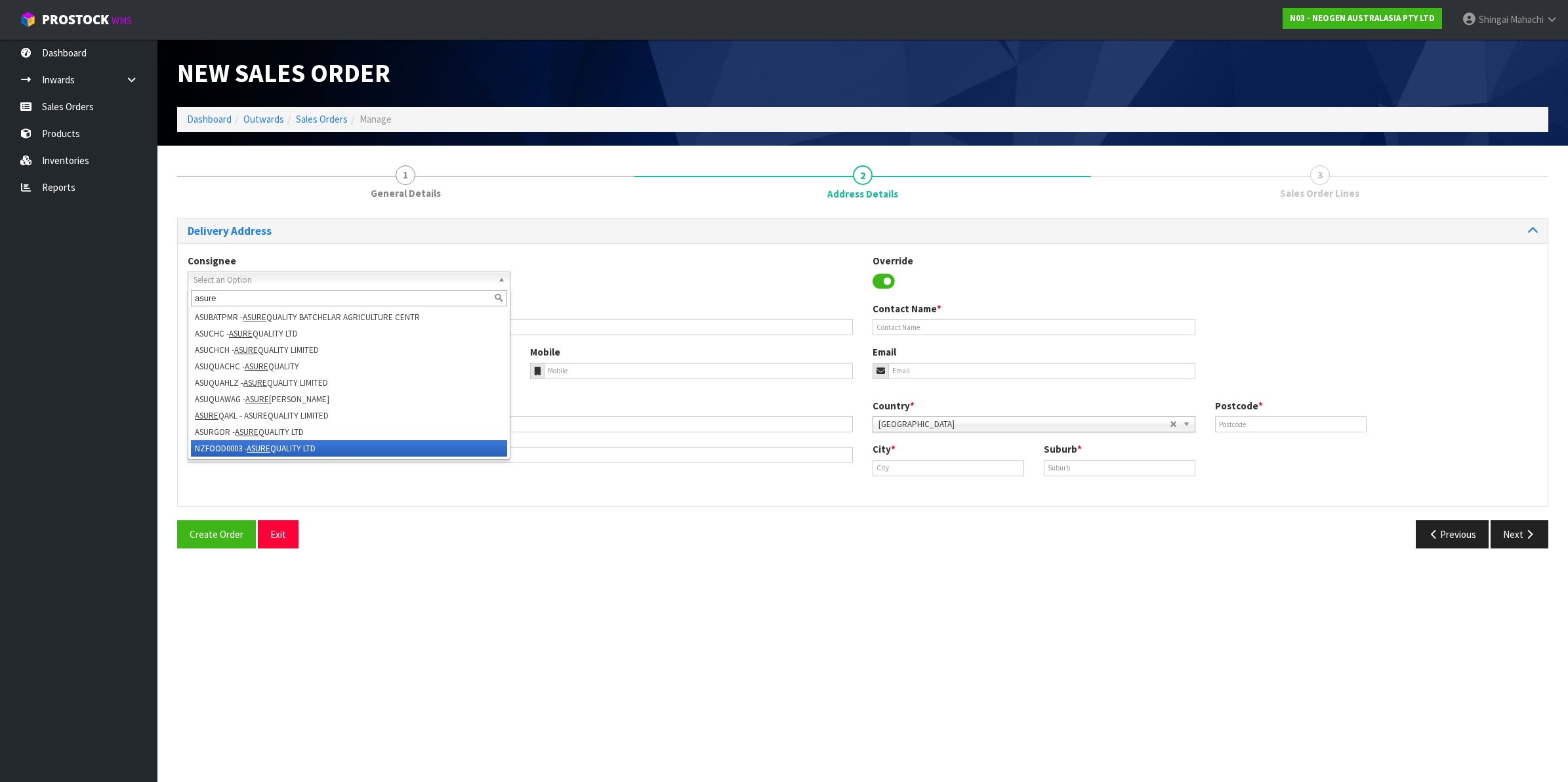
type input "asure"
click at [231, 446] on li "NZFOOD0003 - ASURE QUALITY LTD" at bounding box center [348, 448] width 316 height 17
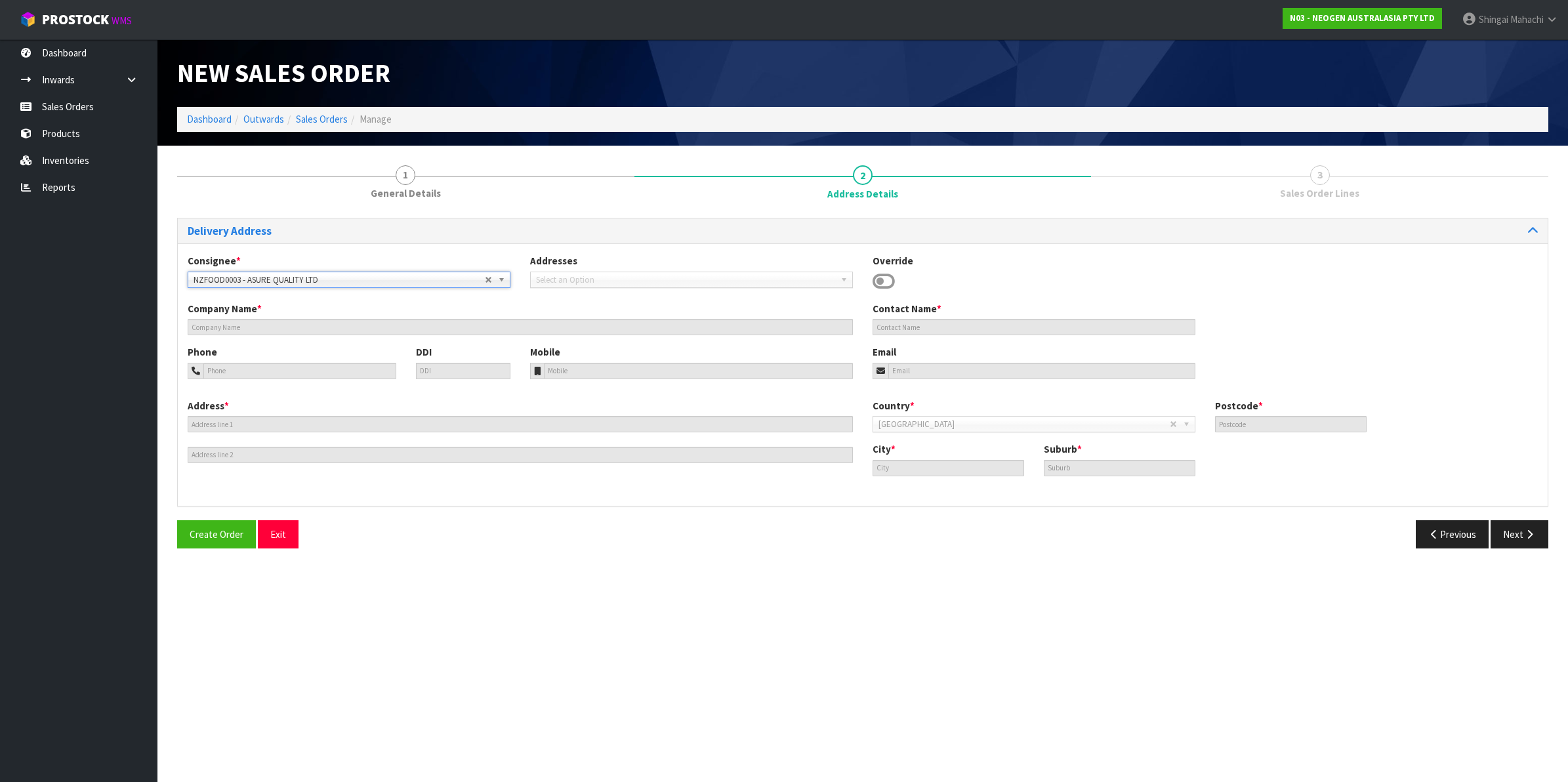
type input "ASURE QUALITY LTD"
type input "[STREET_ADDRESS]"
type input "0600"
type input "[GEOGRAPHIC_DATA]"
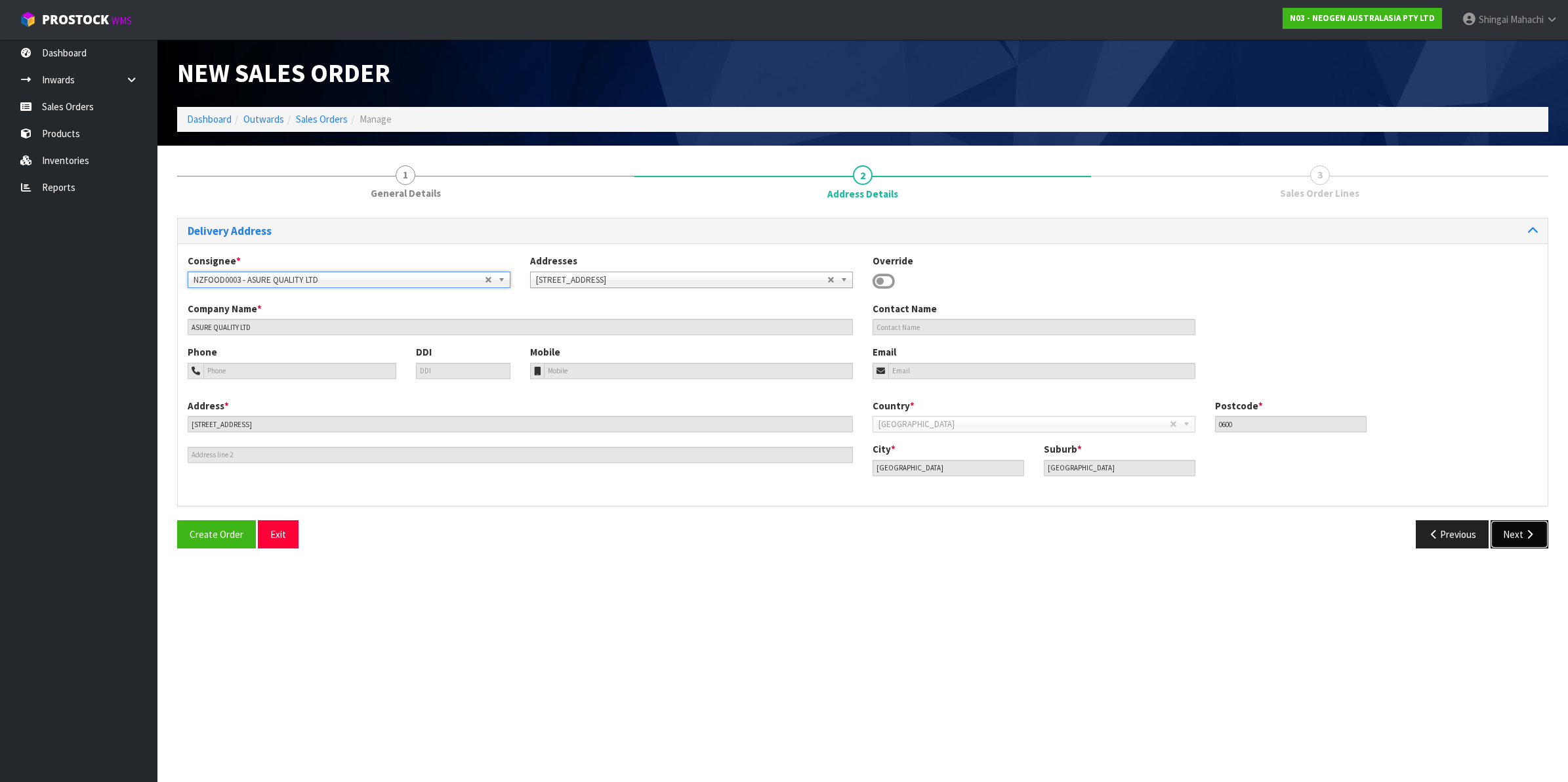
click at [1517, 532] on button "Next" at bounding box center [1519, 534] width 57 height 28
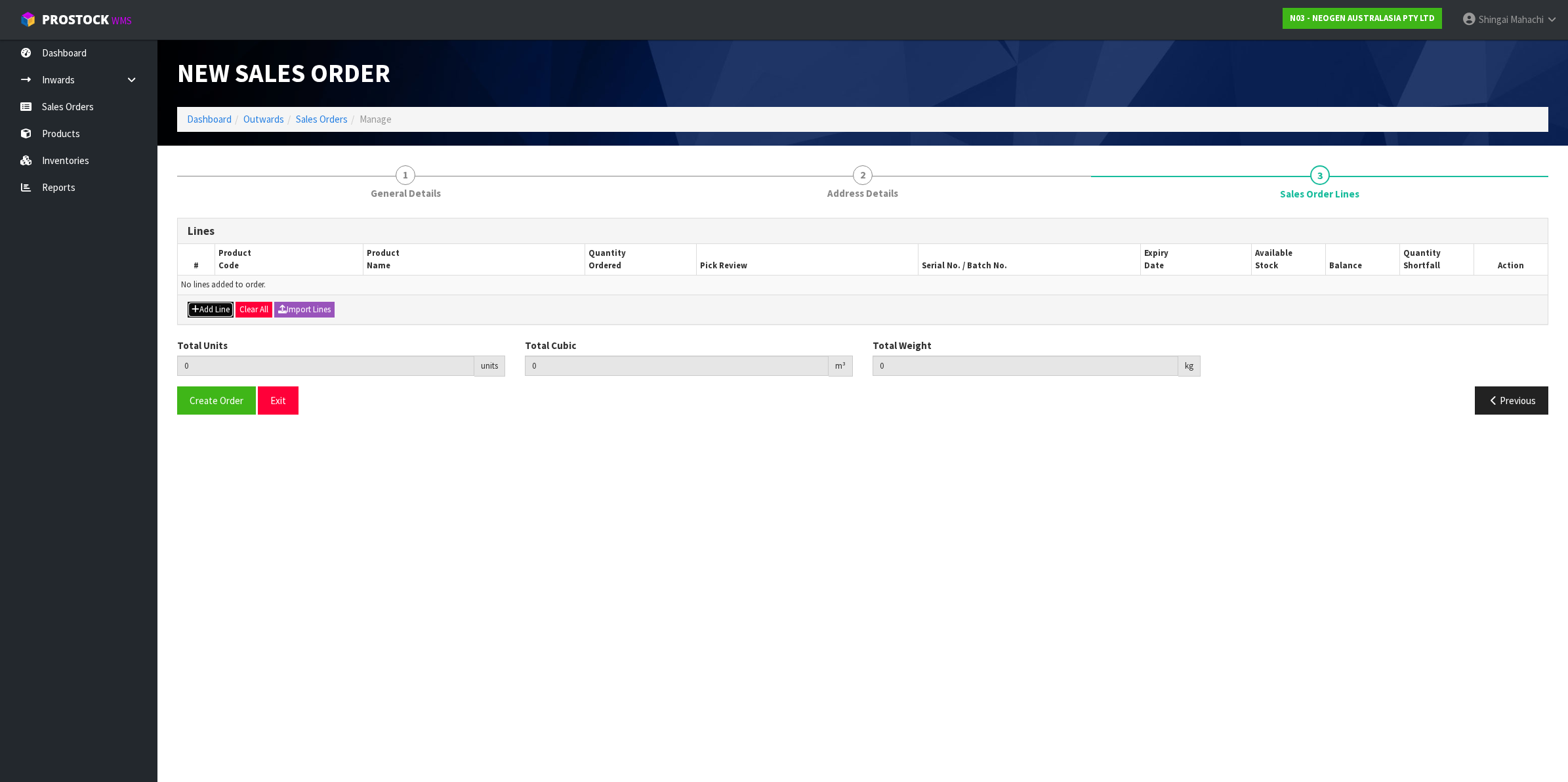
click at [204, 311] on button "Add Line" at bounding box center [211, 310] width 46 height 16
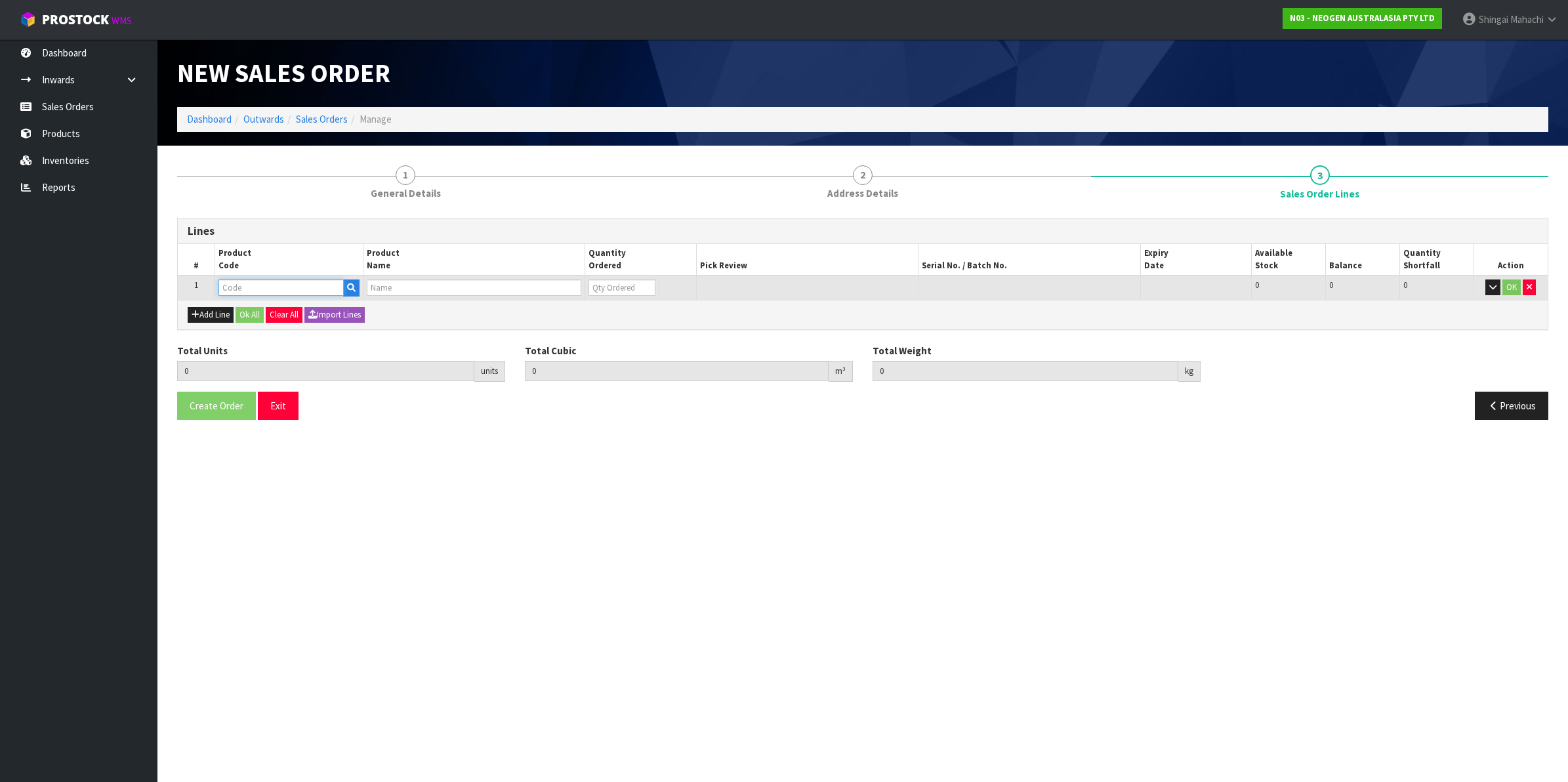
click at [243, 287] on input "text" at bounding box center [281, 287] width 125 height 17
click at [258, 284] on input "text" at bounding box center [281, 287] width 125 height 17
paste input "700002277"
type input "700002277"
type input "0.000000"
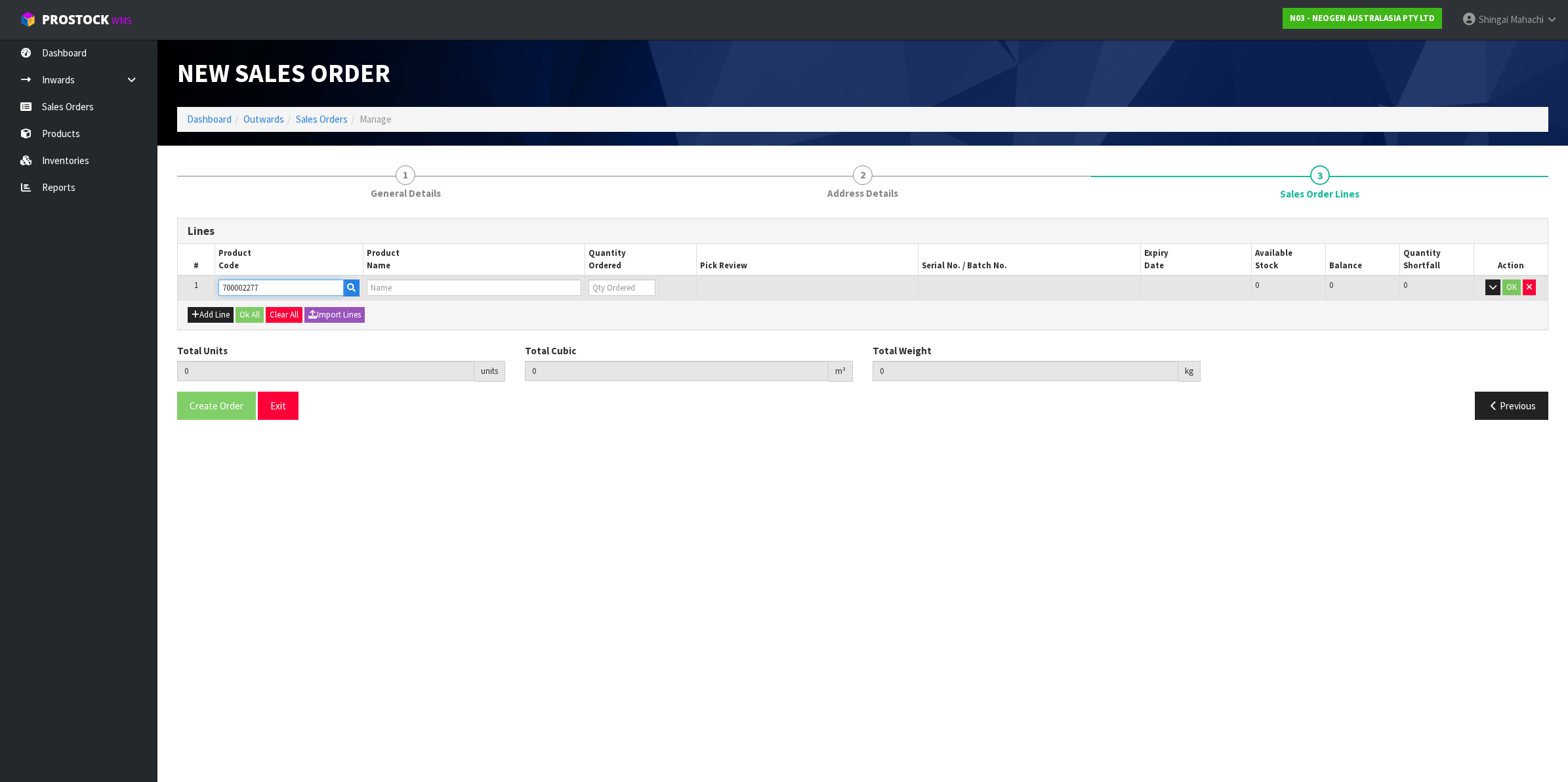
type input "0.000"
type input "7100126845 - 6414 PETRIFILM ECOLI/COLI CT PLT 500C PL"
type input "0"
type input "700002277"
click at [569, 291] on tr "1 700002277 7100126845 - 6414 PETRIFILM ECOLI/COLI CT PLT 500C PL 0 BOX 80 80 0…" at bounding box center [862, 288] width 1370 height 24
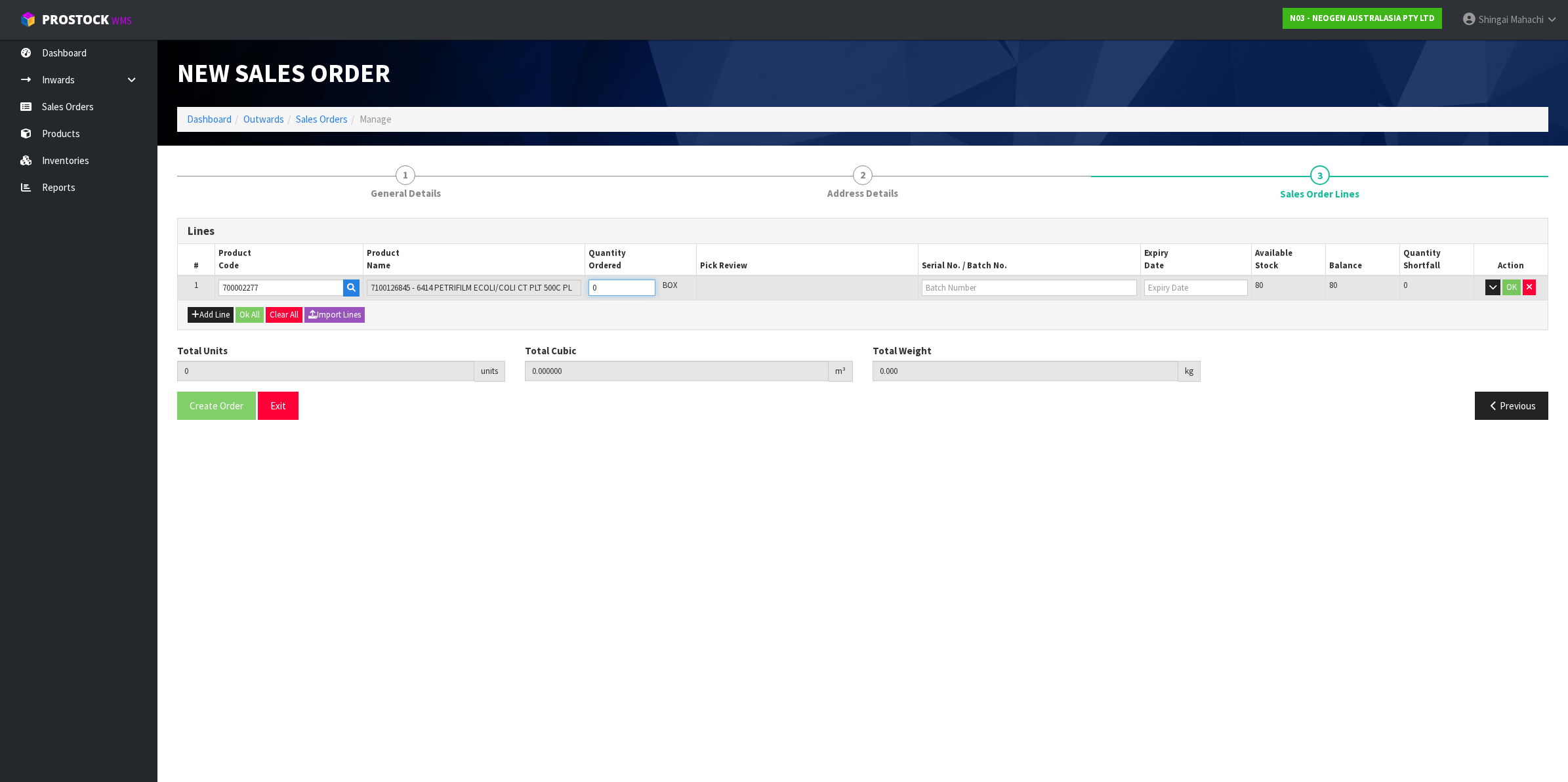
type input "1"
type input "0.0114"
type input "1.7"
type input "1"
type input "16"
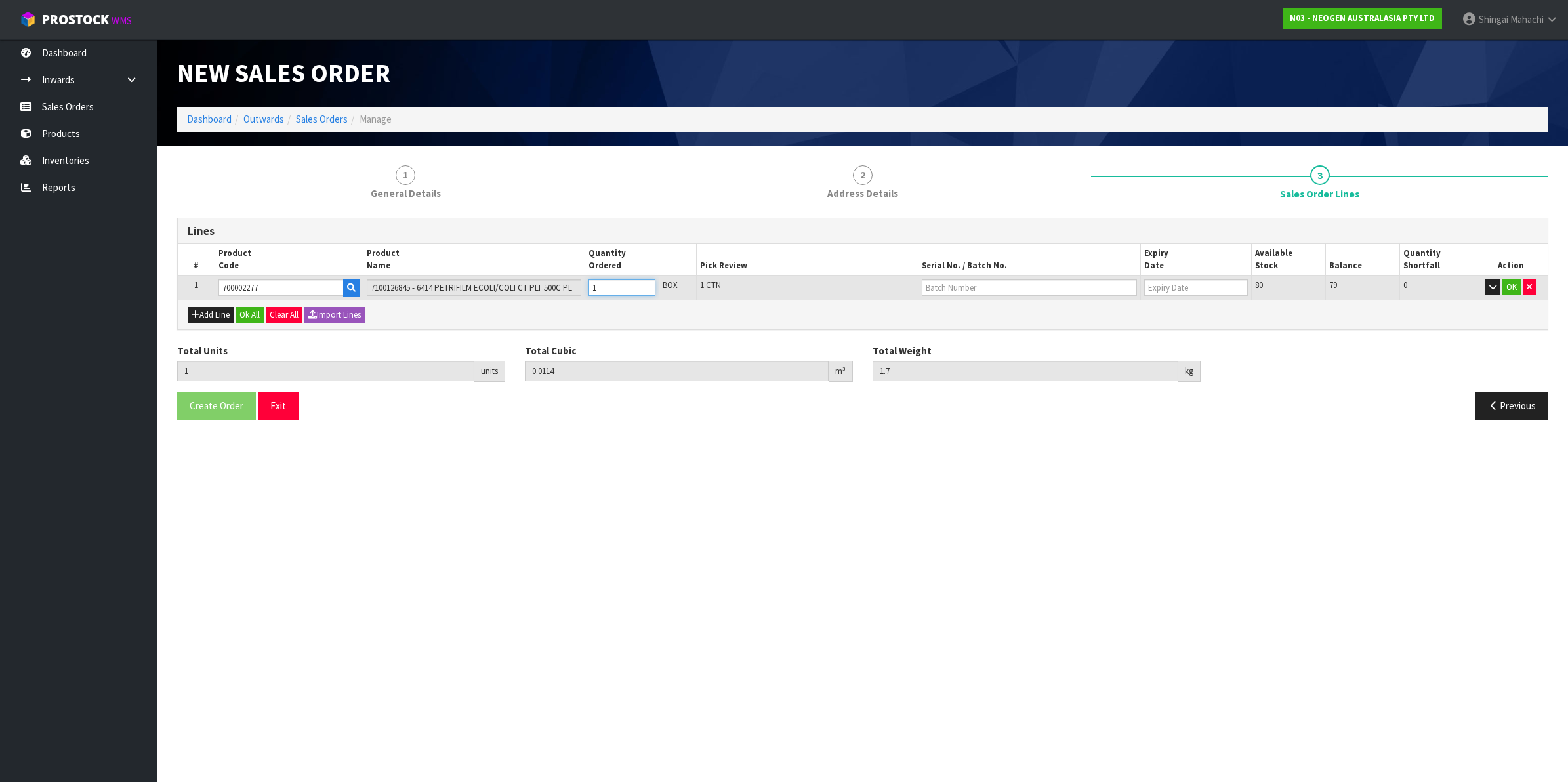
type input "0.1824"
type input "27.2"
type input "16"
click at [948, 291] on input "text" at bounding box center [1029, 287] width 215 height 17
click at [991, 310] on link "418325089D" at bounding box center [974, 309] width 104 height 17
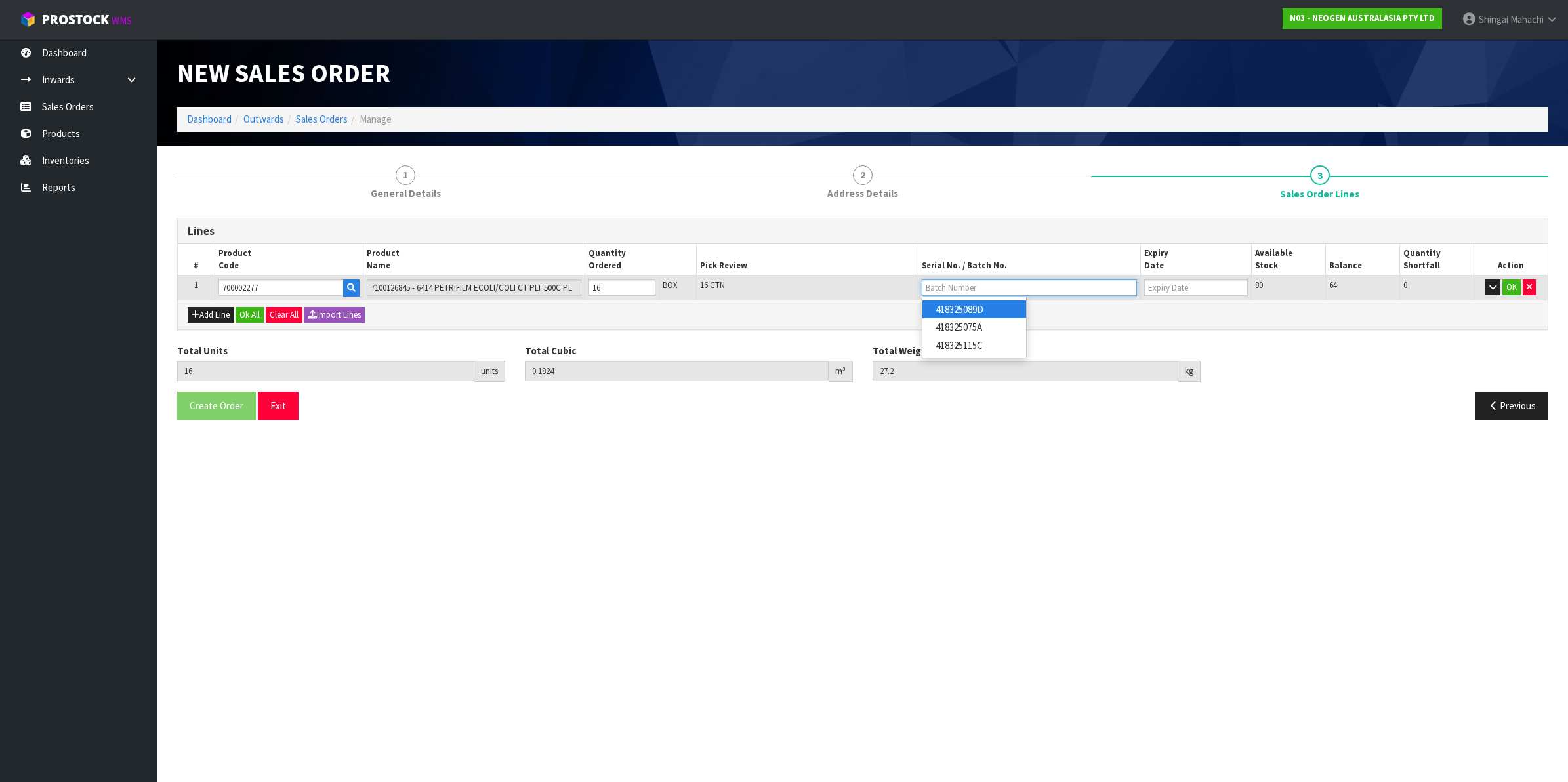
type input "418325089D"
type input "[DATE]"
click at [1510, 287] on button "OK" at bounding box center [1511, 287] width 18 height 16
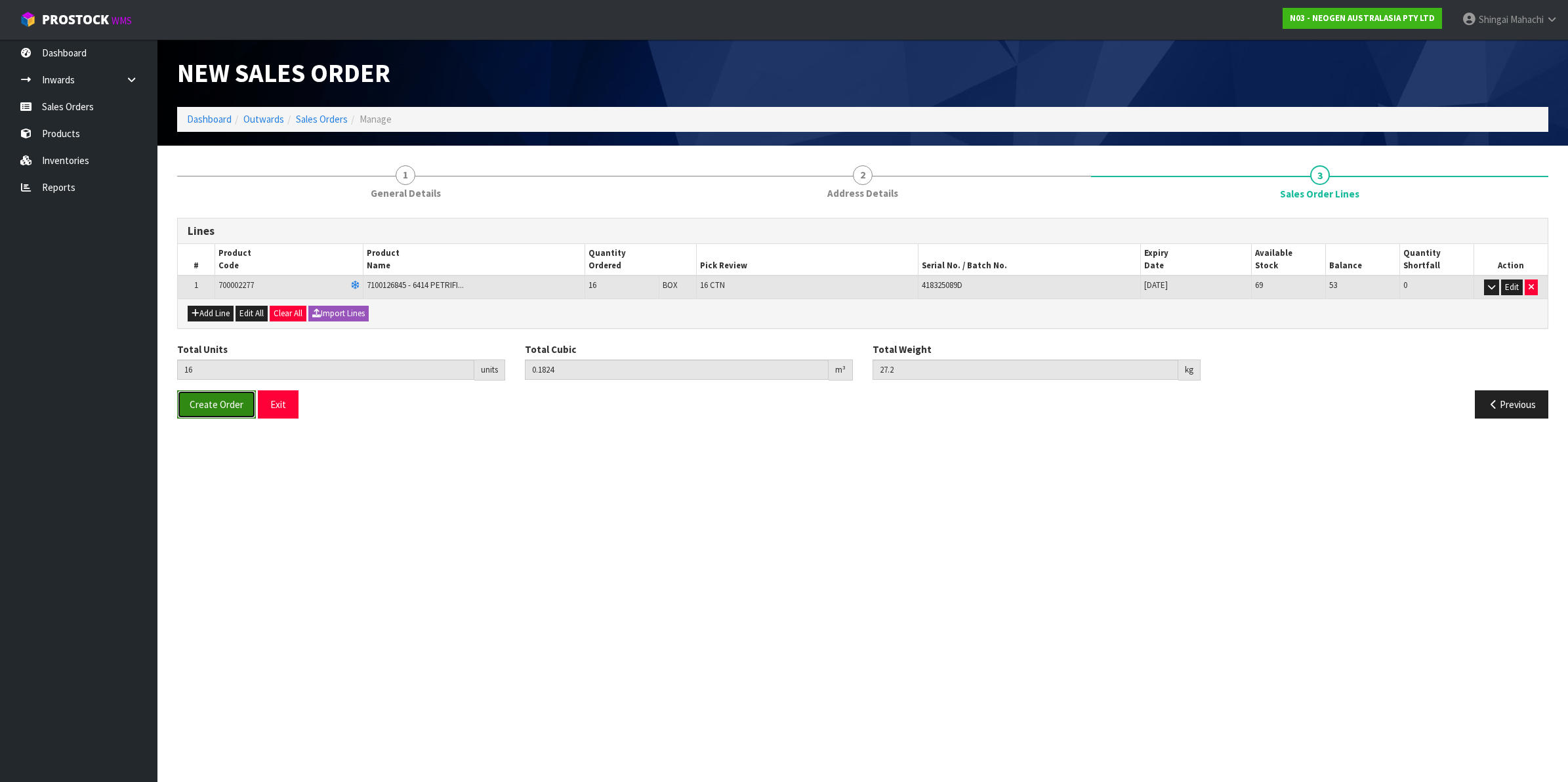
click at [198, 401] on span "Create Order" at bounding box center [217, 404] width 54 height 12
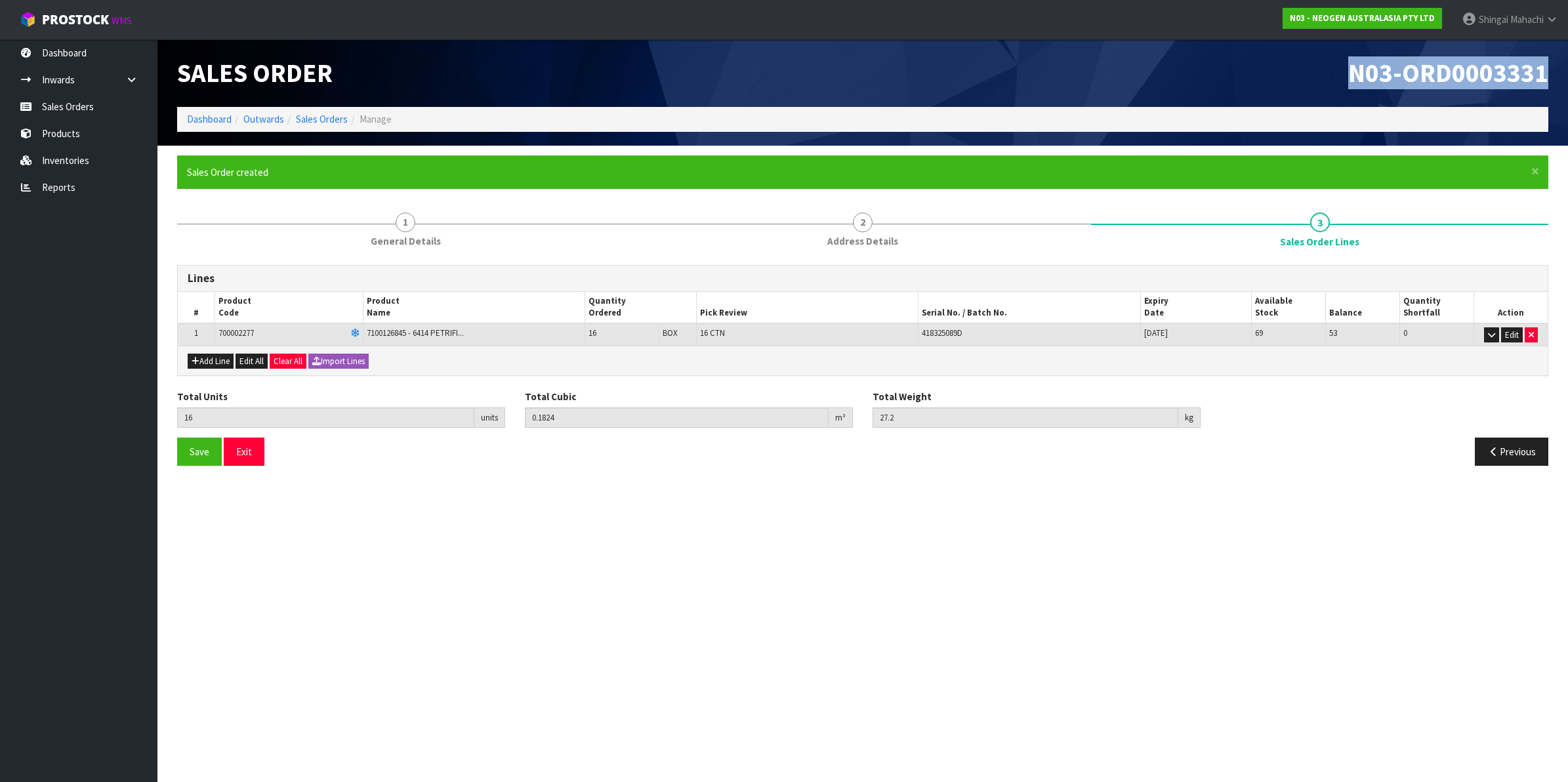
drag, startPoint x: 1349, startPoint y: 70, endPoint x: 1543, endPoint y: 73, distance: 194.0
click at [1543, 73] on h1 "N03-ORD0003331" at bounding box center [1210, 73] width 676 height 28
copy span "N03-ORD0003331"
